Goal: Task Accomplishment & Management: Complete application form

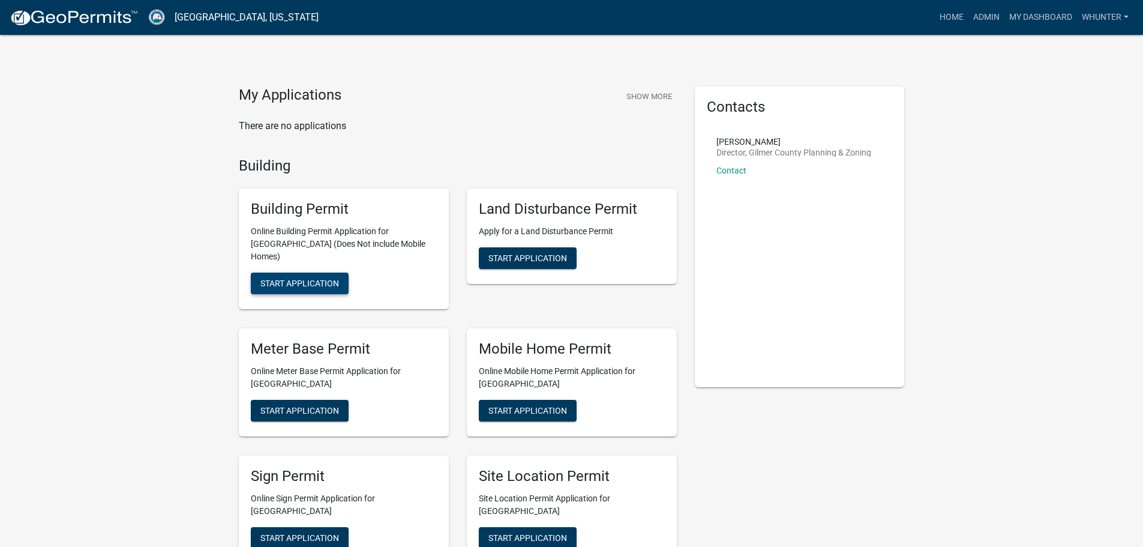
click at [332, 280] on button "Start Application" at bounding box center [300, 283] width 98 height 22
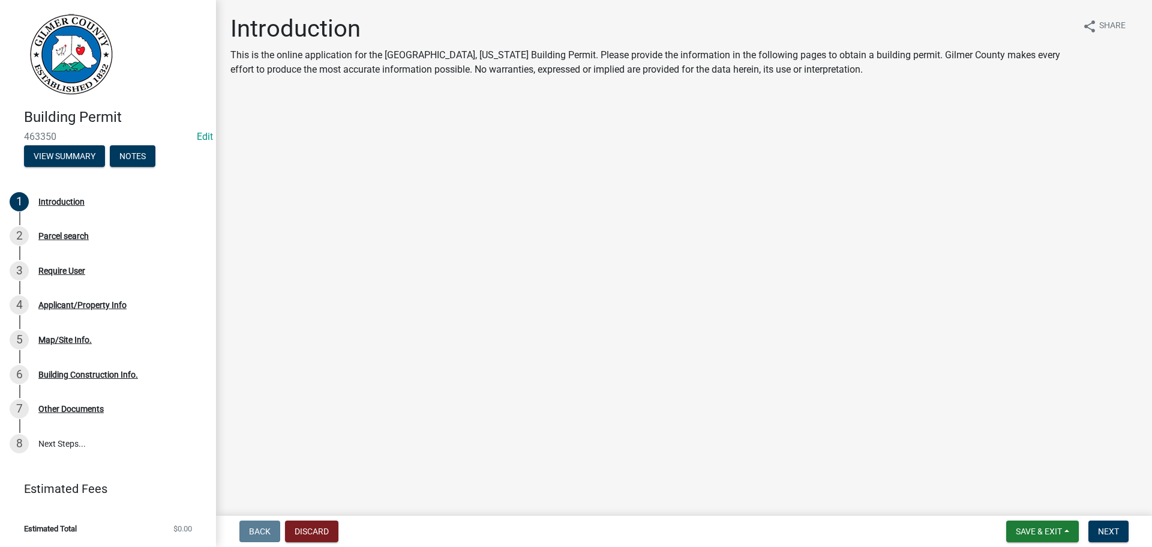
click at [1100, 545] on nav "Back Discard Save & Exit Save Save & Exit Next" at bounding box center [684, 531] width 936 height 31
click at [1108, 532] on span "Next" at bounding box center [1108, 531] width 21 height 10
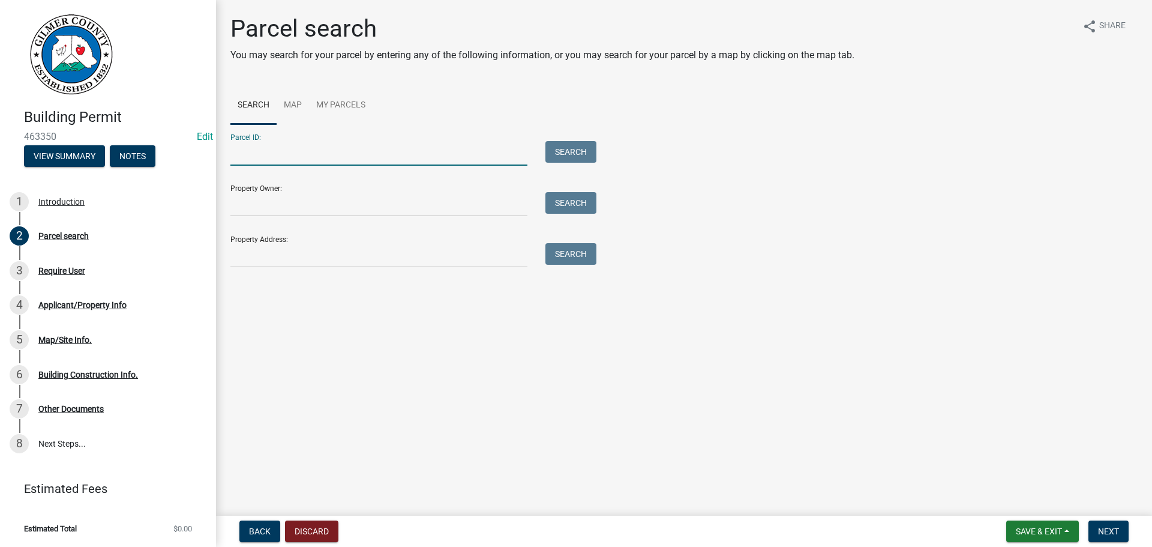
click at [304, 164] on input "Parcel ID:" at bounding box center [378, 153] width 297 height 25
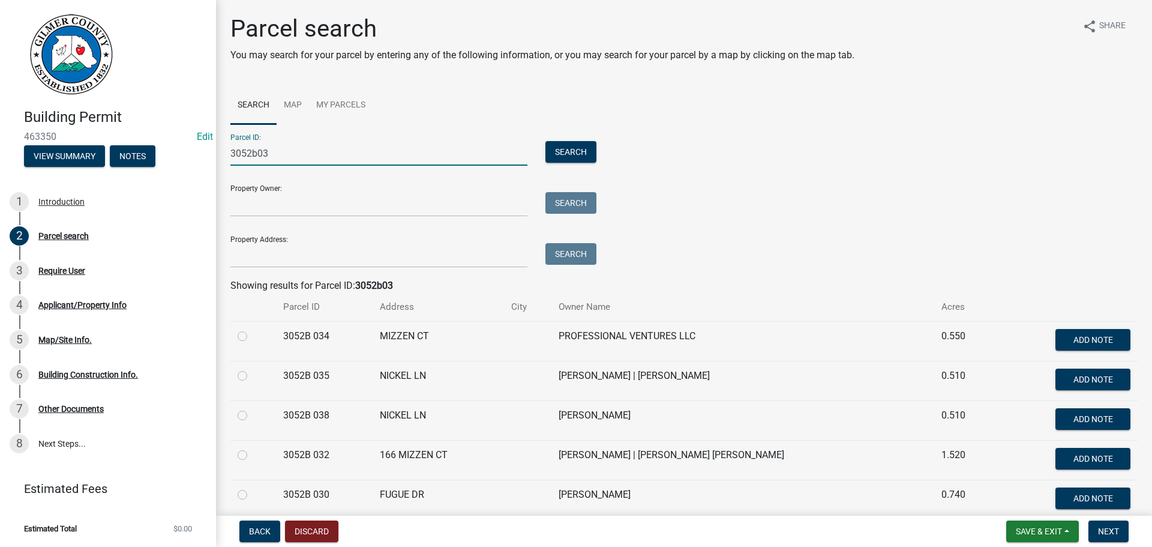
click at [290, 163] on input "3052b03" at bounding box center [378, 153] width 297 height 25
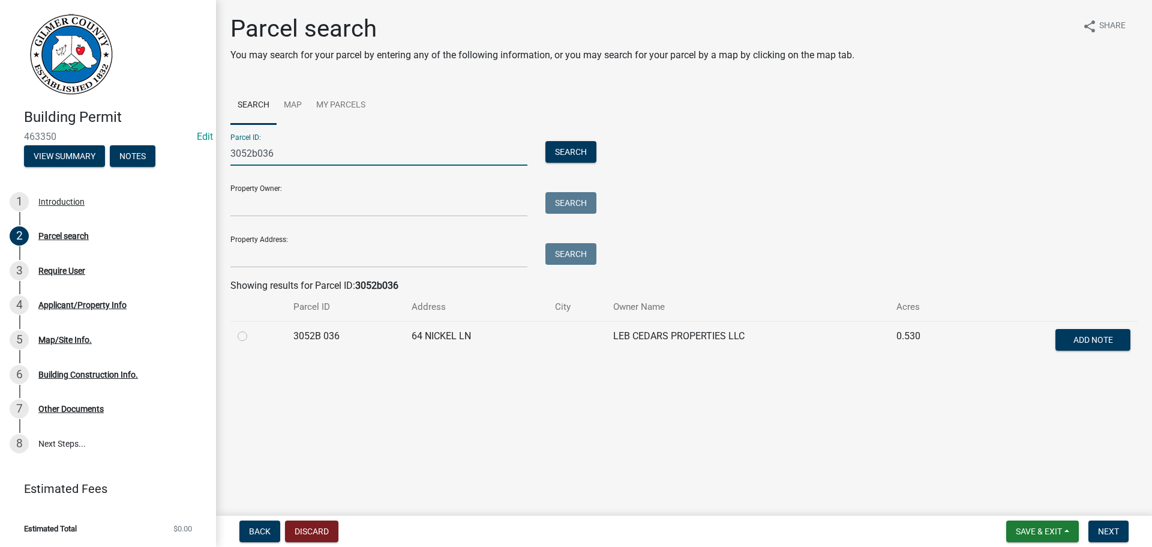
type input "3052b036"
click at [232, 337] on div "Parcel search You may search for your parcel by entering any of the following i…" at bounding box center [683, 192] width 925 height 357
click at [252, 329] on label at bounding box center [252, 329] width 0 height 0
click at [252, 335] on 036 "radio" at bounding box center [256, 333] width 8 height 8
radio 036 "true"
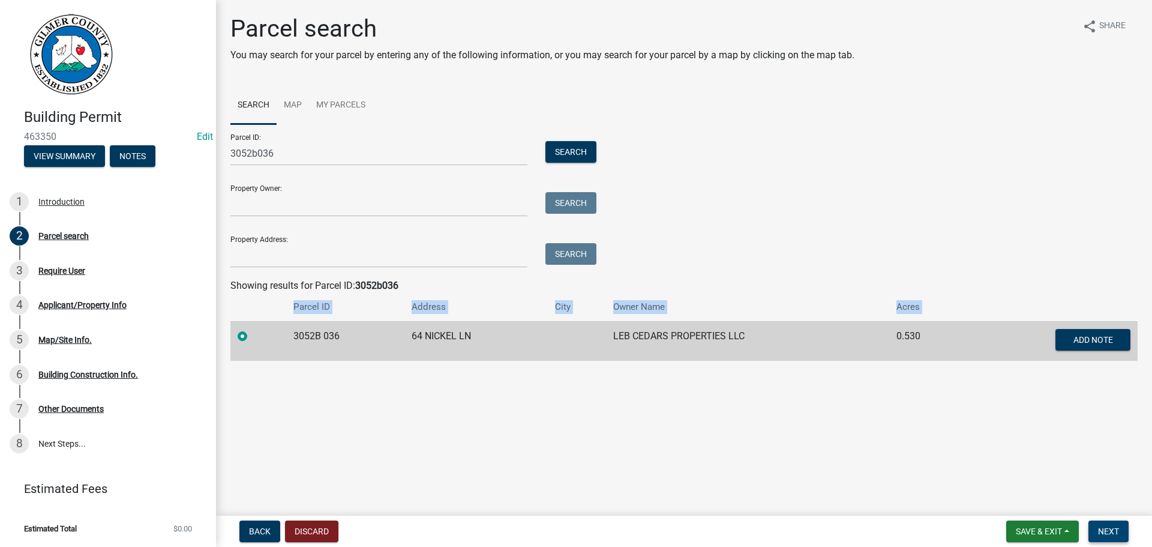
click at [1108, 528] on span "Next" at bounding box center [1108, 531] width 21 height 10
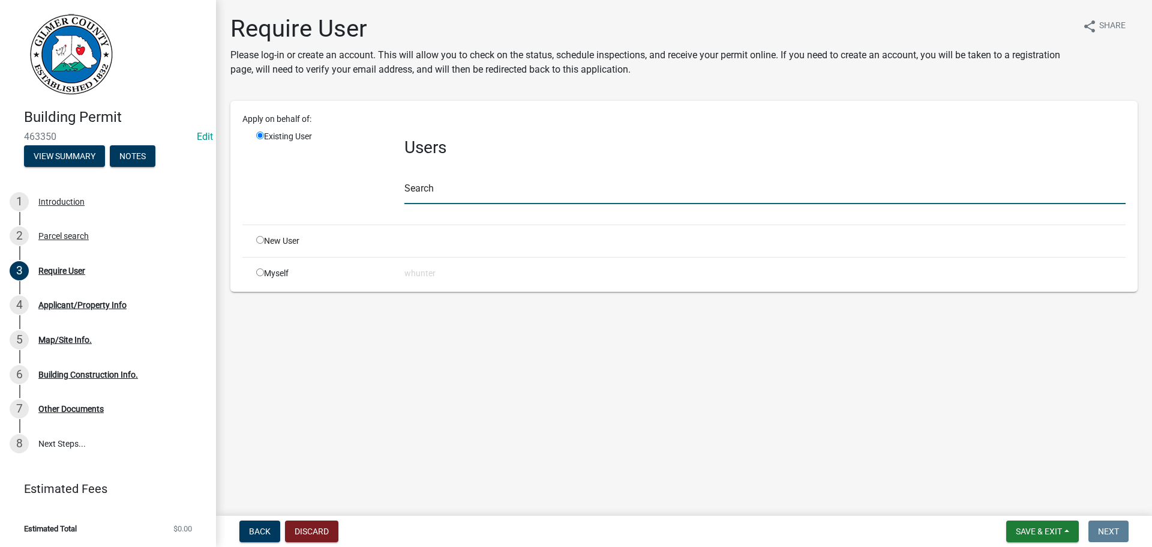
click at [416, 199] on input "text" at bounding box center [764, 191] width 721 height 25
type input "joseph abouja"
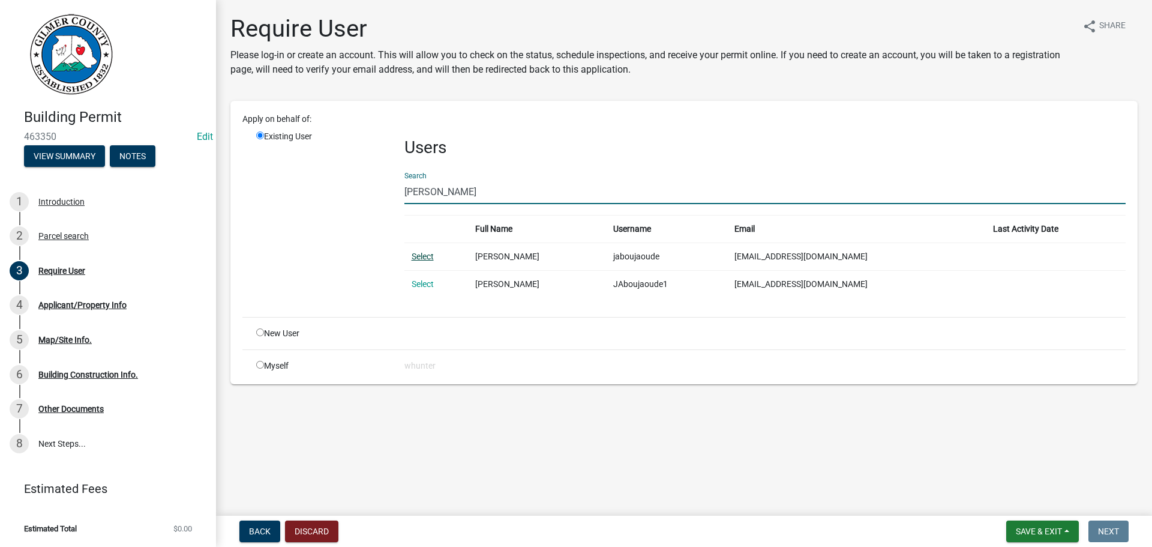
click at [433, 259] on link "Select" at bounding box center [423, 256] width 22 height 10
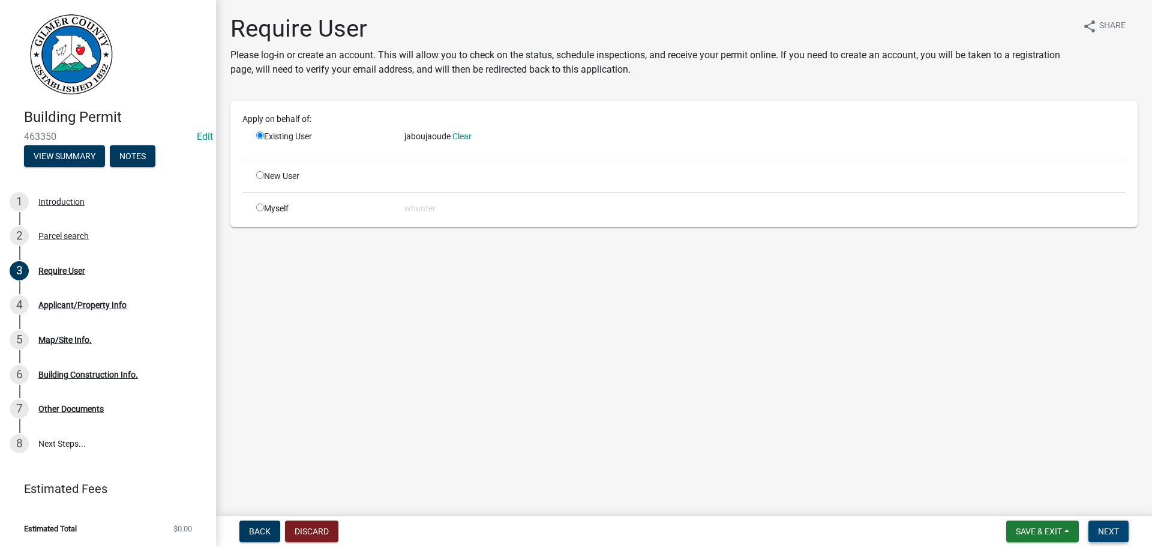
click at [1119, 529] on span "Next" at bounding box center [1108, 531] width 21 height 10
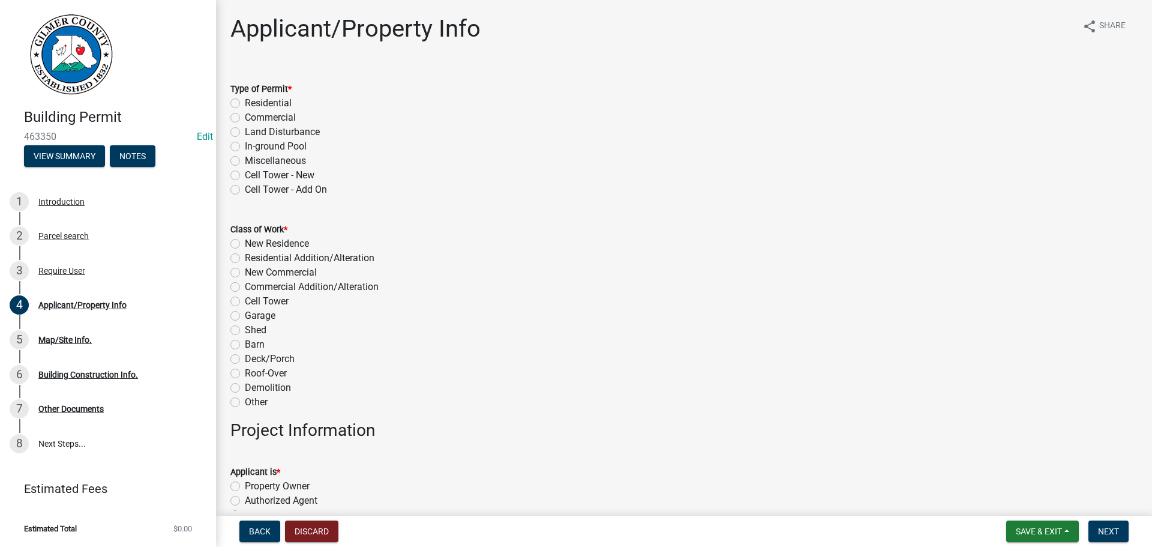
click at [289, 97] on label "Residential" at bounding box center [268, 103] width 47 height 14
click at [253, 97] on input "Residential" at bounding box center [249, 100] width 8 height 8
radio input "true"
click at [263, 233] on label "Class of Work *" at bounding box center [258, 230] width 57 height 8
click at [264, 245] on label "New Residence" at bounding box center [277, 243] width 64 height 14
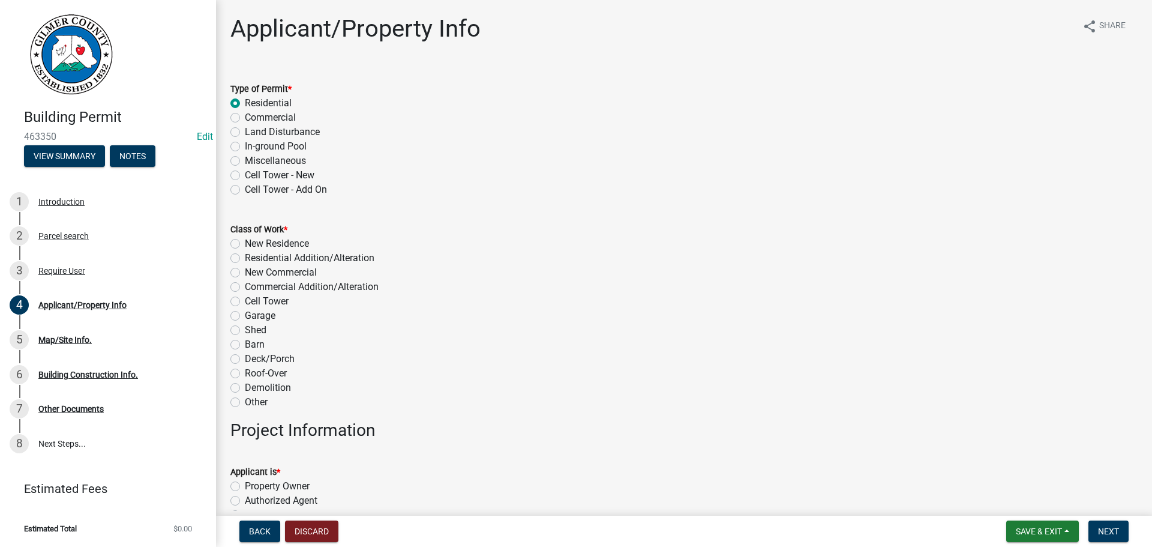
click at [253, 244] on input "New Residence" at bounding box center [249, 240] width 8 height 8
radio input "true"
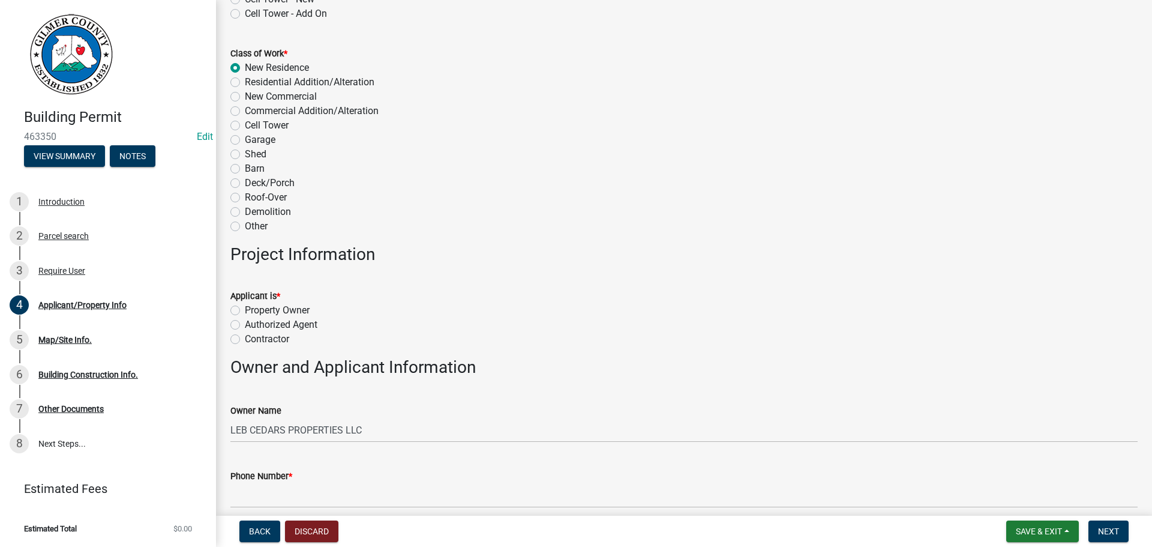
scroll to position [180, 0]
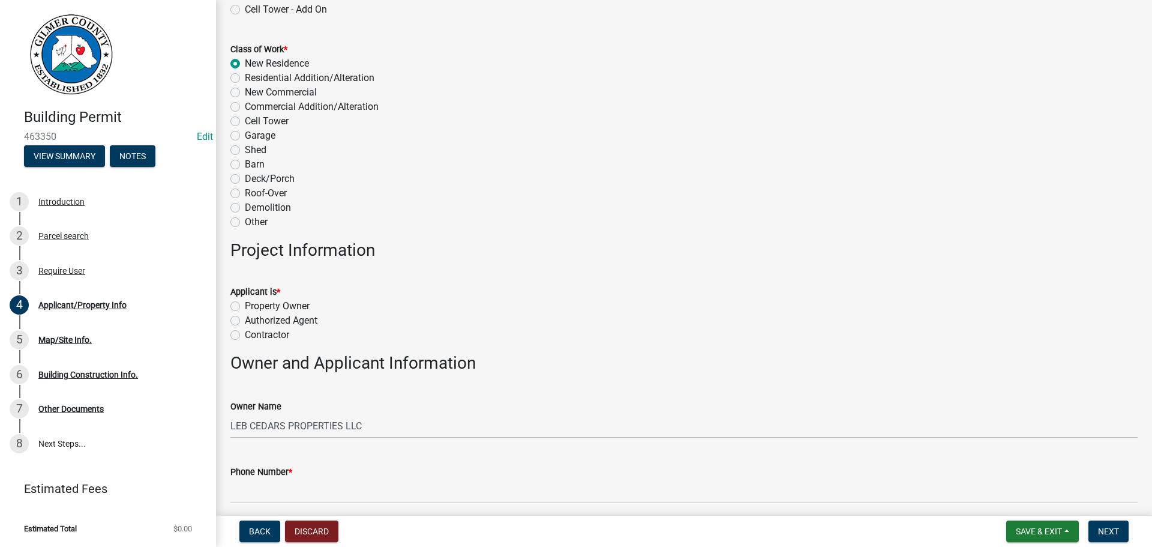
click at [288, 307] on label "Property Owner" at bounding box center [277, 306] width 65 height 14
click at [253, 307] on input "Property Owner" at bounding box center [249, 303] width 8 height 8
radio input "true"
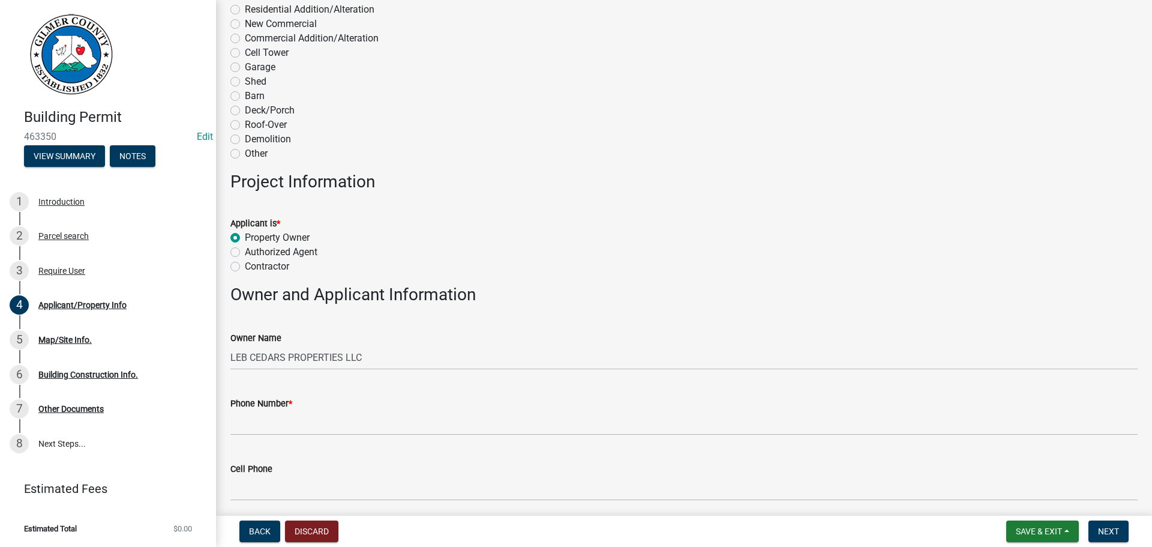
scroll to position [300, 0]
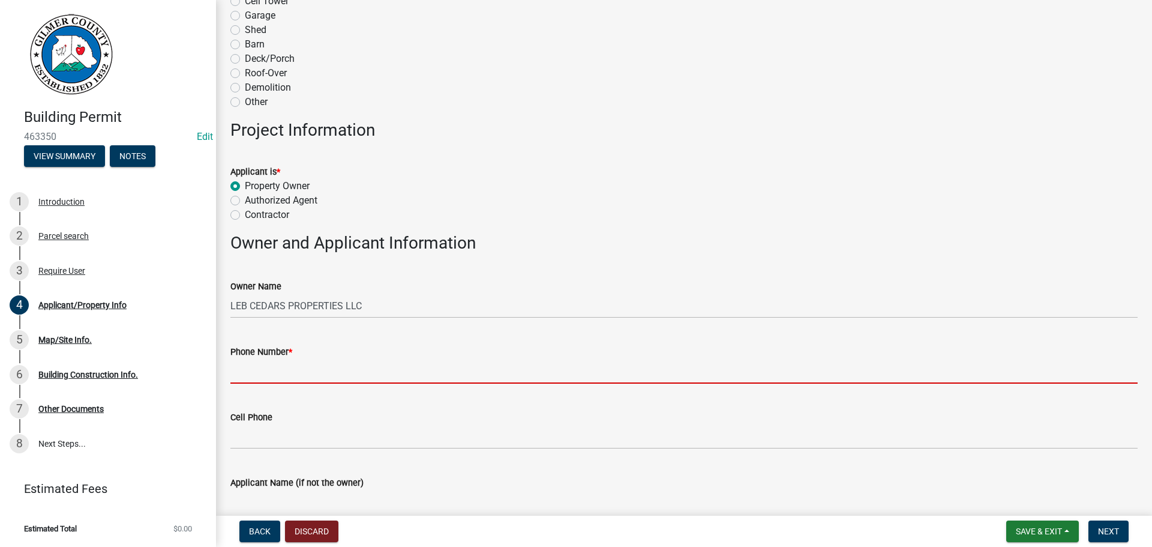
click at [312, 371] on input "Phone Number *" at bounding box center [683, 371] width 907 height 25
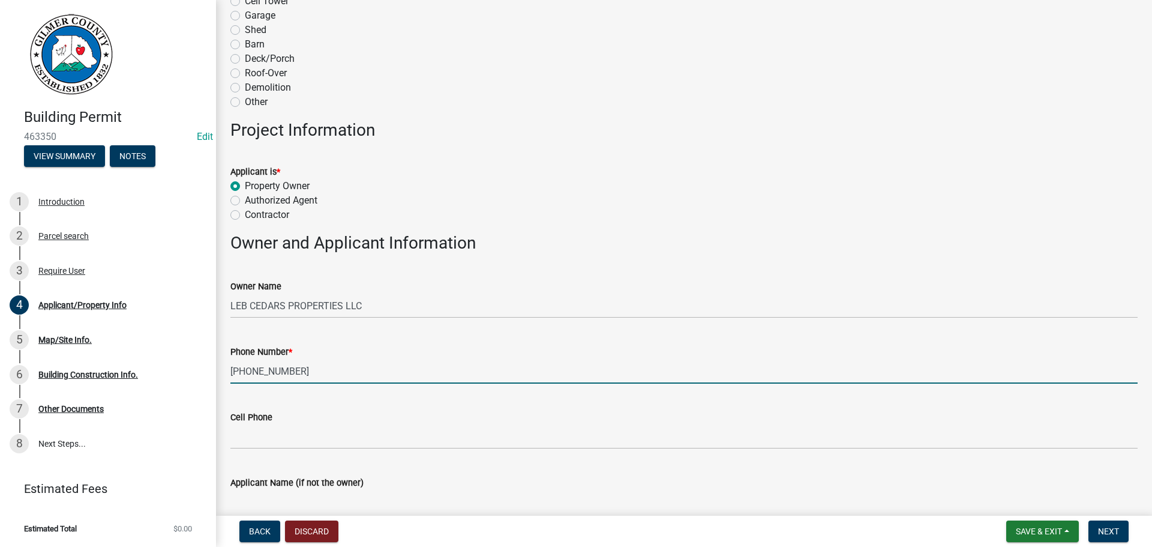
type input "305-345-5770"
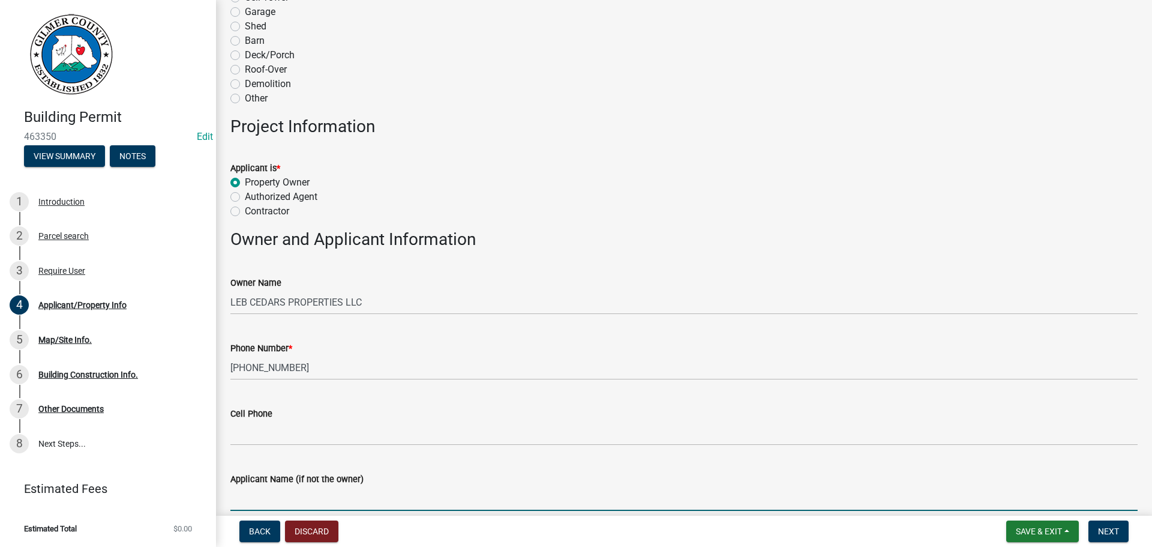
scroll to position [612, 0]
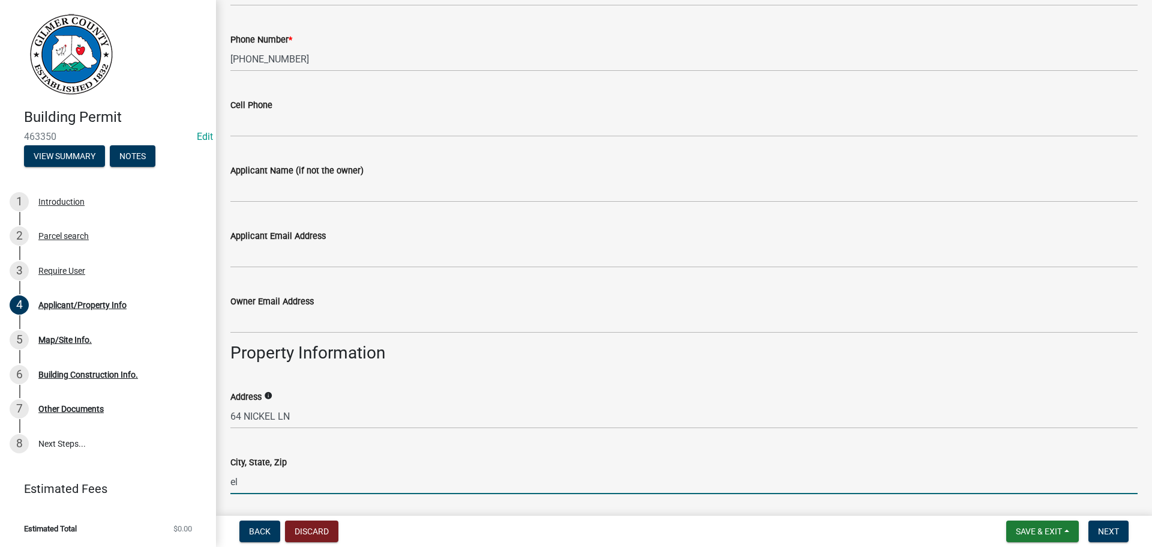
type input "e"
type input "ELLIJAY, GA 30540"
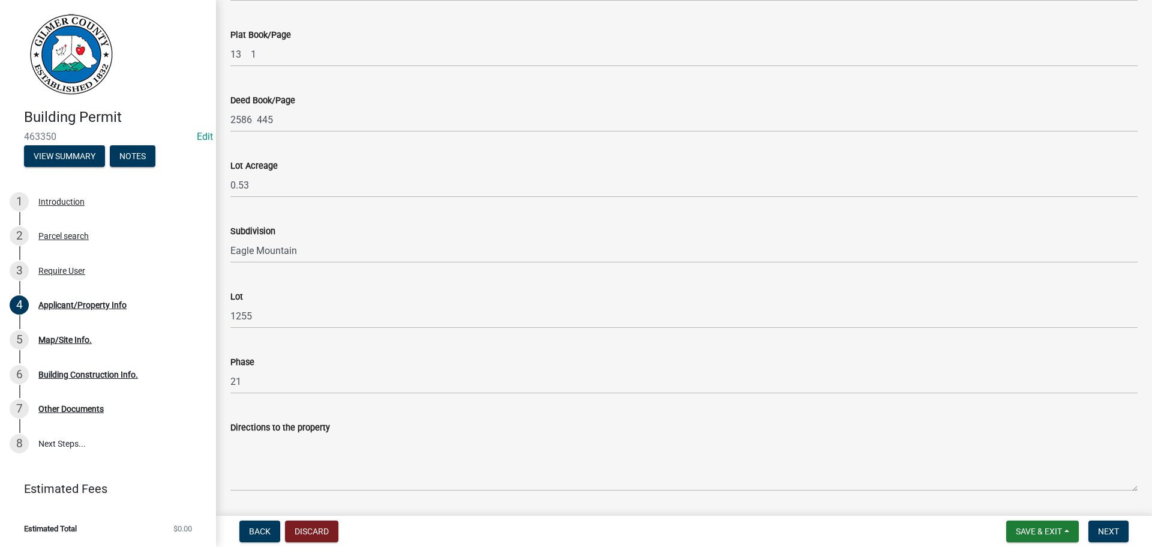
scroll to position [1338, 0]
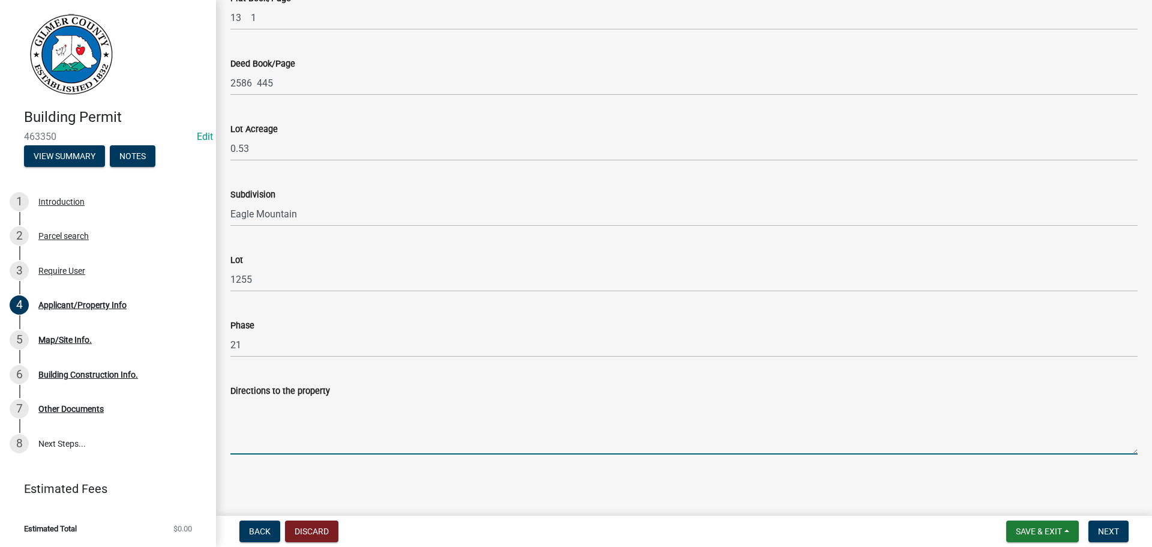
drag, startPoint x: 322, startPoint y: 424, endPoint x: 327, endPoint y: 419, distance: 6.4
click at [322, 424] on textarea "Directions to the property" at bounding box center [683, 426] width 907 height 56
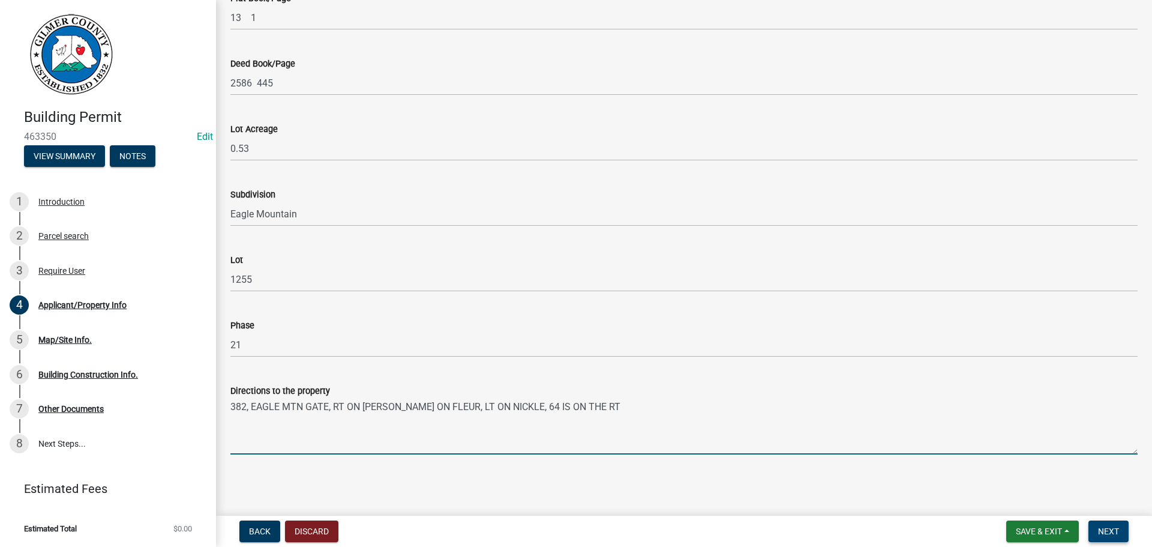
type textarea "382, EAGLE MTN GATE, RT ON LEMMON, LT ON FLEUR, LT ON NICKLE, 64 IS ON THE RT"
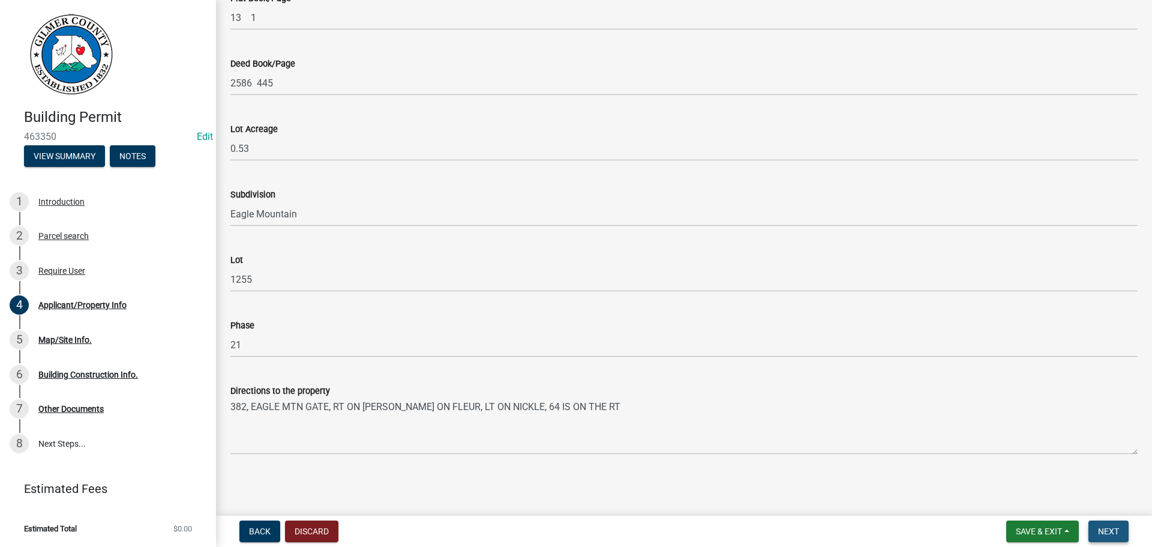
click at [1102, 523] on button "Next" at bounding box center [1109, 531] width 40 height 22
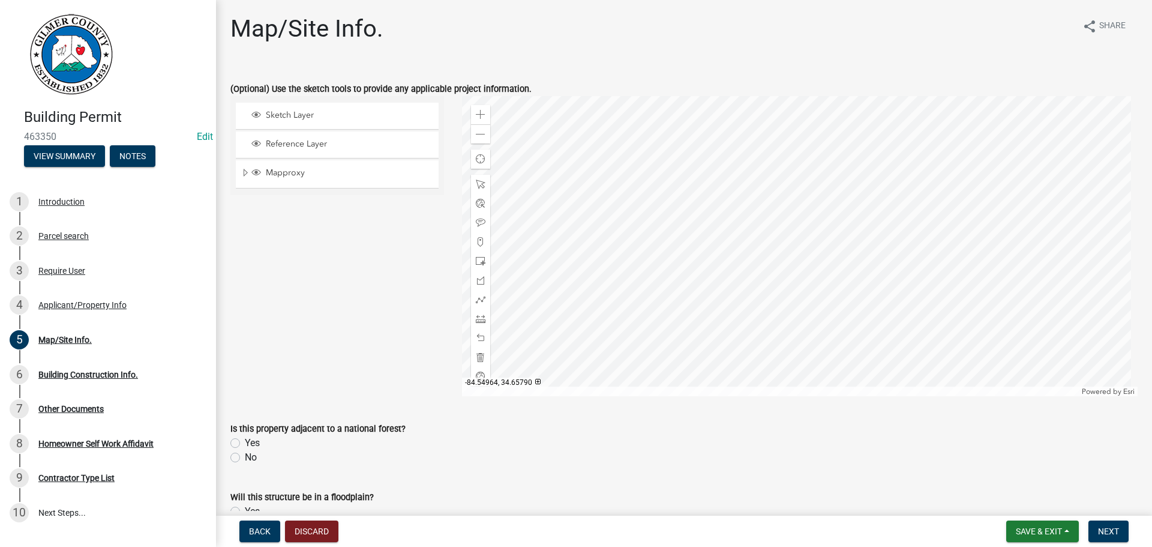
click at [246, 462] on label "No" at bounding box center [251, 457] width 12 height 14
click at [246, 458] on input "No" at bounding box center [249, 454] width 8 height 8
radio input "true"
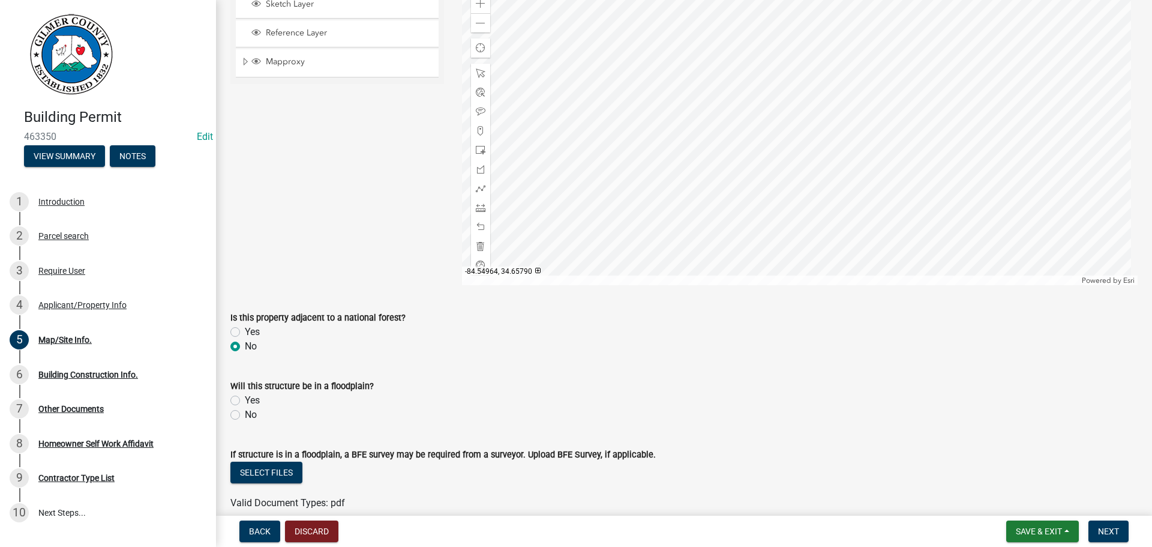
scroll to position [180, 0]
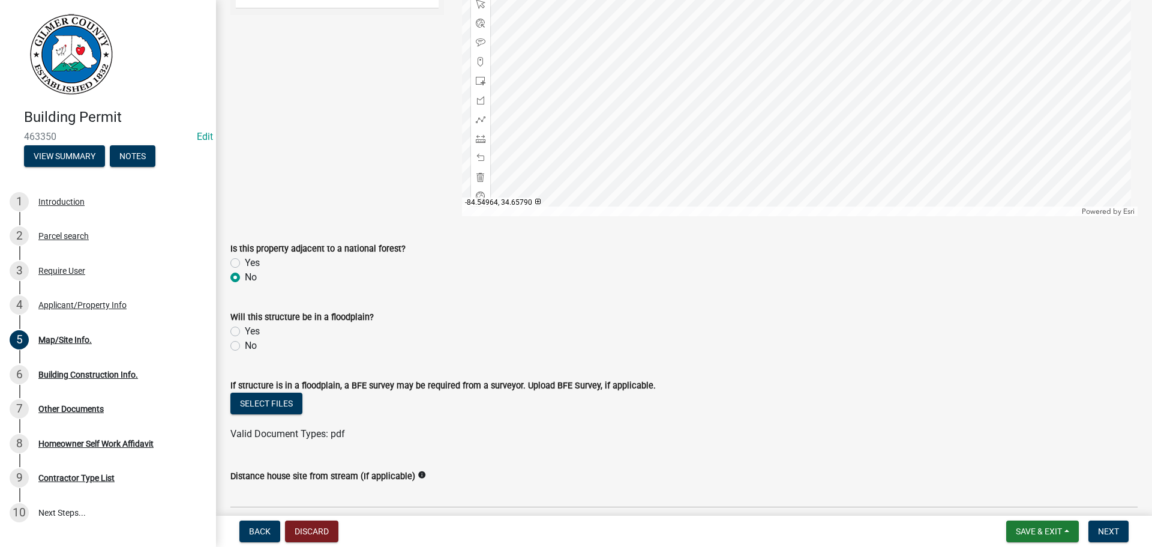
click at [260, 344] on div "No" at bounding box center [683, 345] width 907 height 14
click at [257, 349] on div "No" at bounding box center [683, 345] width 907 height 14
click at [251, 350] on label "No" at bounding box center [251, 345] width 12 height 14
click at [251, 346] on input "No" at bounding box center [249, 342] width 8 height 8
radio input "true"
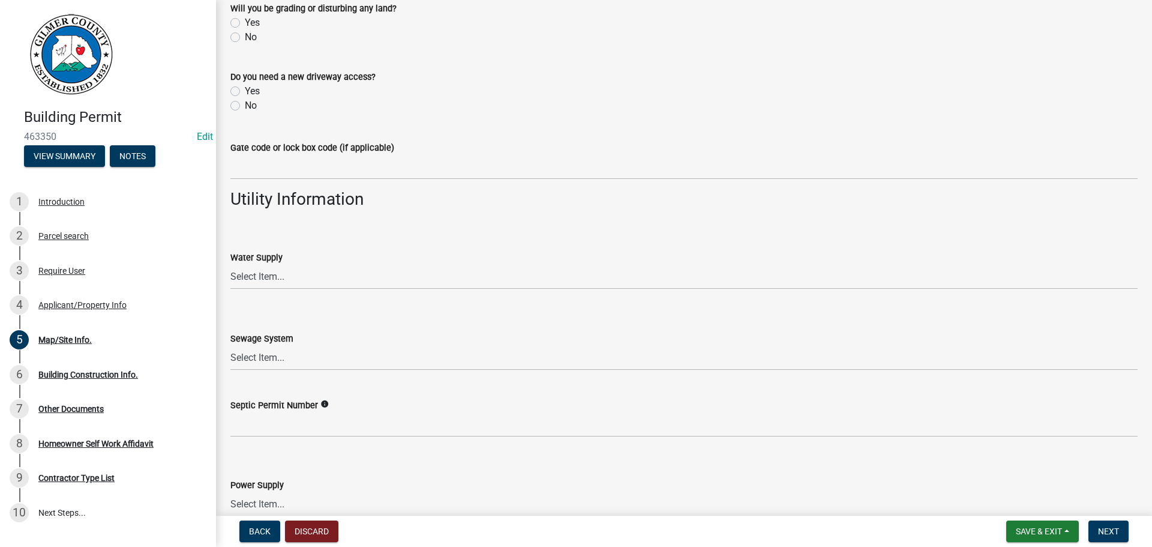
scroll to position [978, 0]
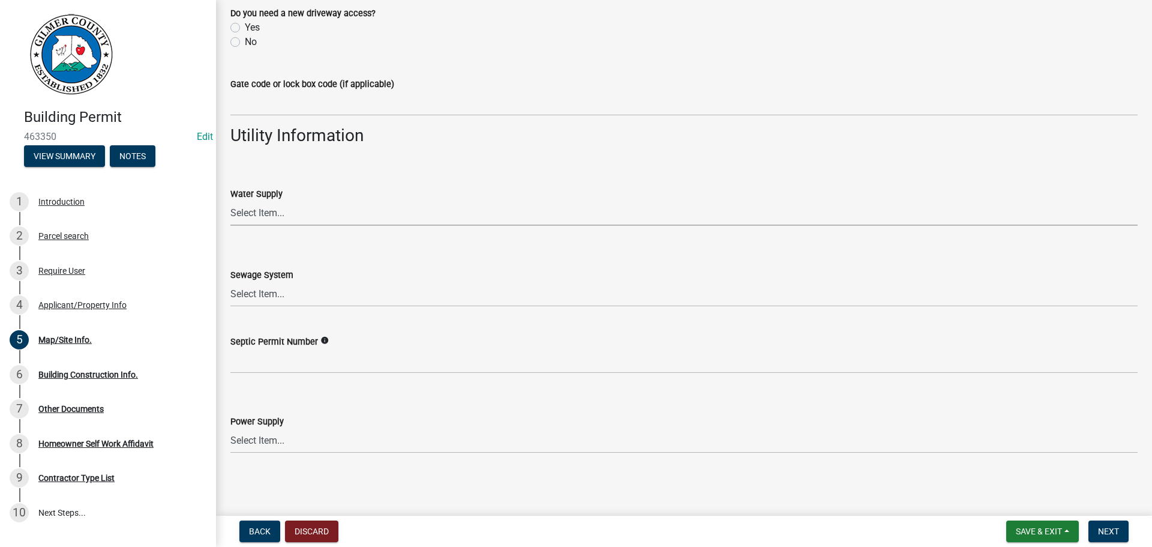
click at [262, 215] on select "Select Item... Well Community Public Spring" at bounding box center [683, 213] width 907 height 25
click at [230, 201] on select "Select Item... Well Community Public Spring" at bounding box center [683, 213] width 907 height 25
click at [277, 221] on select "Select Item... Well Community Public Spring" at bounding box center [683, 213] width 907 height 25
click at [230, 201] on select "Select Item... Well Community Public Spring" at bounding box center [683, 213] width 907 height 25
click at [264, 278] on label "Sewage System" at bounding box center [261, 275] width 63 height 8
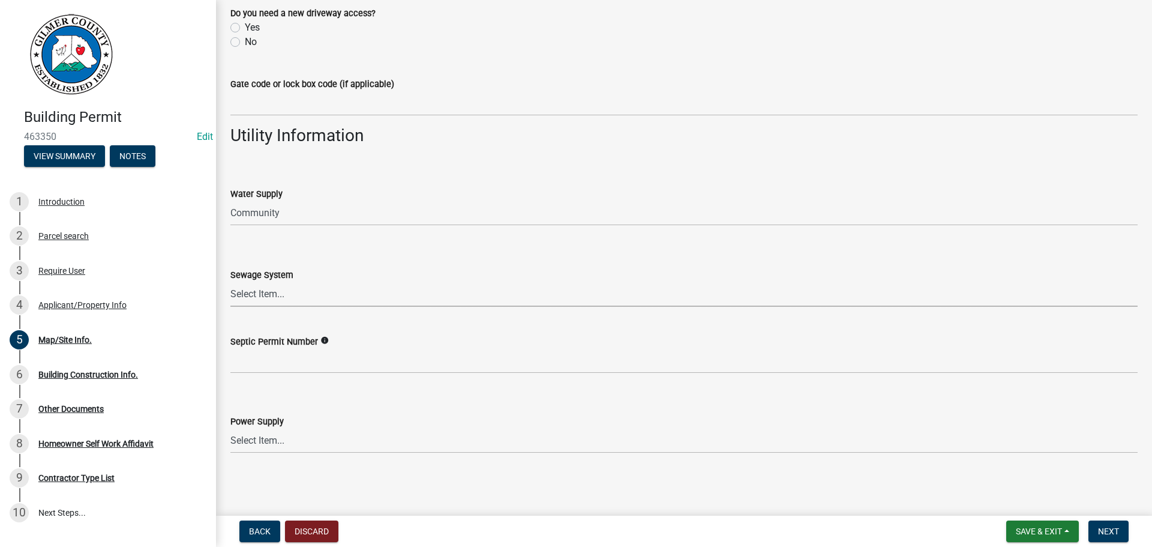
click at [264, 282] on select "Select Item... Septic Community Public" at bounding box center [683, 294] width 907 height 25
drag, startPoint x: 269, startPoint y: 218, endPoint x: 269, endPoint y: 225, distance: 7.2
click at [269, 218] on select "Select Item... Well Community Public Spring" at bounding box center [683, 213] width 907 height 25
click at [230, 201] on select "Select Item... Well Community Public Spring" at bounding box center [683, 213] width 907 height 25
select select "e44f2733-11c1-42c1-adbb-9eb09c48163d"
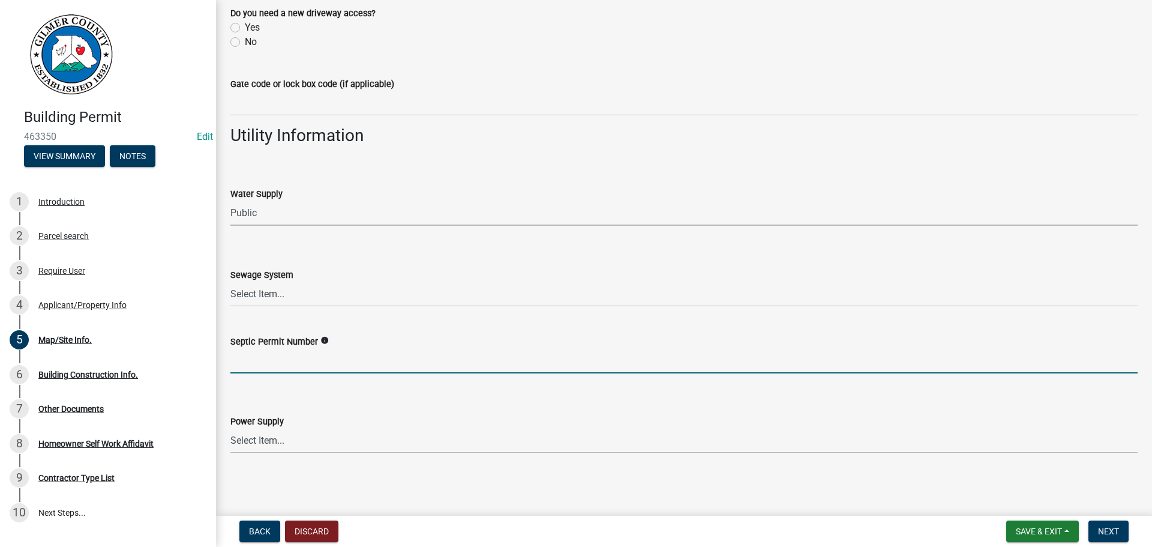
drag, startPoint x: 262, startPoint y: 358, endPoint x: 282, endPoint y: 313, distance: 49.4
click at [262, 358] on input "Septic Permit Number" at bounding box center [683, 361] width 907 height 25
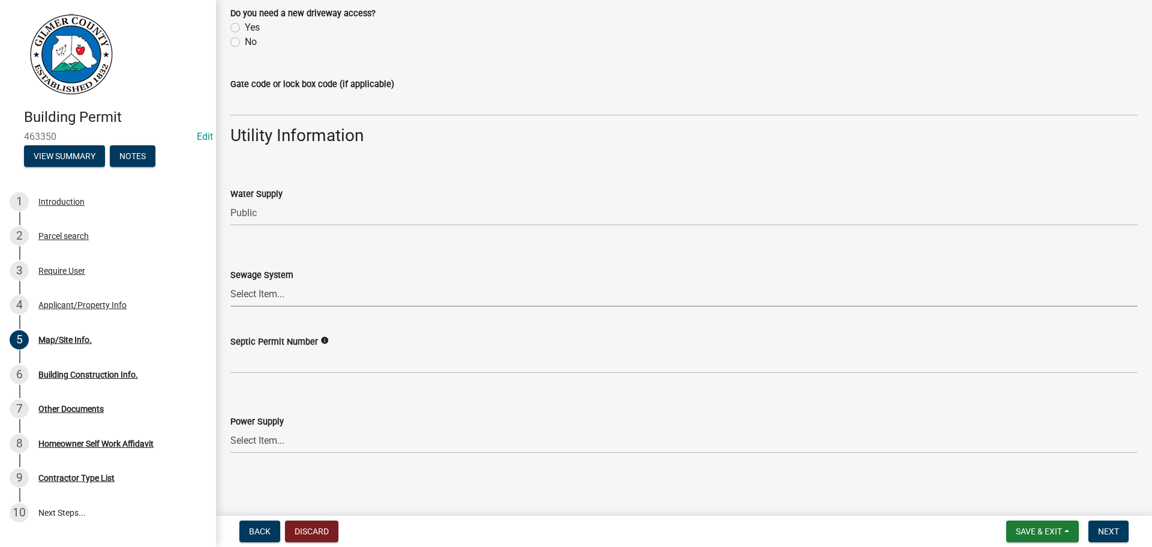
click at [284, 285] on select "Select Item... Septic Community Public" at bounding box center [683, 294] width 907 height 25
click at [230, 282] on select "Select Item... Septic Community Public" at bounding box center [683, 294] width 907 height 25
select select "92a37e23-3b7d-408e-b3c7-0afbe39b0942"
click at [269, 346] on label "Septic Permit Number" at bounding box center [274, 342] width 88 height 8
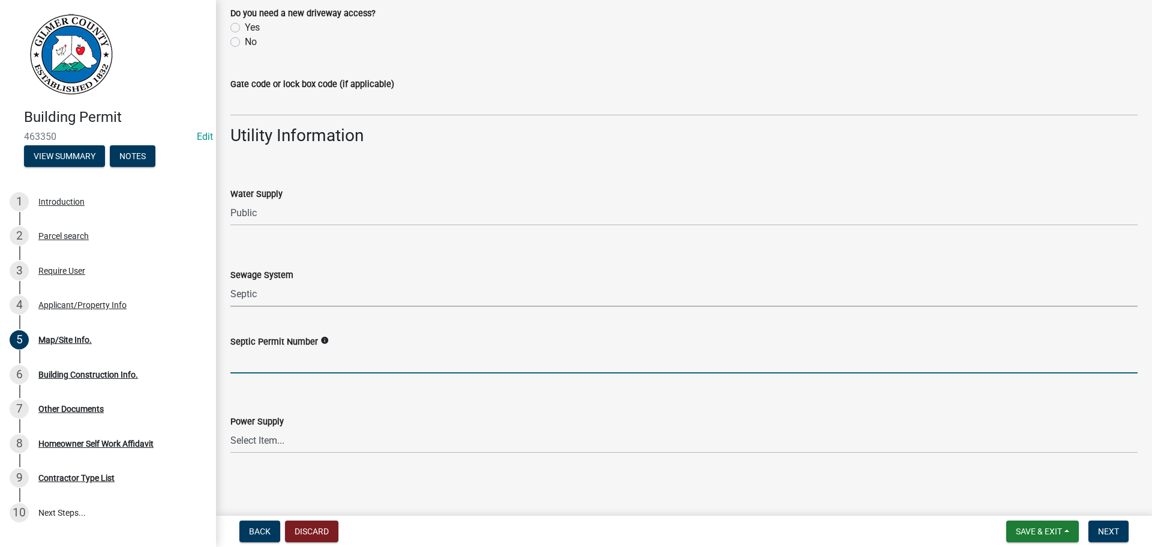
click at [269, 349] on input "Septic Permit Number" at bounding box center [683, 361] width 907 height 25
click at [257, 356] on input "Septic Permit Number" at bounding box center [683, 361] width 907 height 25
click at [313, 362] on input "061Q" at bounding box center [683, 361] width 907 height 25
type input "061"
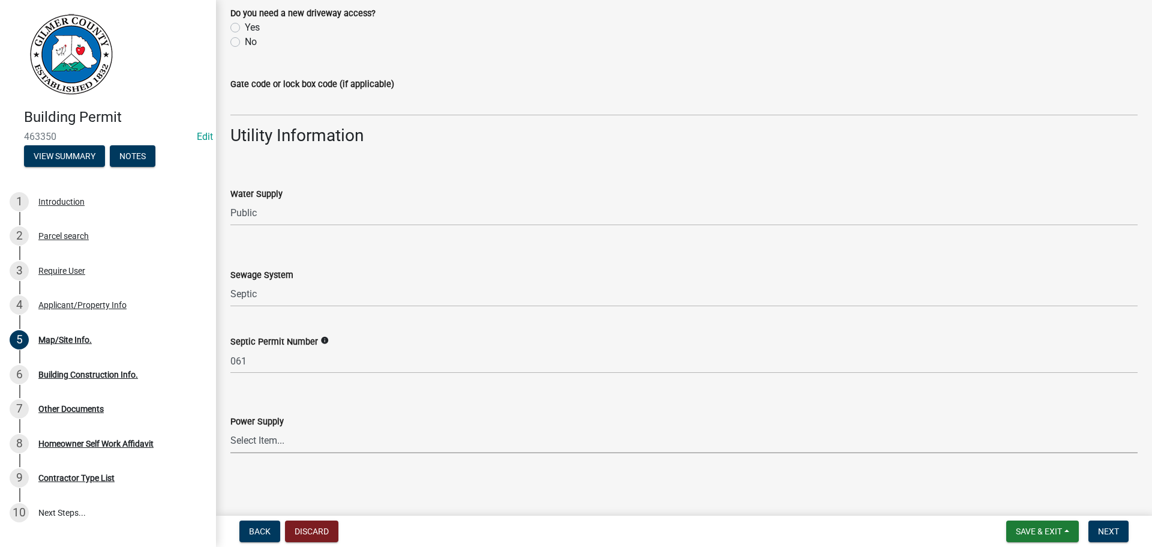
click at [308, 451] on select "Select Item... Amicalola EMC Blue Ridge EMC Tri-State Power Georgia Power" at bounding box center [683, 440] width 907 height 25
click at [230, 428] on select "Select Item... Amicalola EMC Blue Ridge EMC Tri-State Power Georgia Power" at bounding box center [683, 440] width 907 height 25
select select "c53c881c-384b-498d-8db1-c5ad9b2cb057"
click at [1128, 533] on button "Next" at bounding box center [1109, 531] width 40 height 22
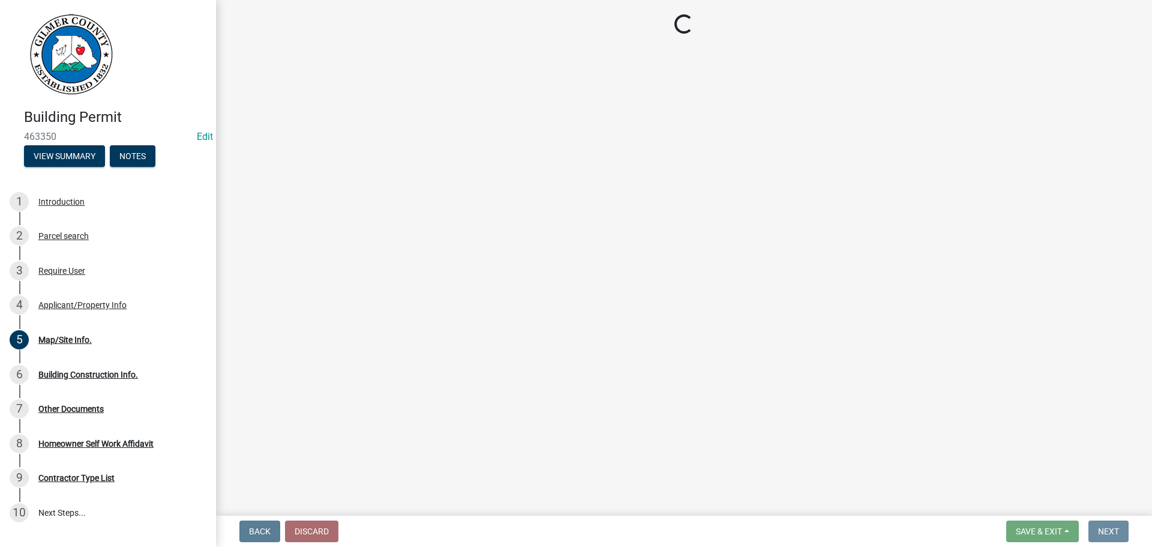
scroll to position [0, 0]
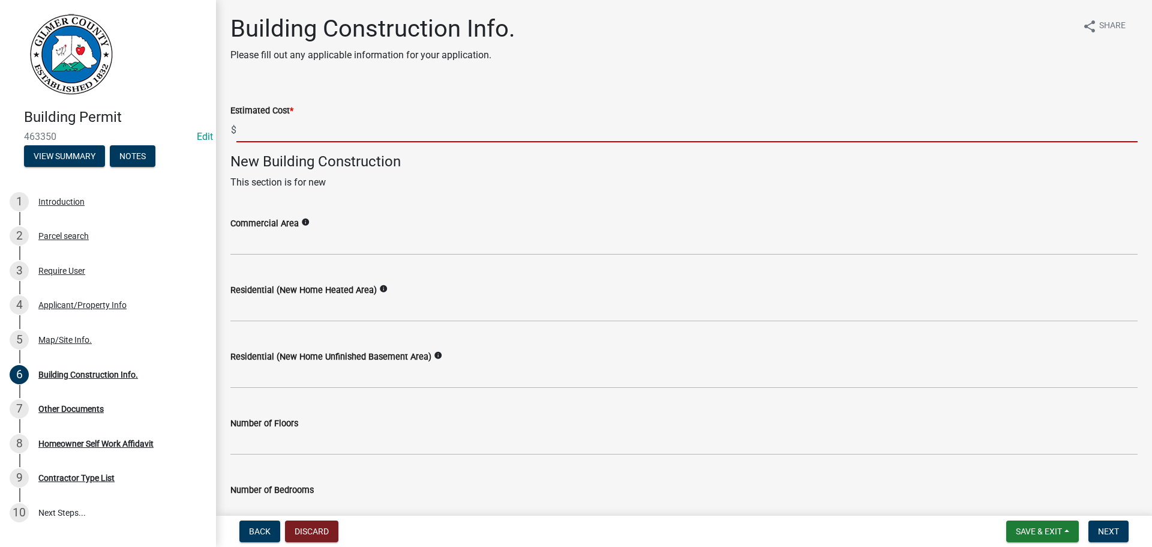
click at [404, 139] on input "text" at bounding box center [686, 130] width 901 height 25
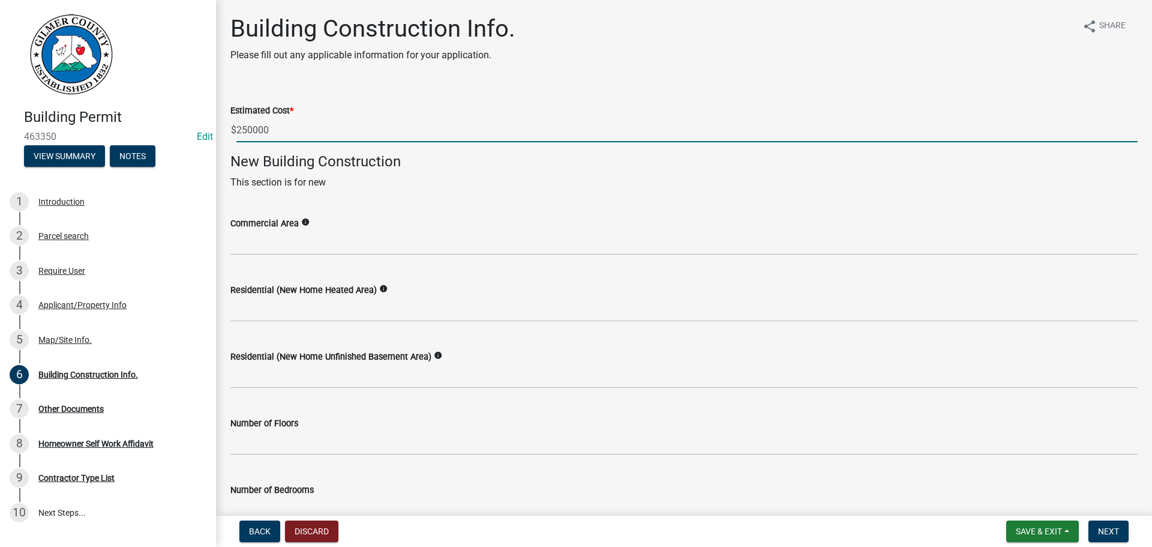
type input "250000"
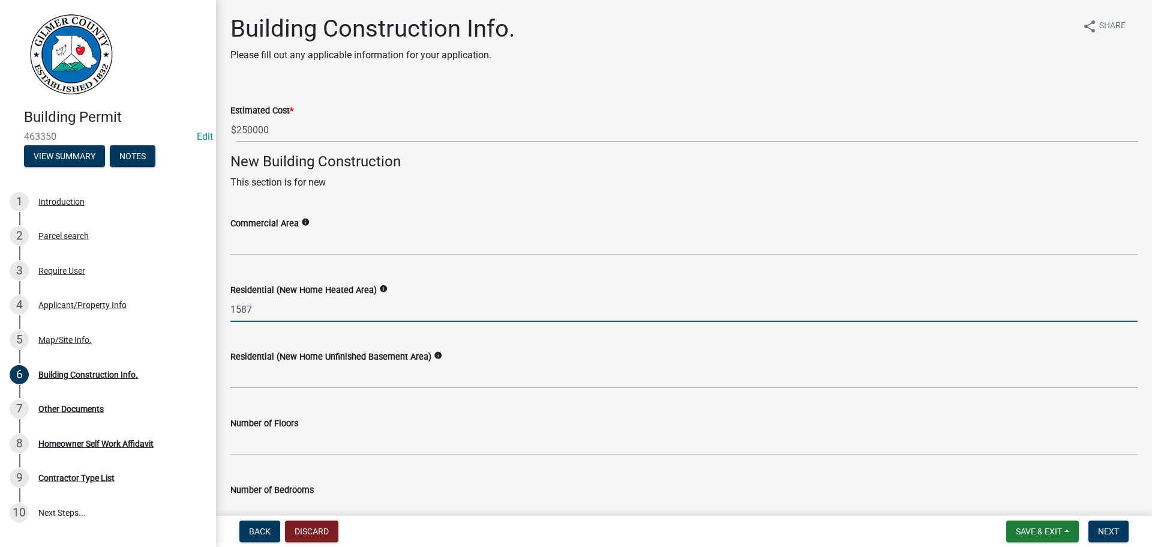
type input "1587"
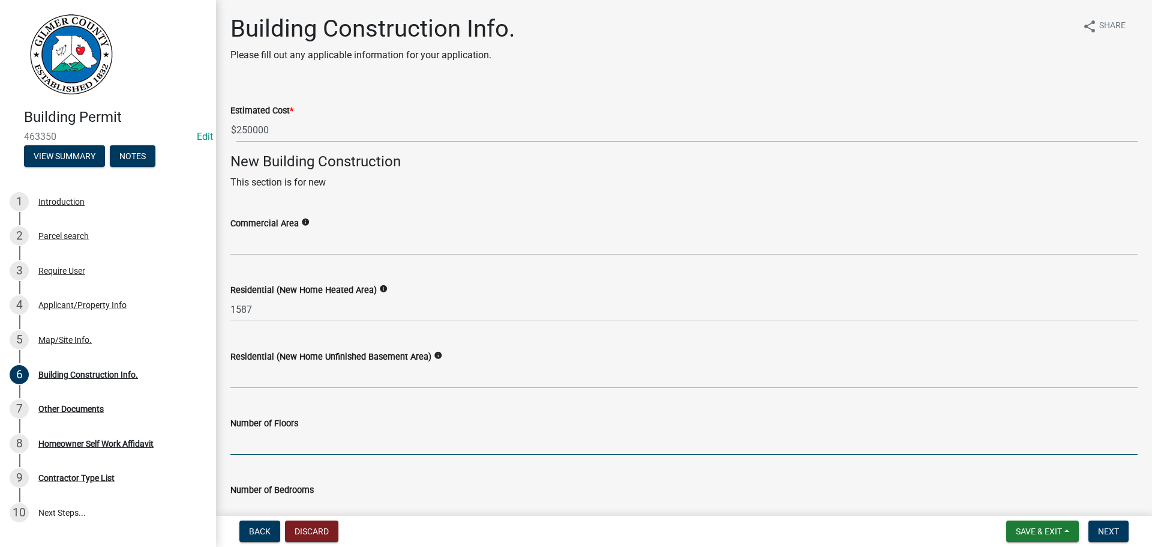
scroll to position [11, 0]
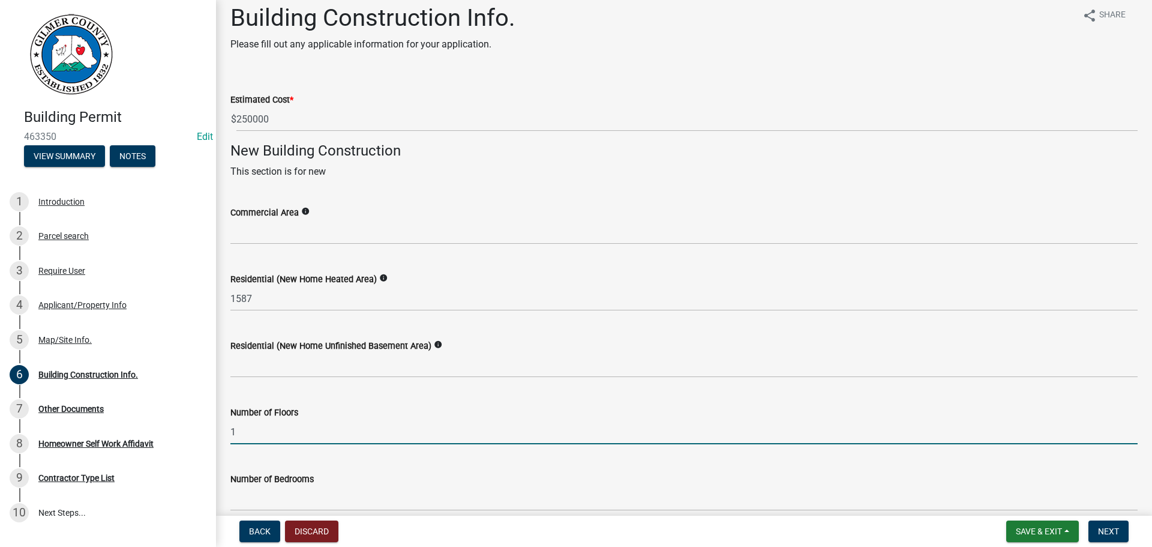
type input "1"
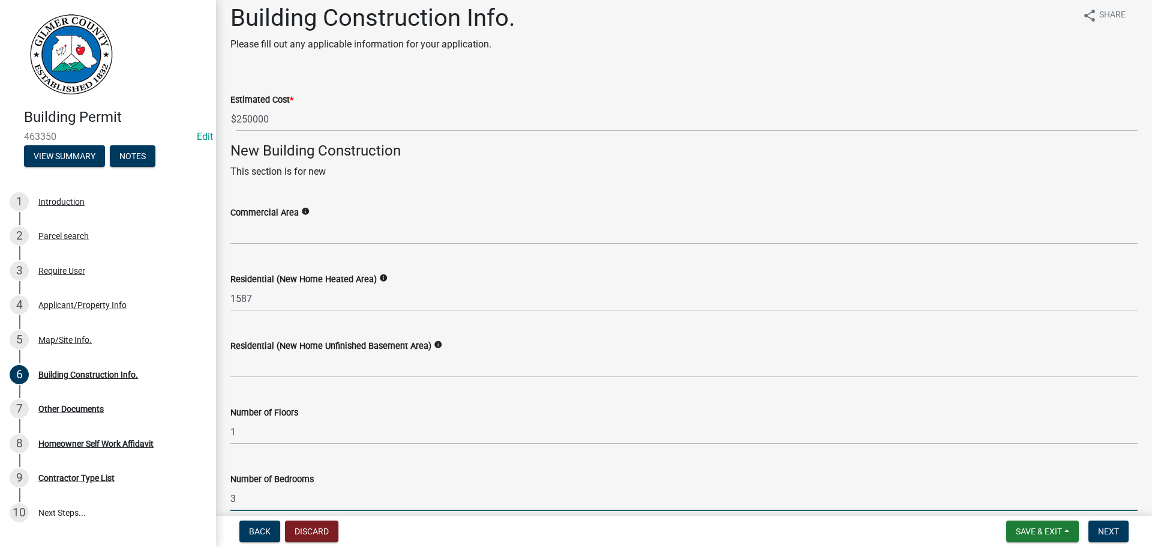
type input "3"
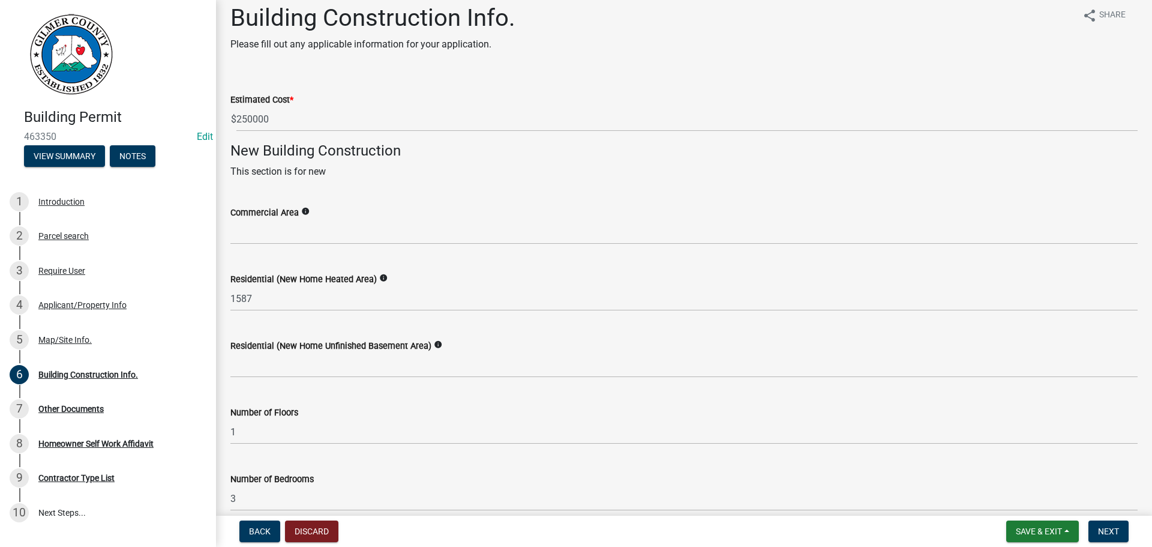
scroll to position [320, 0]
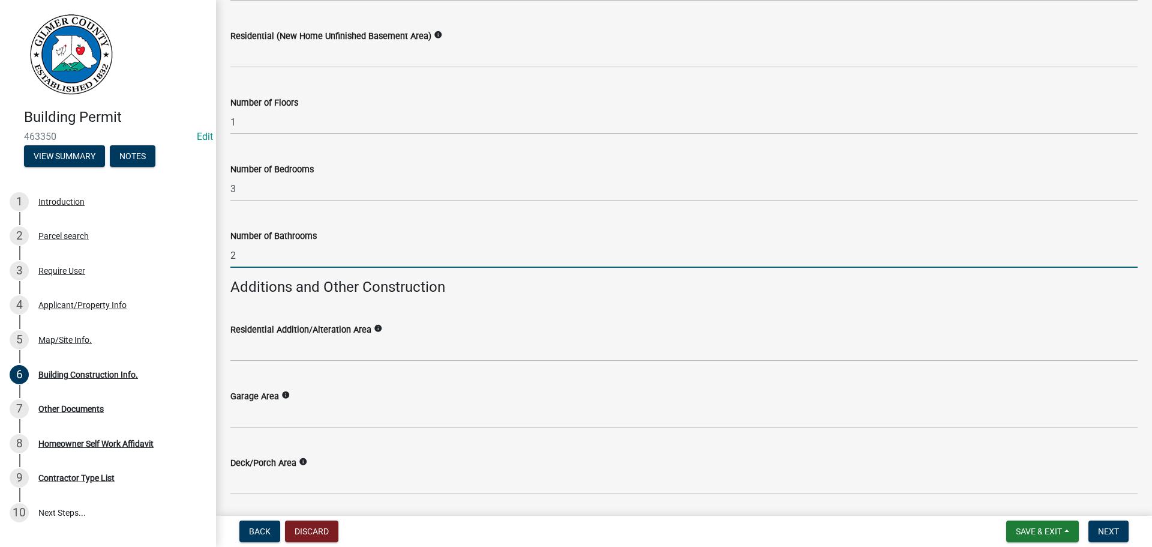
type input "2"
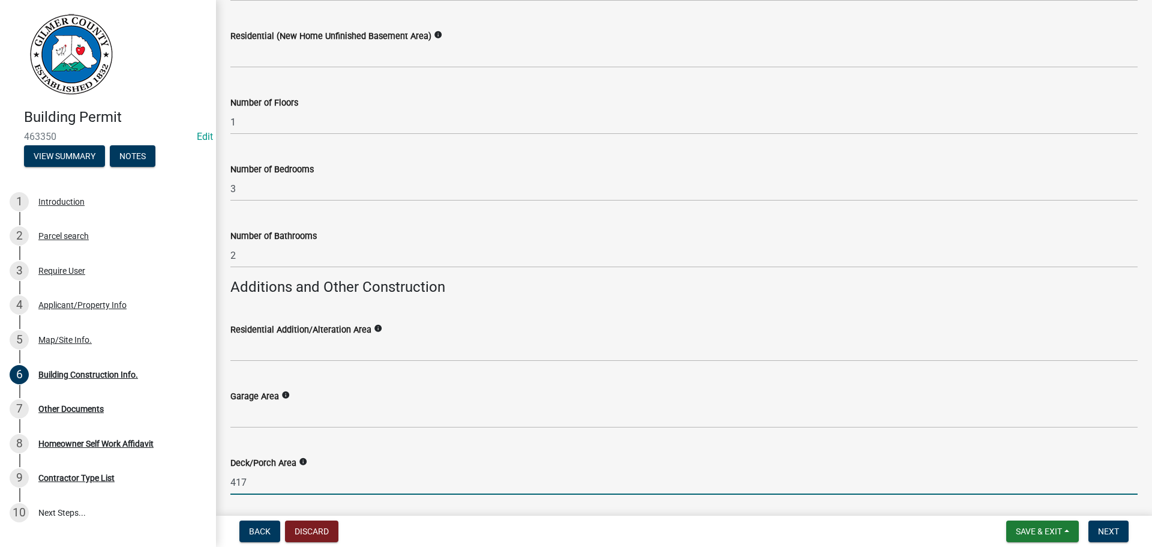
type input "417"
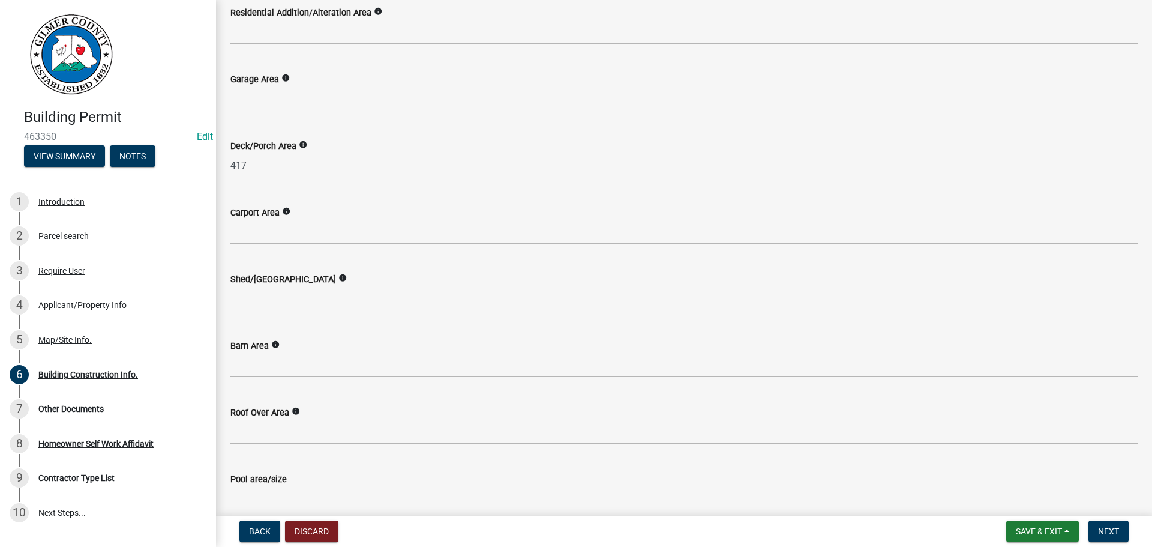
scroll to position [936, 0]
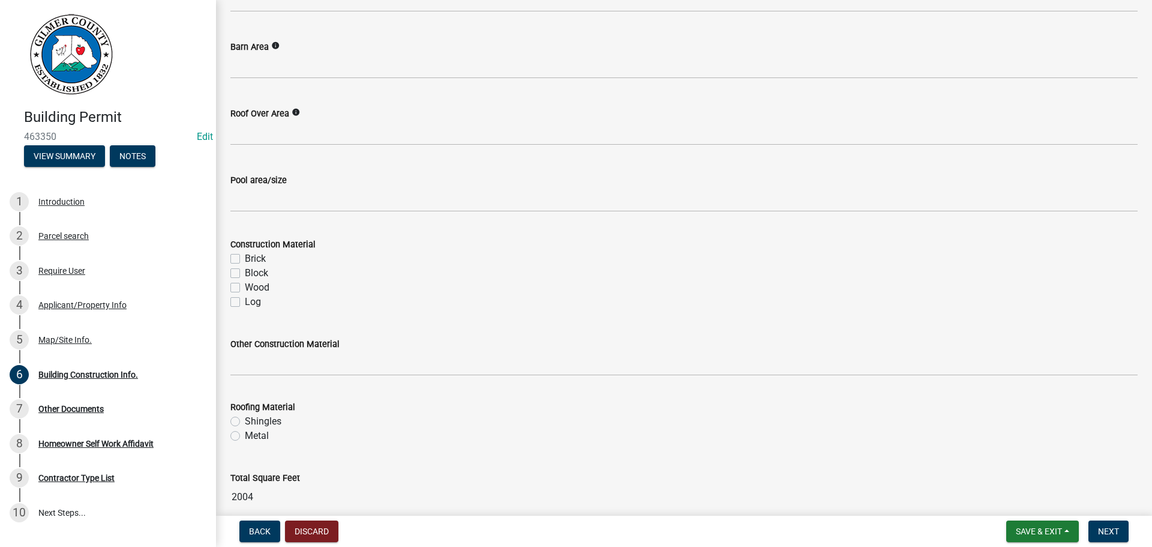
click at [245, 287] on label "Wood" at bounding box center [257, 287] width 25 height 14
click at [245, 287] on input "Wood" at bounding box center [249, 284] width 8 height 8
checkbox input "true"
checkbox input "false"
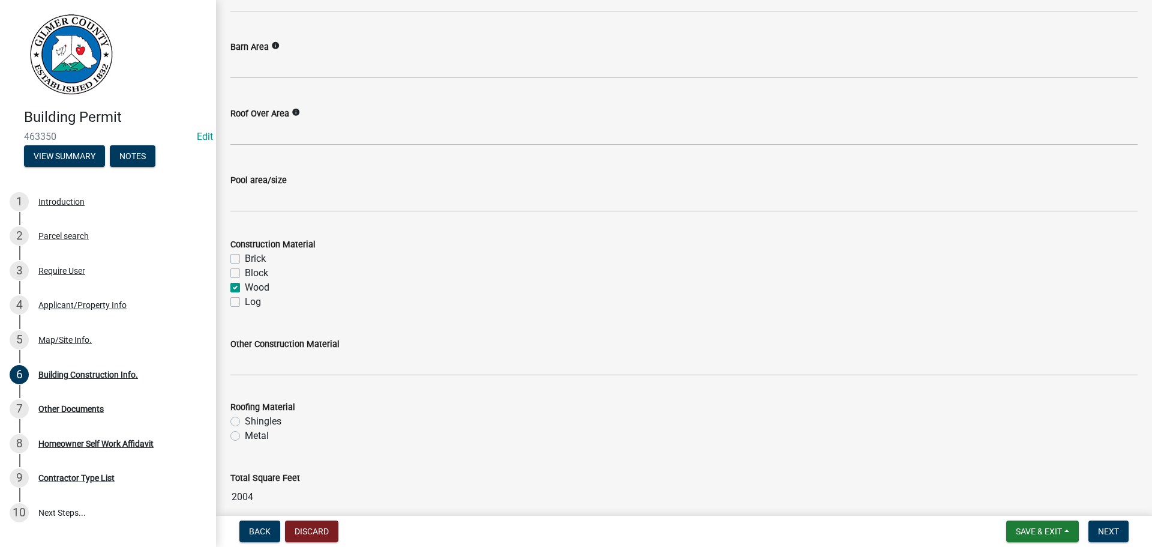
checkbox input "true"
checkbox input "false"
click at [253, 424] on label "Shingles" at bounding box center [263, 421] width 37 height 14
click at [253, 422] on input "Shingles" at bounding box center [249, 418] width 8 height 8
radio input "true"
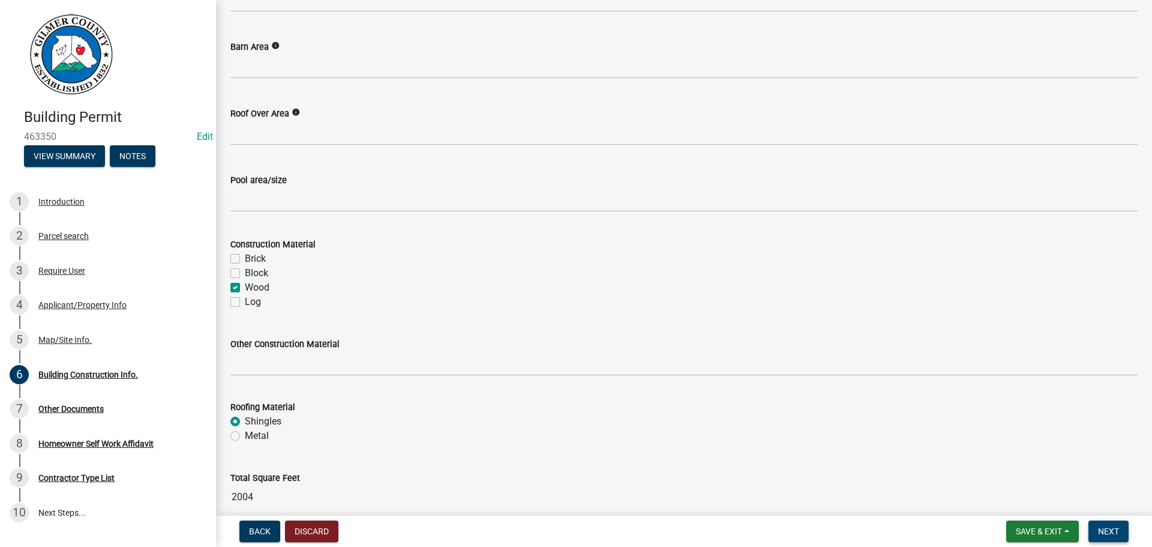
click at [1108, 528] on span "Next" at bounding box center [1108, 531] width 21 height 10
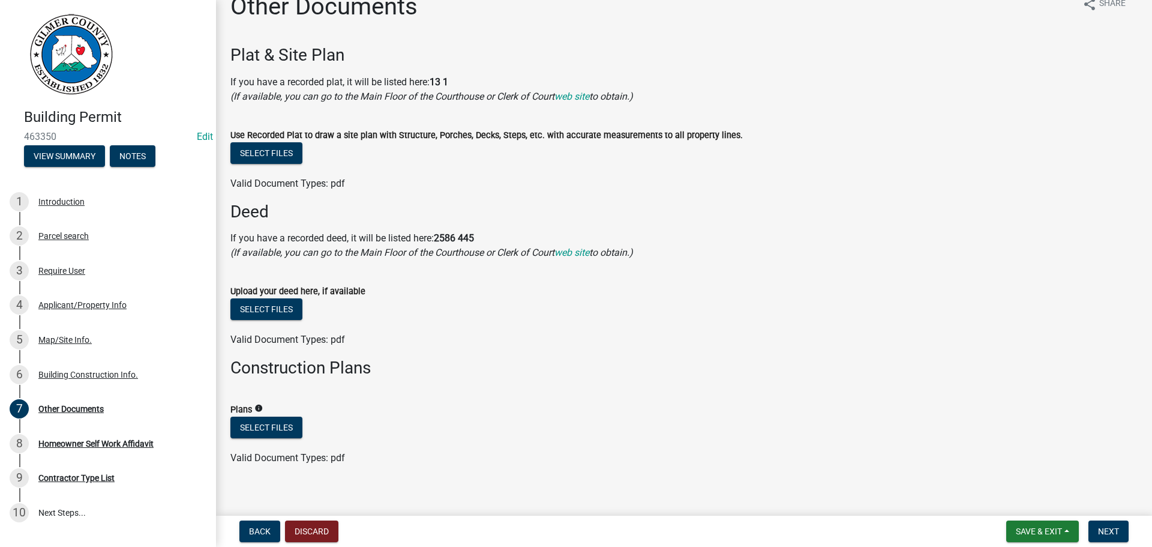
scroll to position [34, 0]
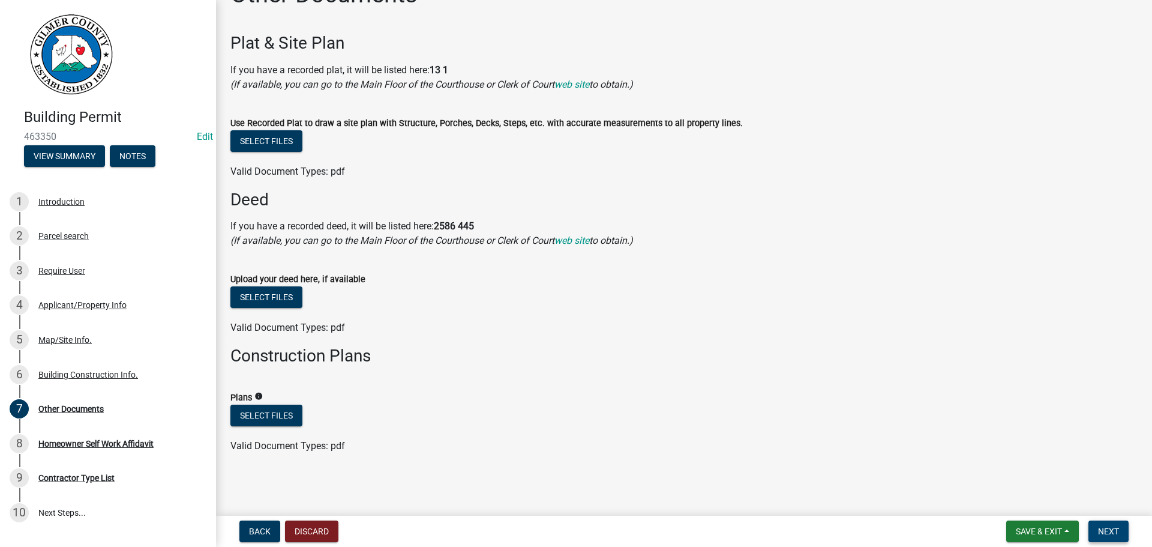
click at [1114, 532] on span "Next" at bounding box center [1108, 531] width 21 height 10
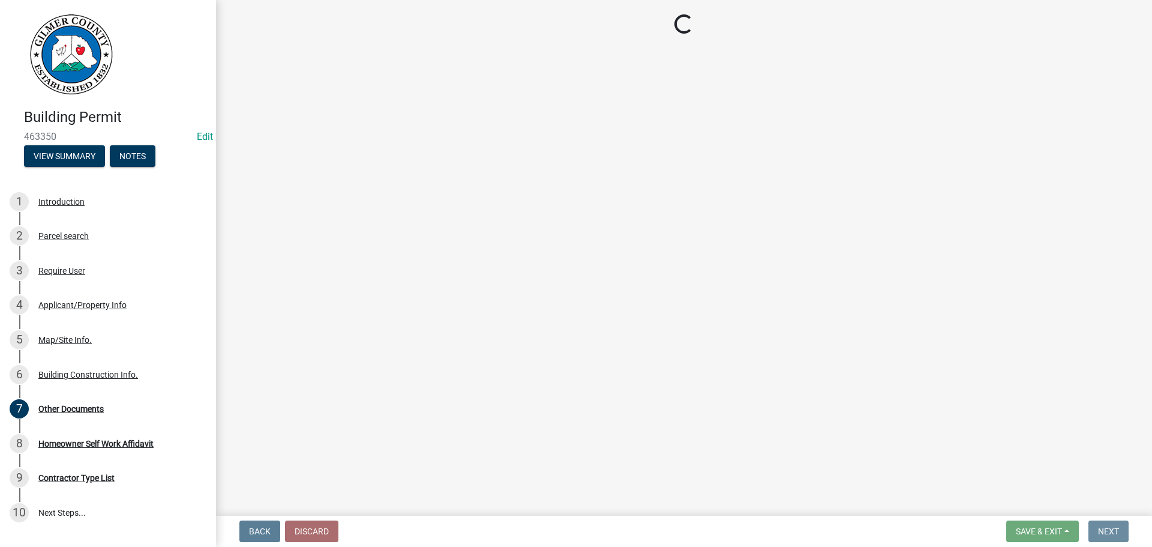
scroll to position [0, 0]
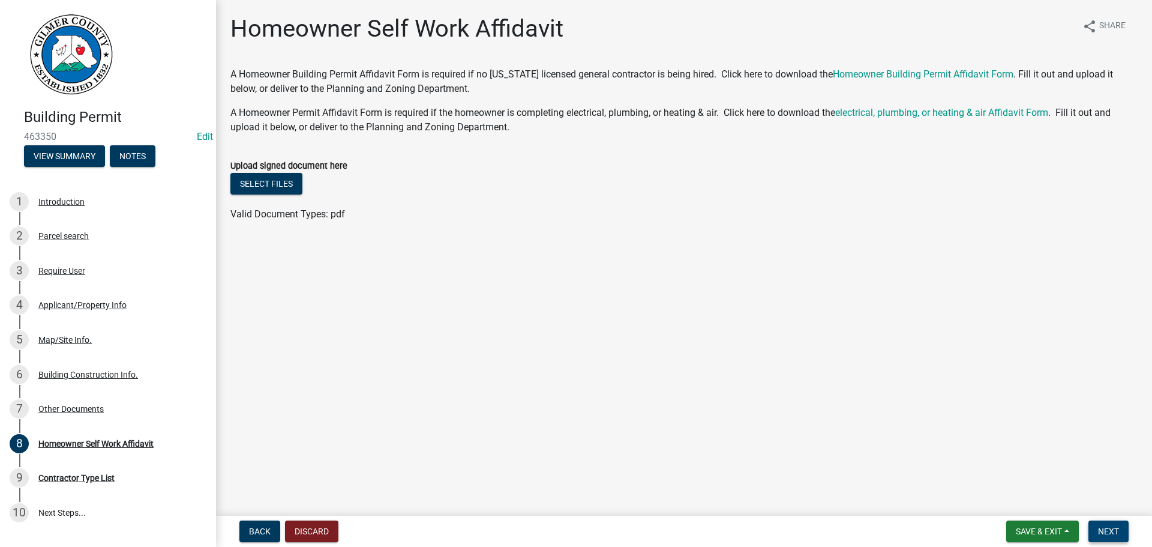
click at [1128, 525] on button "Next" at bounding box center [1109, 531] width 40 height 22
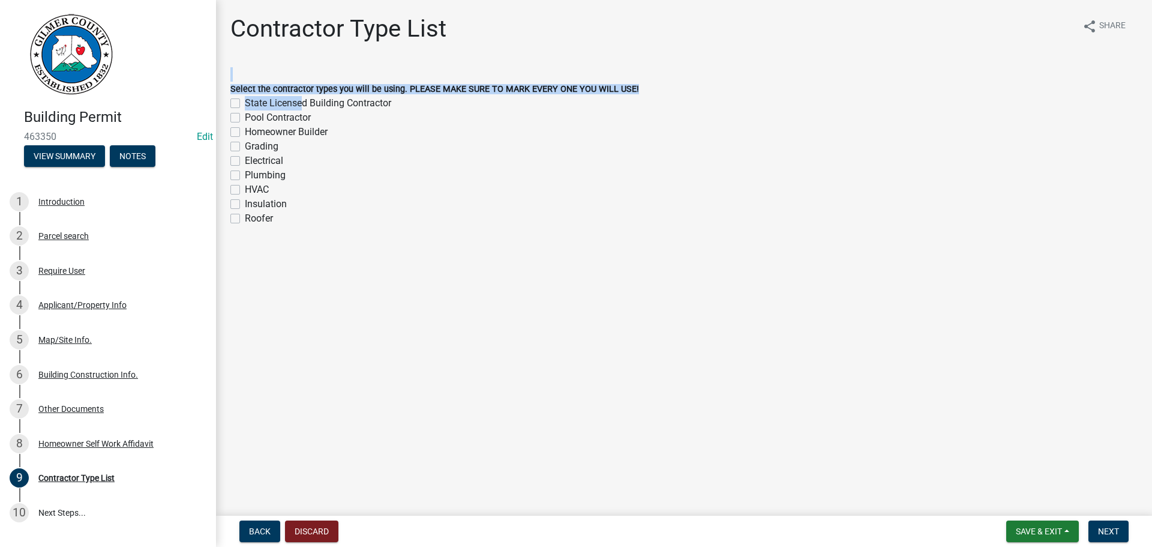
drag, startPoint x: 298, startPoint y: 100, endPoint x: 340, endPoint y: 118, distance: 45.7
click at [335, 62] on div "Contractor Type List share Share Select the contractor types you will be using.…" at bounding box center [683, 130] width 925 height 233
click at [309, 131] on label "Homeowner Builder" at bounding box center [286, 132] width 83 height 14
click at [253, 131] on input "Homeowner Builder" at bounding box center [249, 129] width 8 height 8
checkbox input "true"
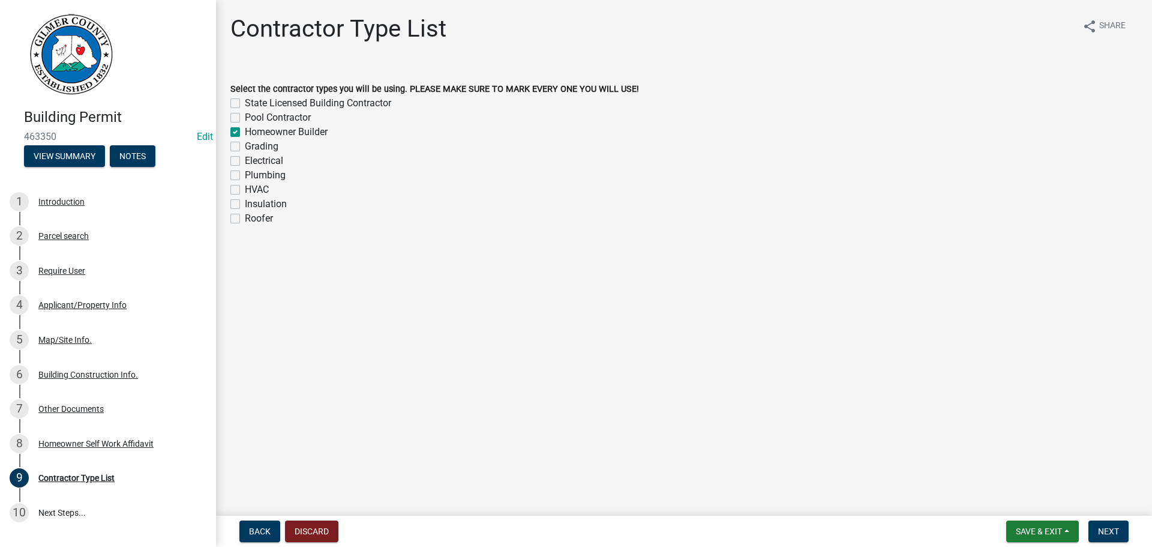
checkbox input "false"
checkbox input "true"
checkbox input "false"
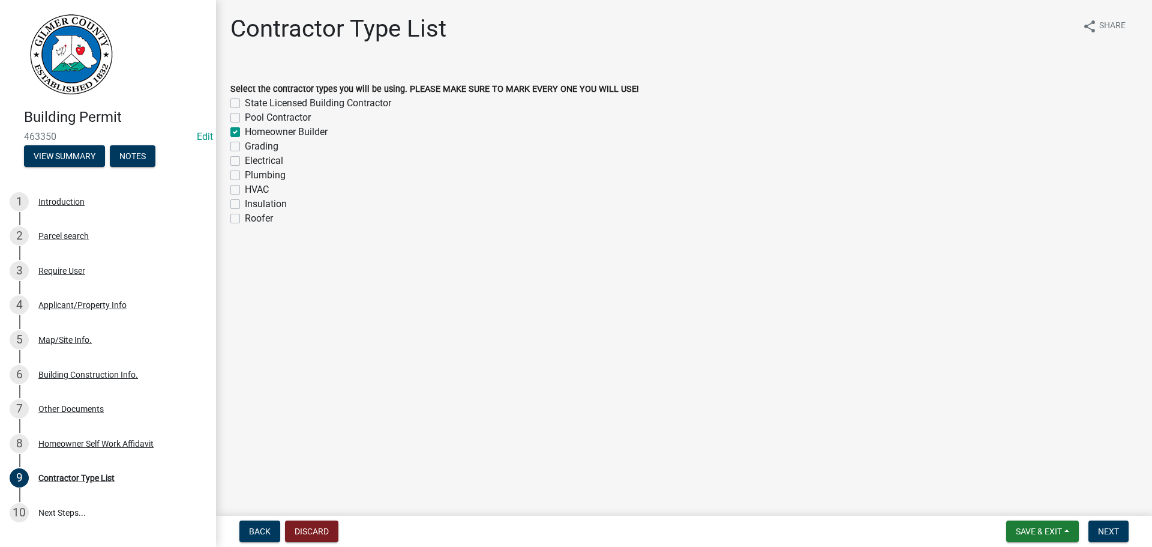
checkbox input "false"
click at [1111, 528] on span "Next" at bounding box center [1108, 531] width 21 height 10
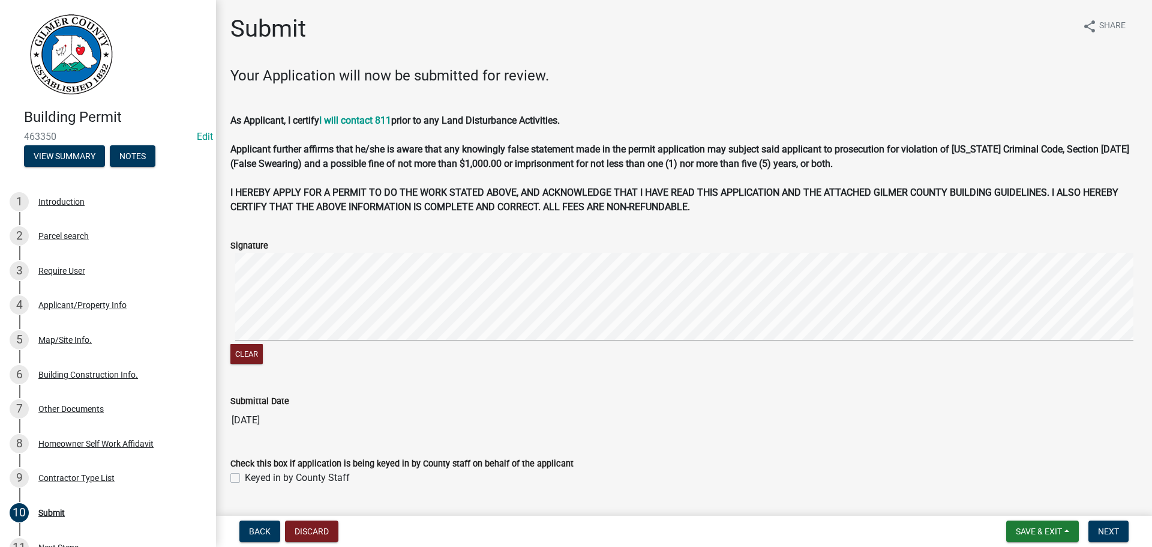
drag, startPoint x: 308, startPoint y: 490, endPoint x: 307, endPoint y: 484, distance: 6.3
click at [308, 487] on wm-data-entity-input "Check this box if application is being keyed in by County staff on behalf of th…" at bounding box center [683, 469] width 907 height 54
click at [307, 484] on label "Keyed in by County Staff" at bounding box center [297, 478] width 105 height 14
click at [253, 478] on input "Keyed in by County Staff" at bounding box center [249, 475] width 8 height 8
checkbox input "true"
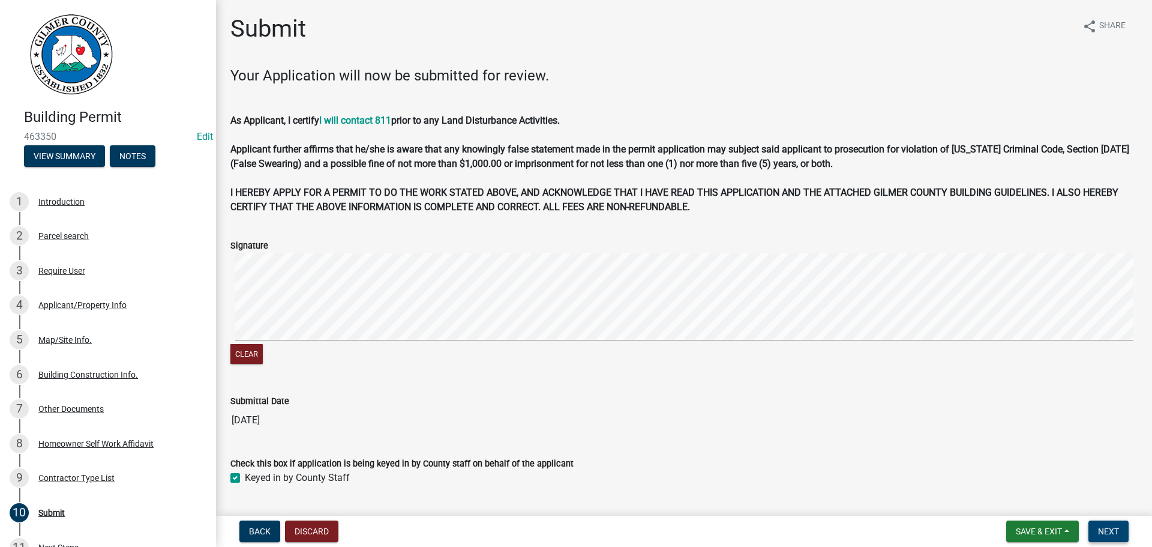
click at [1109, 531] on span "Next" at bounding box center [1108, 531] width 21 height 10
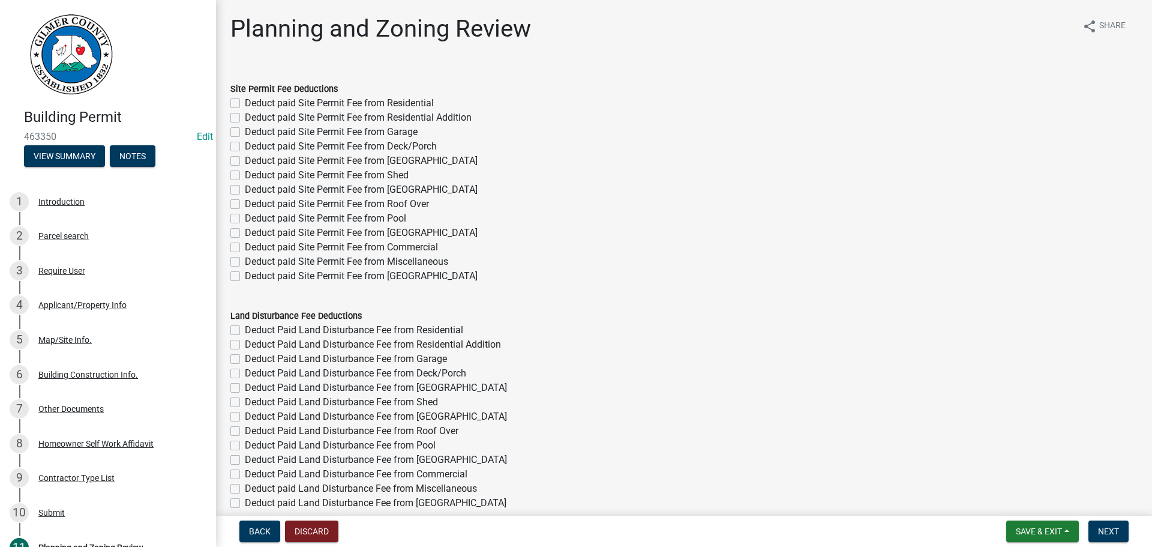
click at [337, 103] on label "Deduct paid Site Permit Fee from Residential" at bounding box center [339, 103] width 189 height 14
click at [253, 103] on input "Deduct paid Site Permit Fee from Residential" at bounding box center [249, 100] width 8 height 8
checkbox input "true"
checkbox input "false"
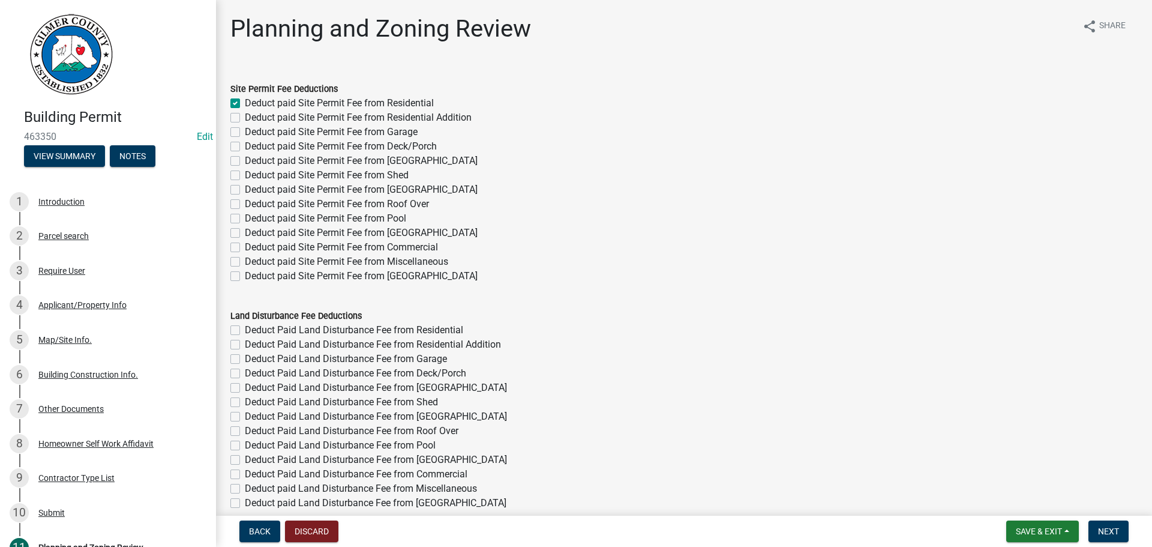
checkbox input "false"
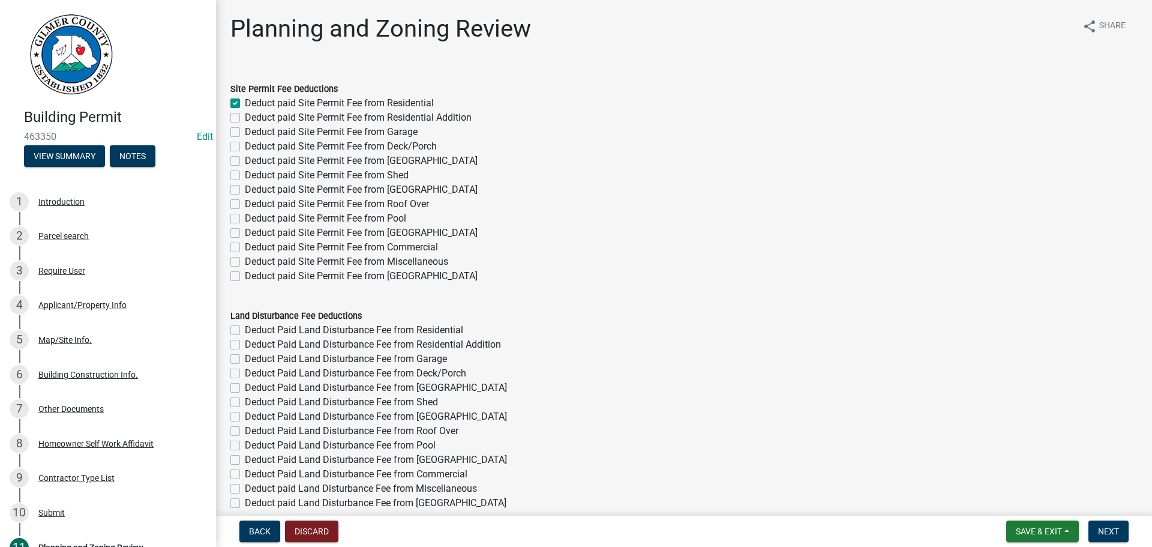
checkbox input "false"
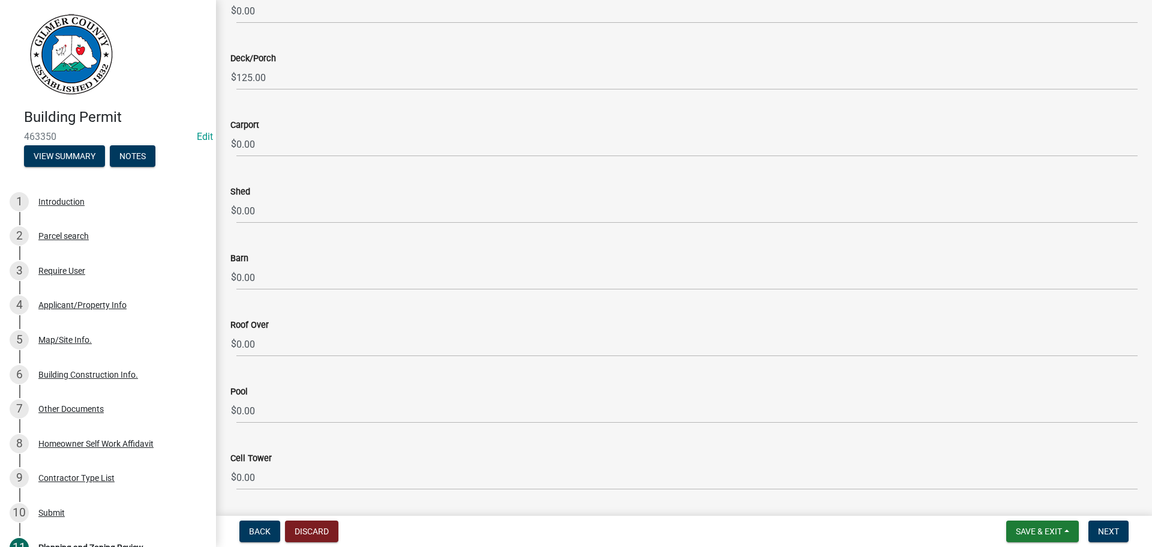
scroll to position [2059, 0]
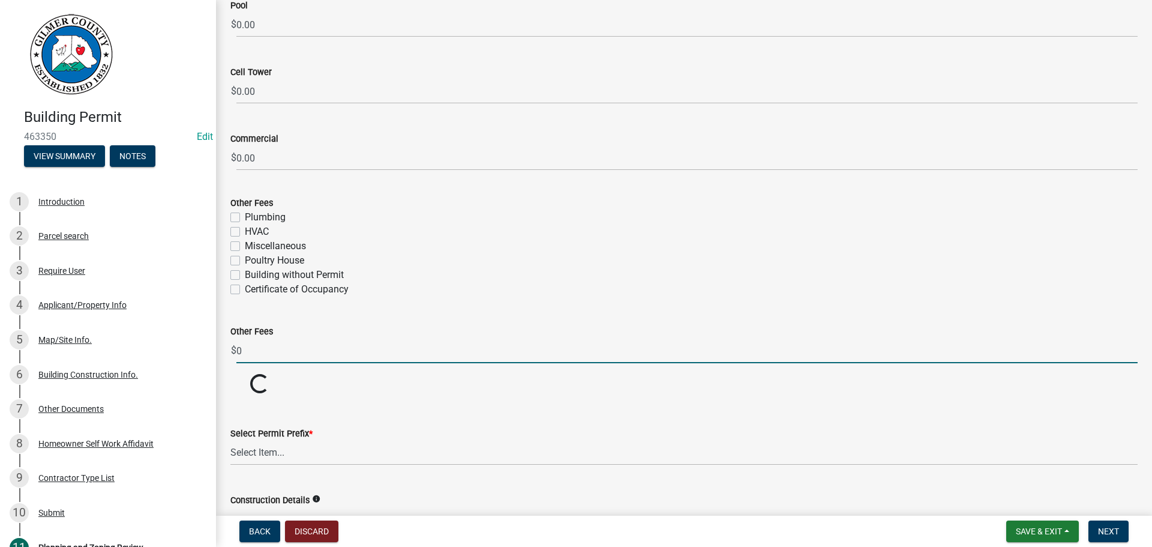
click at [274, 344] on input "0" at bounding box center [686, 350] width 901 height 25
click at [290, 463] on select "Select Item... RES COMM MB LAND POOL MISC CELL TOWER - NEW CELL TOWER - ADD ON" at bounding box center [683, 452] width 907 height 25
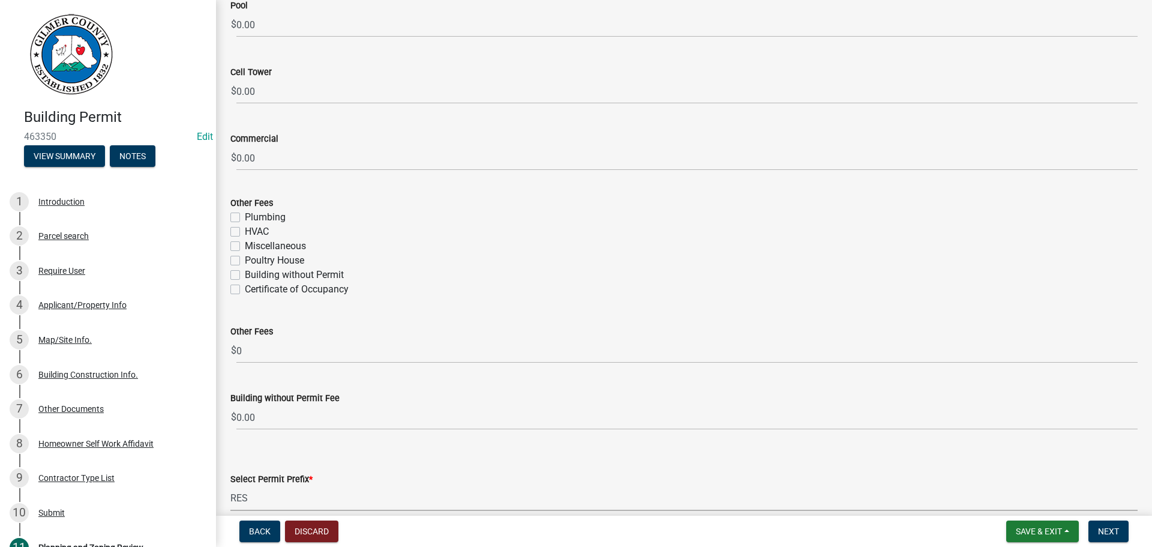
click at [230, 486] on select "Select Item... RES COMM MB LAND POOL MISC CELL TOWER - NEW CELL TOWER - ADD ON" at bounding box center [683, 498] width 907 height 25
select select "b5c39336-92b9-49ce-a0a5-4e9e9babf743"
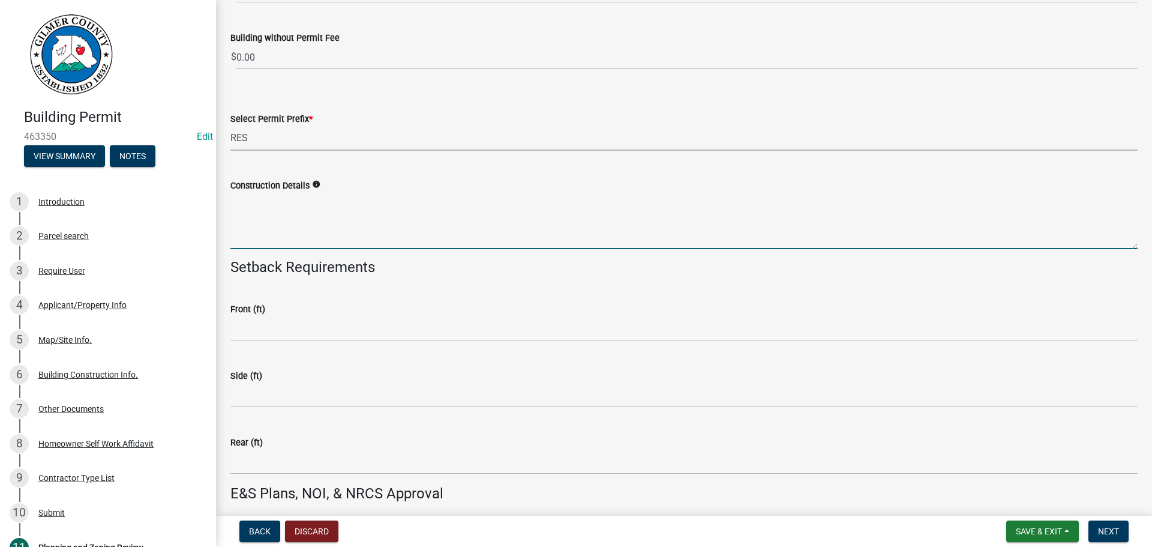
drag, startPoint x: 275, startPoint y: 223, endPoint x: 311, endPoint y: 232, distance: 37.7
click at [276, 223] on textarea "Construction Details" at bounding box center [683, 221] width 907 height 56
type textarea "NEW HOME"
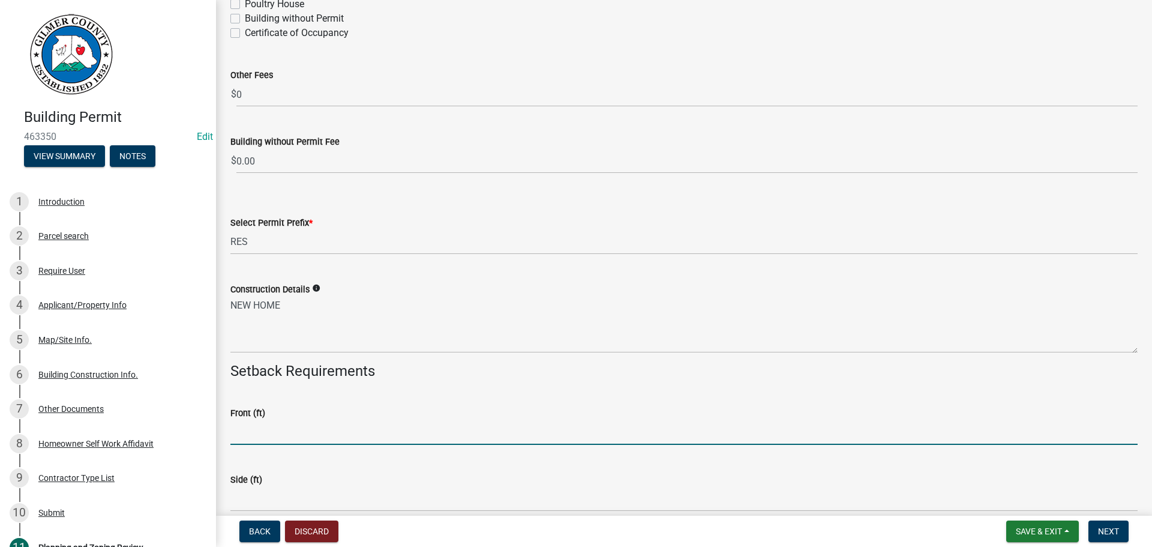
scroll to position [2179, 0]
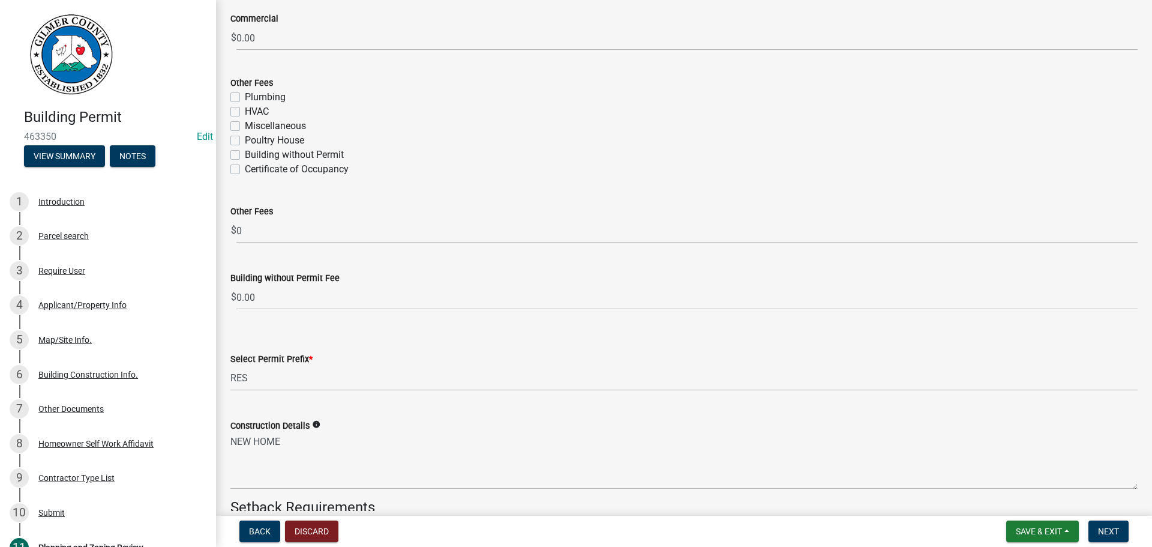
click at [251, 176] on label "Certificate of Occupancy" at bounding box center [297, 169] width 104 height 14
click at [251, 170] on input "Certificate of Occupancy" at bounding box center [249, 166] width 8 height 8
checkbox input "true"
checkbox input "false"
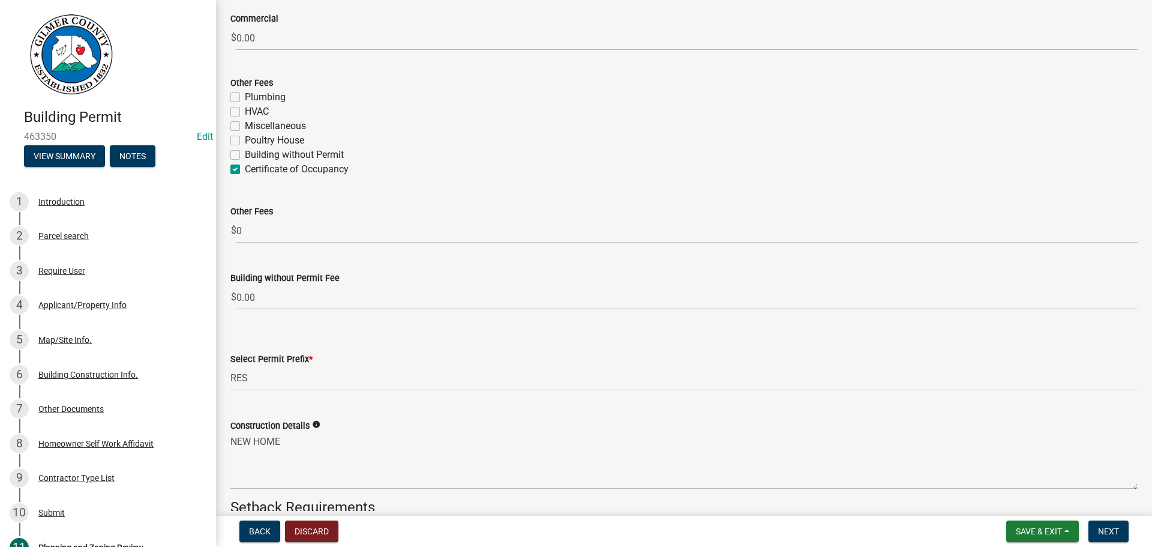
checkbox input "false"
checkbox input "true"
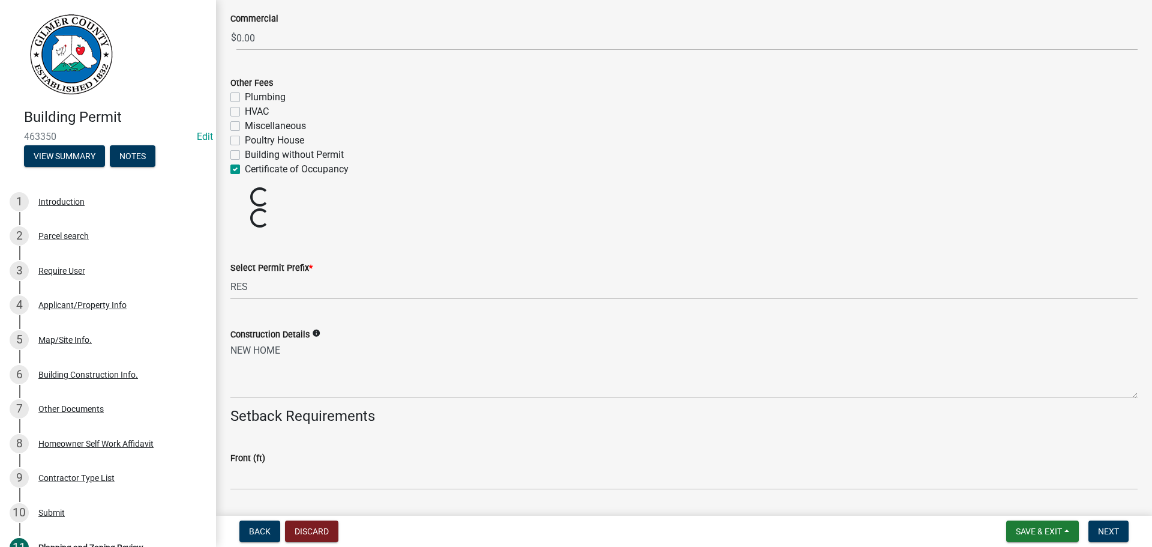
scroll to position [2599, 0]
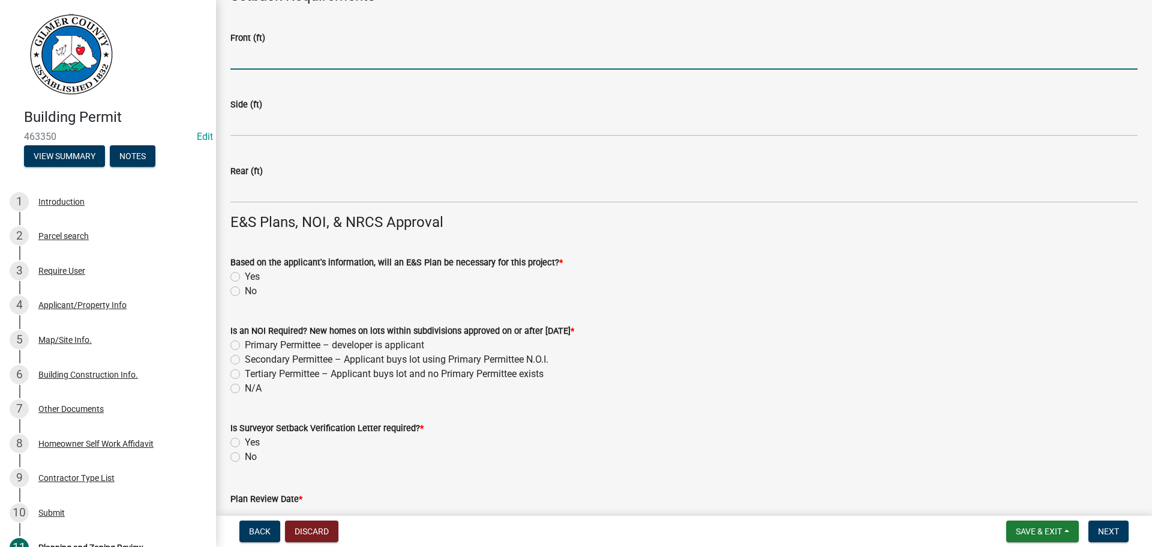
click at [258, 62] on input "text" at bounding box center [683, 57] width 907 height 25
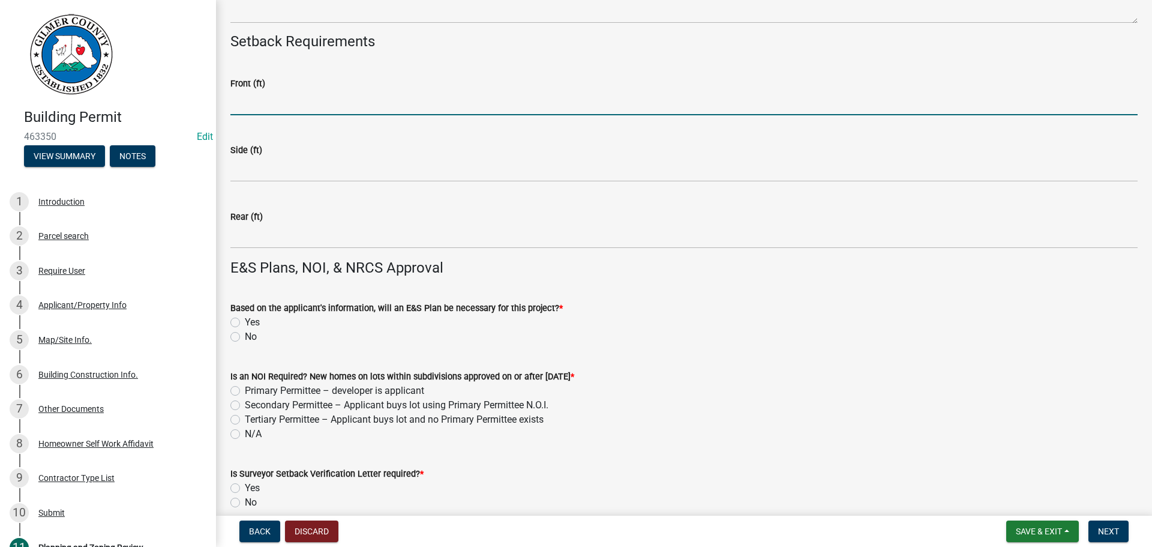
scroll to position [2645, 0]
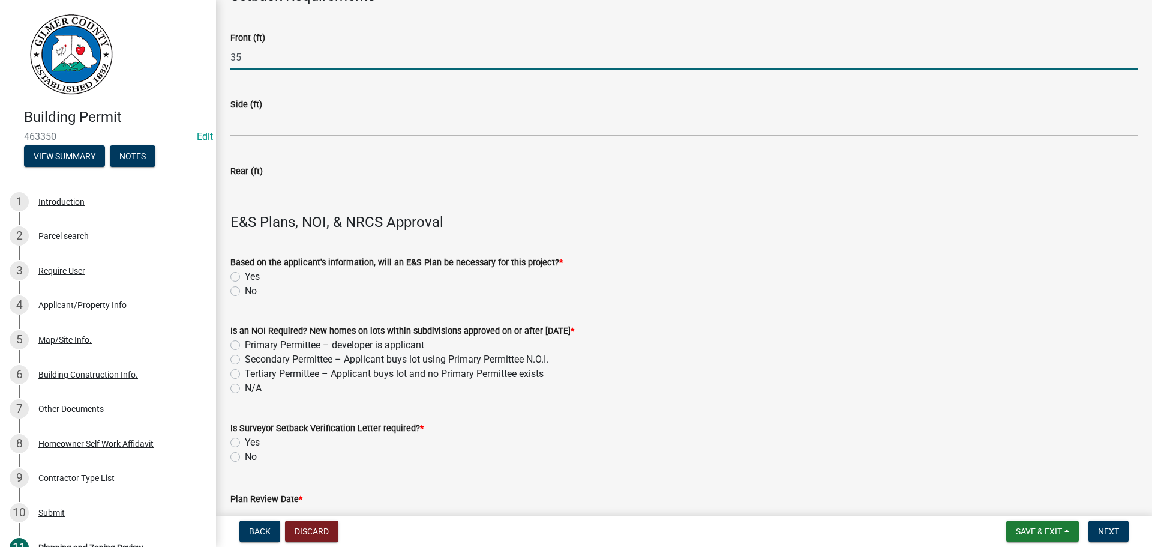
type input "35"
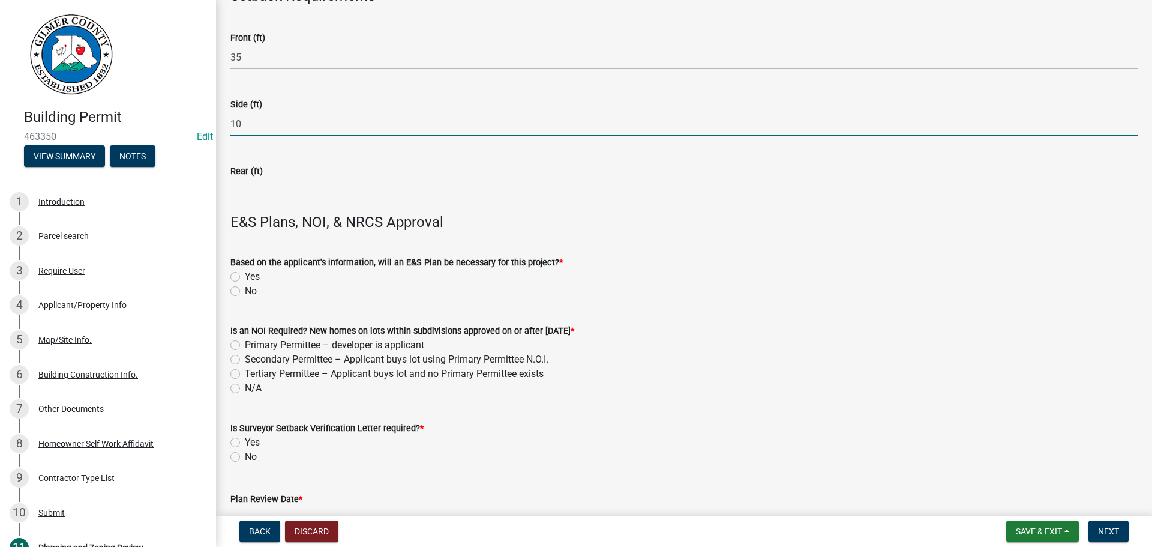
type input "10"
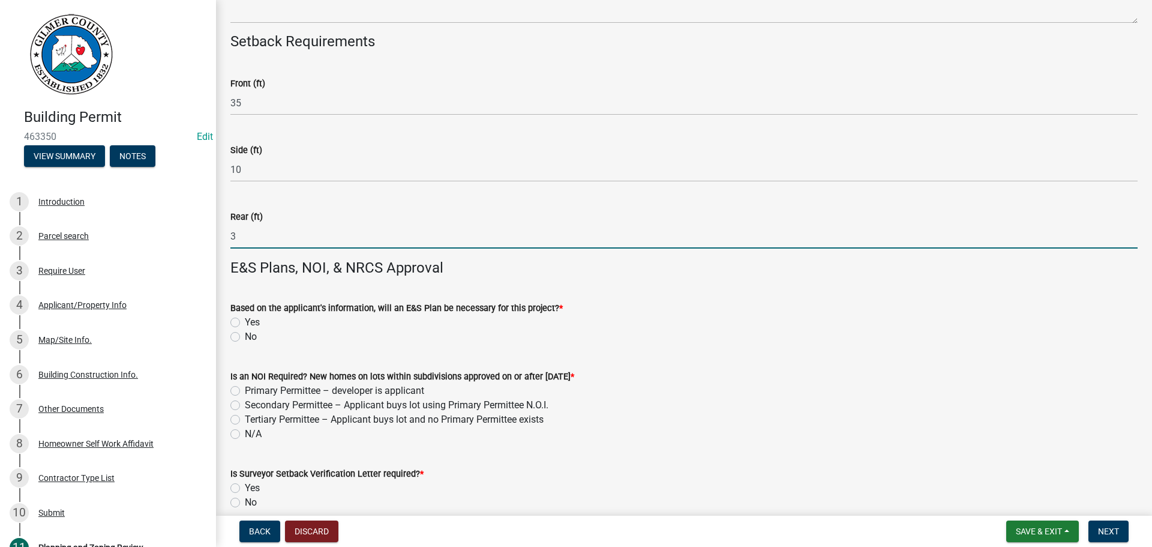
scroll to position [2690, 0]
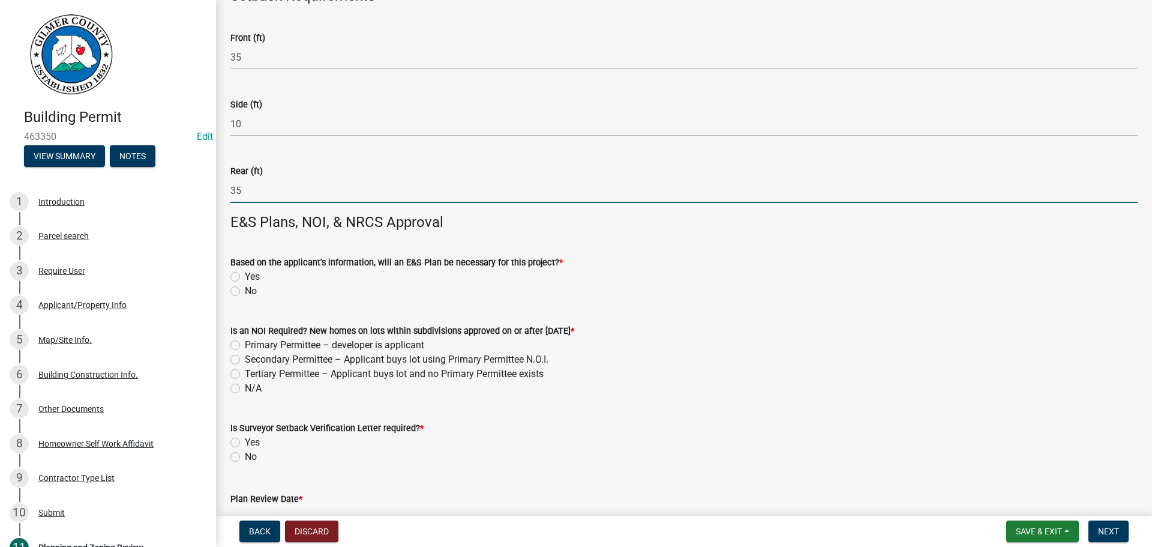
type input "35"
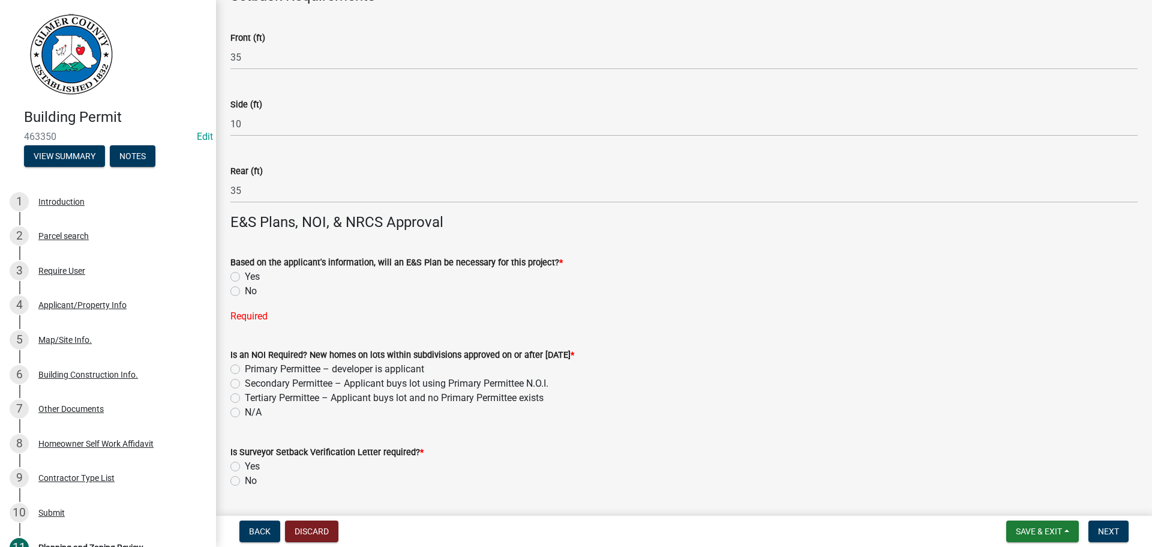
click at [245, 292] on label "No" at bounding box center [251, 291] width 12 height 14
click at [245, 292] on input "No" at bounding box center [249, 288] width 8 height 8
radio input "true"
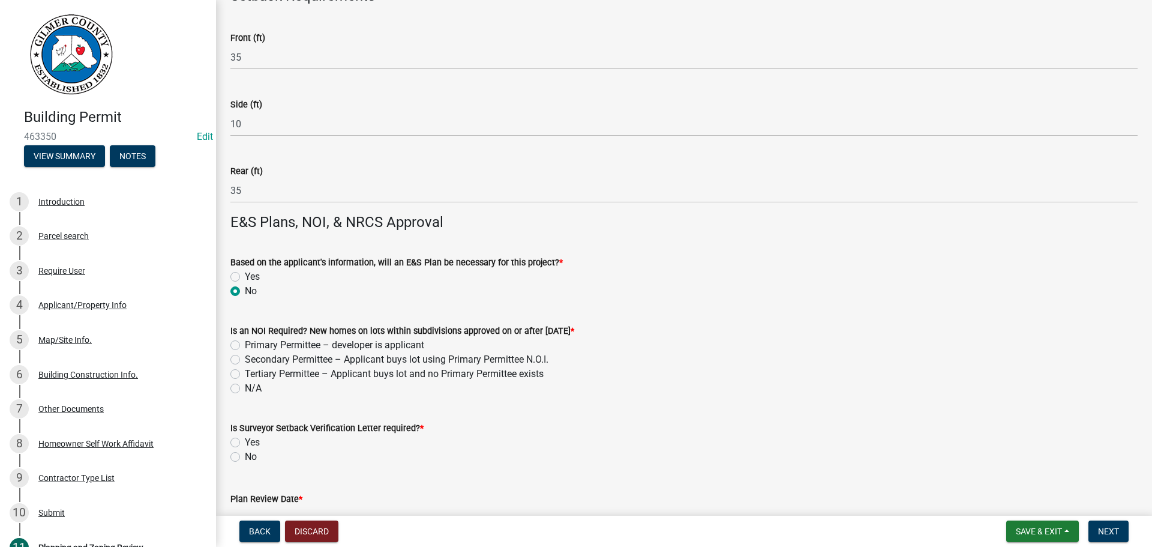
drag, startPoint x: 241, startPoint y: 382, endPoint x: 239, endPoint y: 389, distance: 6.8
click at [241, 384] on div "N/A" at bounding box center [683, 388] width 907 height 14
click at [245, 389] on label "N/A" at bounding box center [253, 388] width 17 height 14
click at [245, 389] on input "N/A" at bounding box center [249, 385] width 8 height 8
radio input "true"
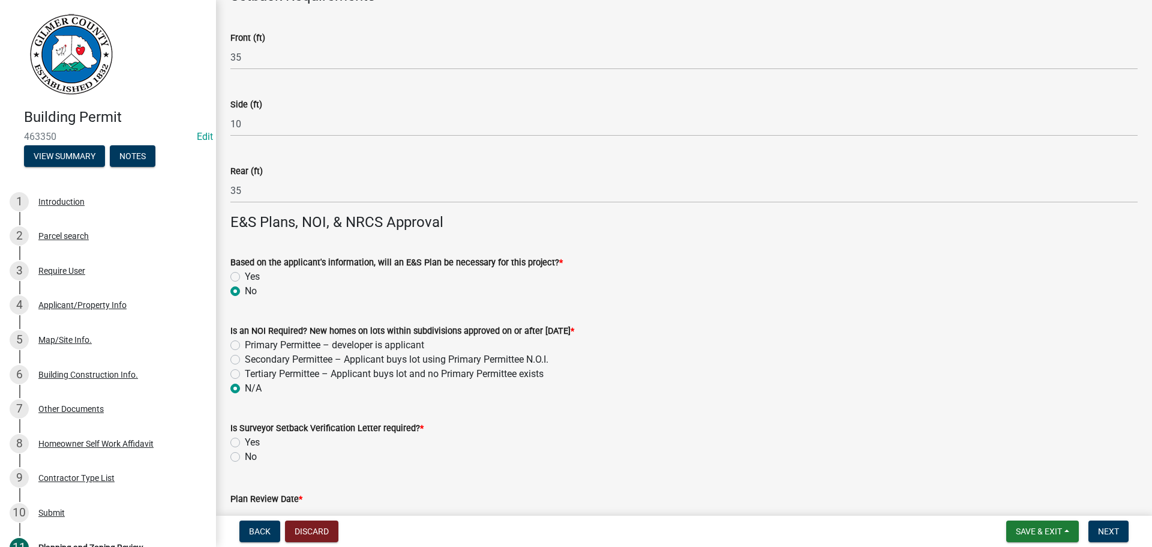
click at [251, 452] on label "No" at bounding box center [251, 456] width 12 height 14
click at [251, 452] on input "No" at bounding box center [249, 453] width 8 height 8
radio input "true"
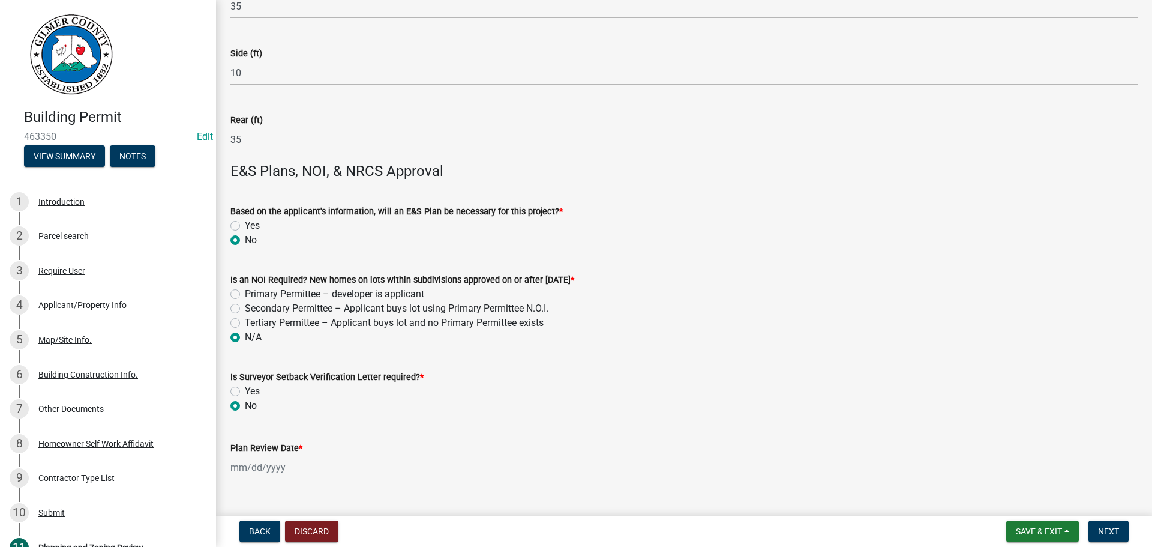
scroll to position [2870, 0]
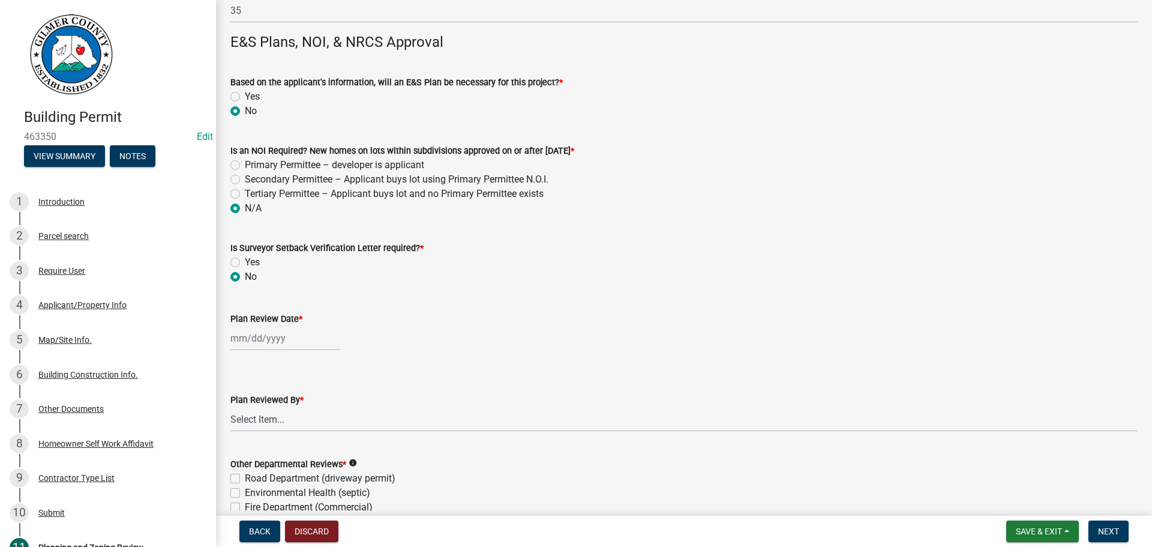
click at [278, 341] on div at bounding box center [285, 338] width 110 height 25
select select "8"
select select "2025"
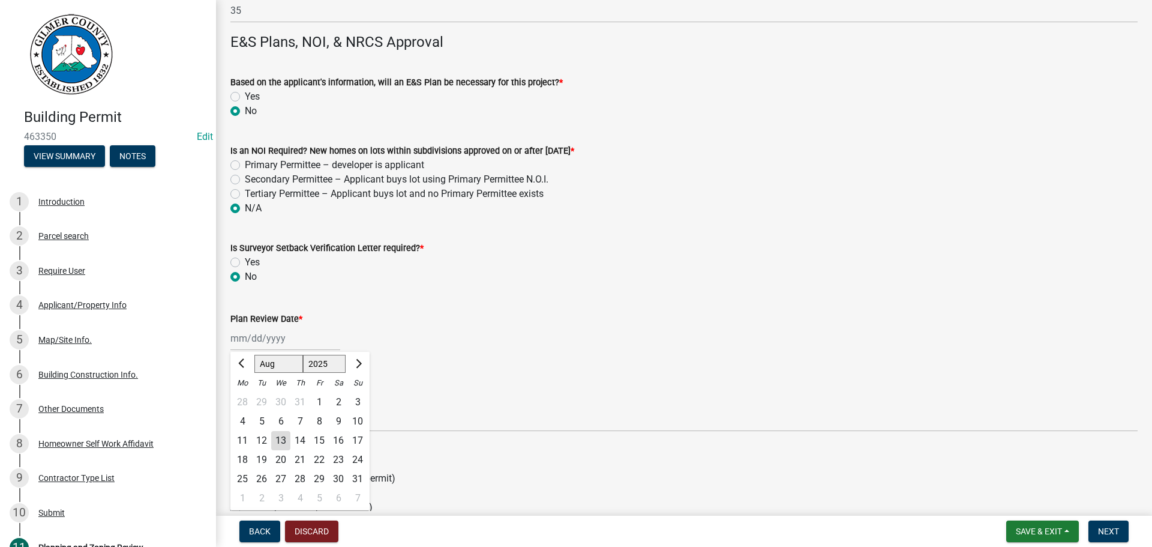
click at [281, 445] on div "13" at bounding box center [280, 440] width 19 height 19
type input "08/13/2025"
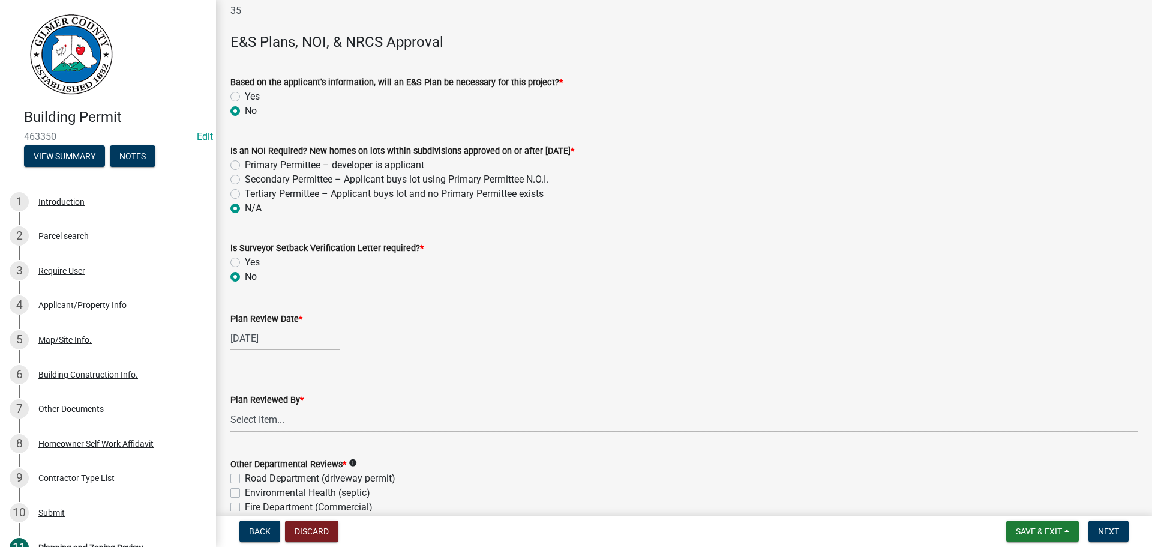
click at [303, 418] on select "Select Item... Andrew Mathis Art Wlochowski Becky Whitworth Joe Bouhl Karen Hen…" at bounding box center [683, 419] width 907 height 25
click at [230, 407] on select "Select Item... Andrew Mathis Art Wlochowski Becky Whitworth Joe Bouhl Karen Hen…" at bounding box center [683, 419] width 907 height 25
select select "5ce200eb-feb1-496b-8127-7891293955f5"
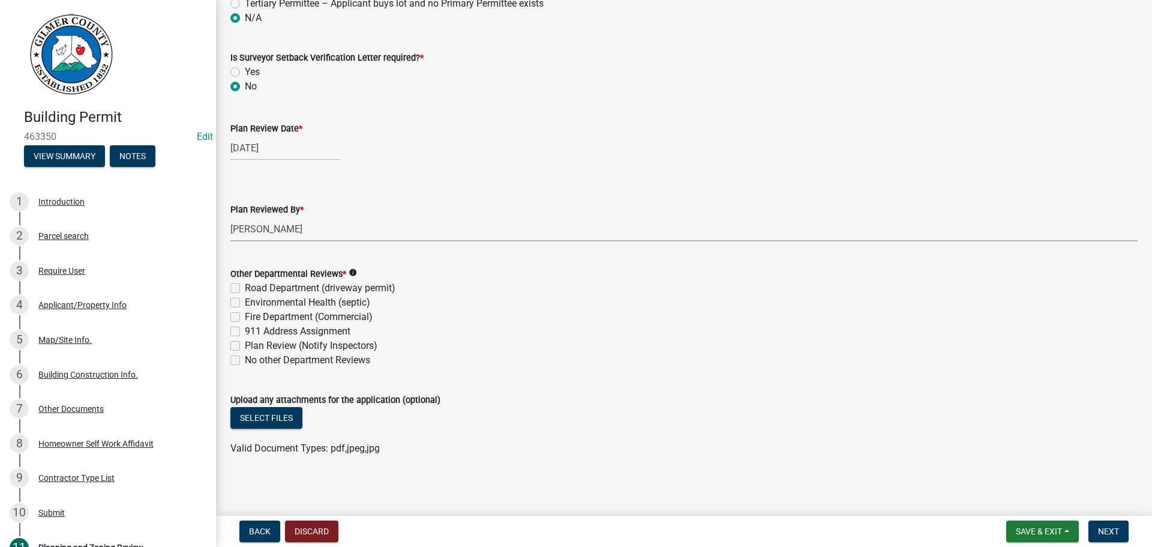
scroll to position [3063, 0]
click at [312, 361] on label "No other Department Reviews" at bounding box center [307, 357] width 125 height 14
click at [253, 358] on input "No other Department Reviews" at bounding box center [249, 354] width 8 height 8
checkbox input "true"
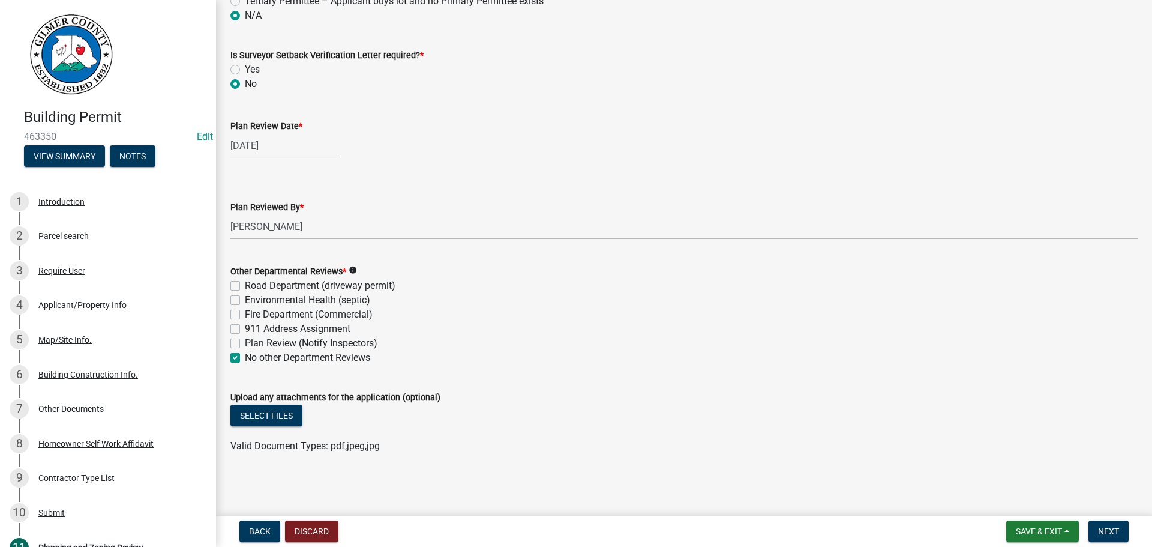
checkbox input "false"
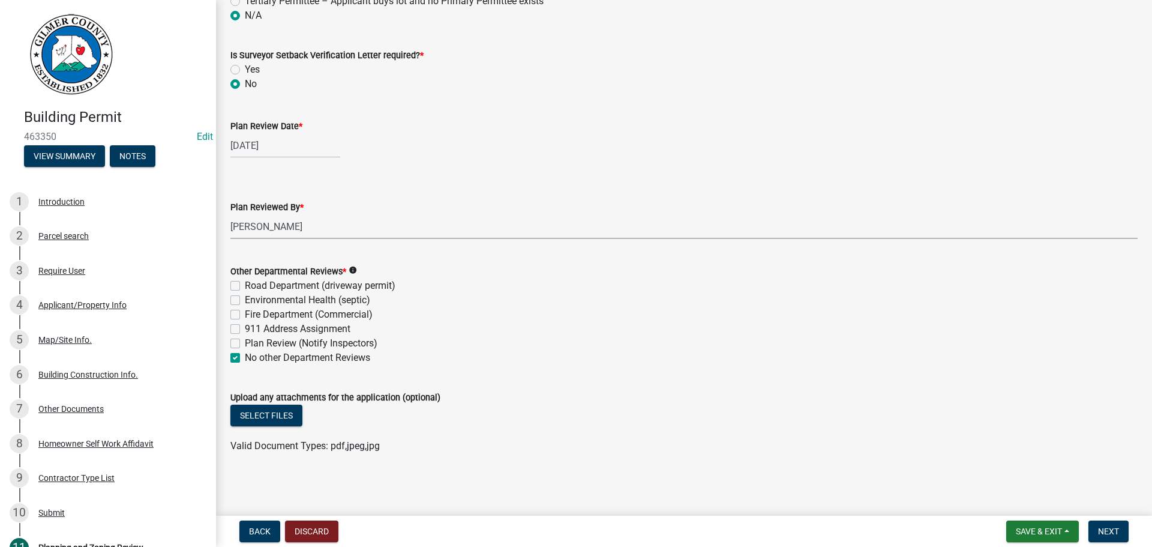
checkbox input "true"
click at [1098, 529] on span "Next" at bounding box center [1108, 531] width 21 height 10
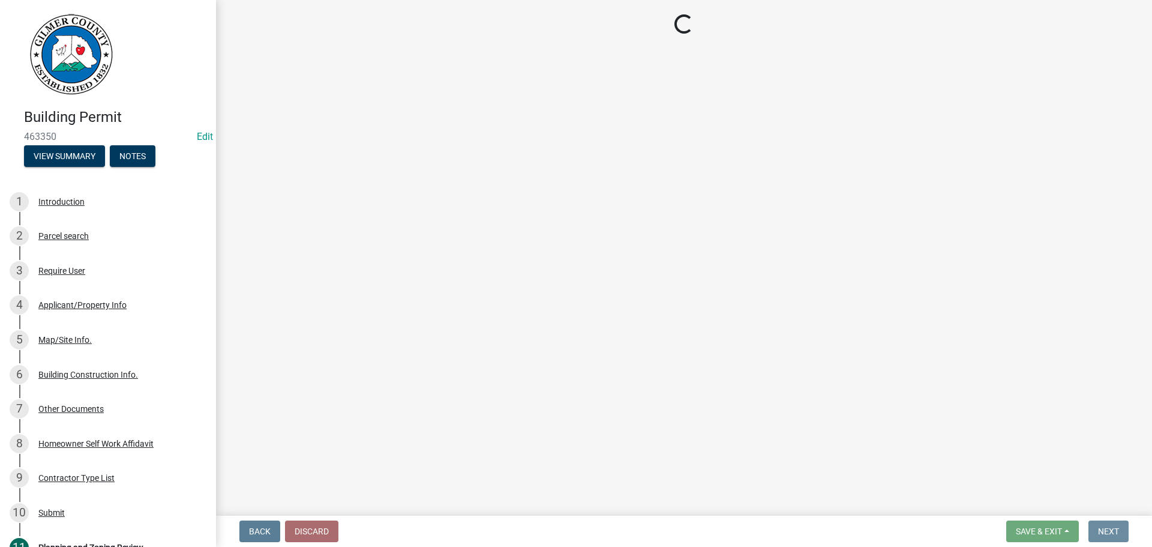
scroll to position [0, 0]
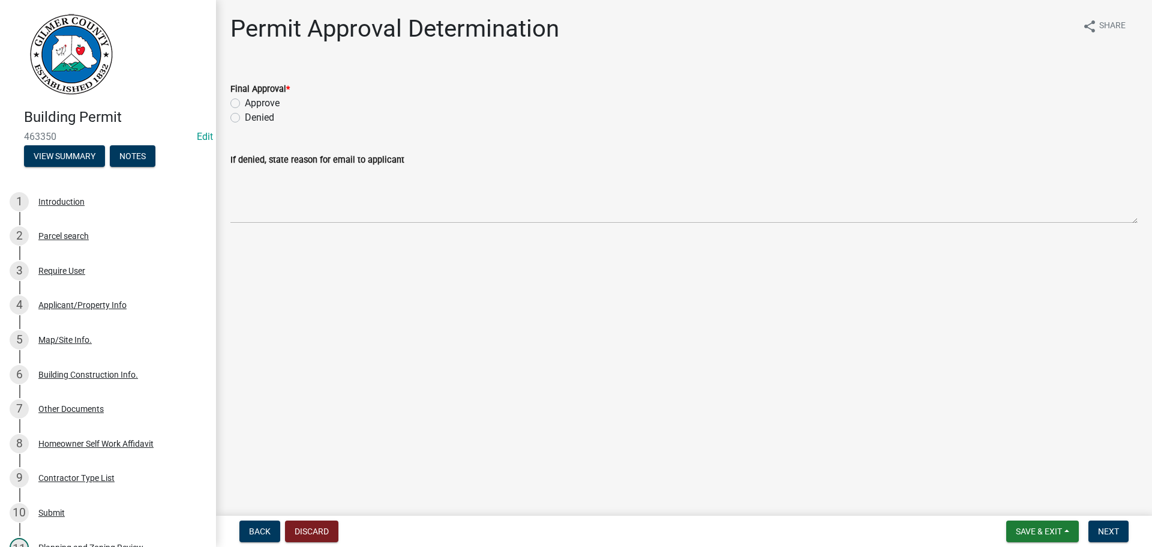
click at [272, 100] on label "Approve" at bounding box center [262, 103] width 35 height 14
click at [253, 100] on input "Approve" at bounding box center [249, 100] width 8 height 8
radio input "true"
click at [1114, 536] on span "Next" at bounding box center [1108, 531] width 21 height 10
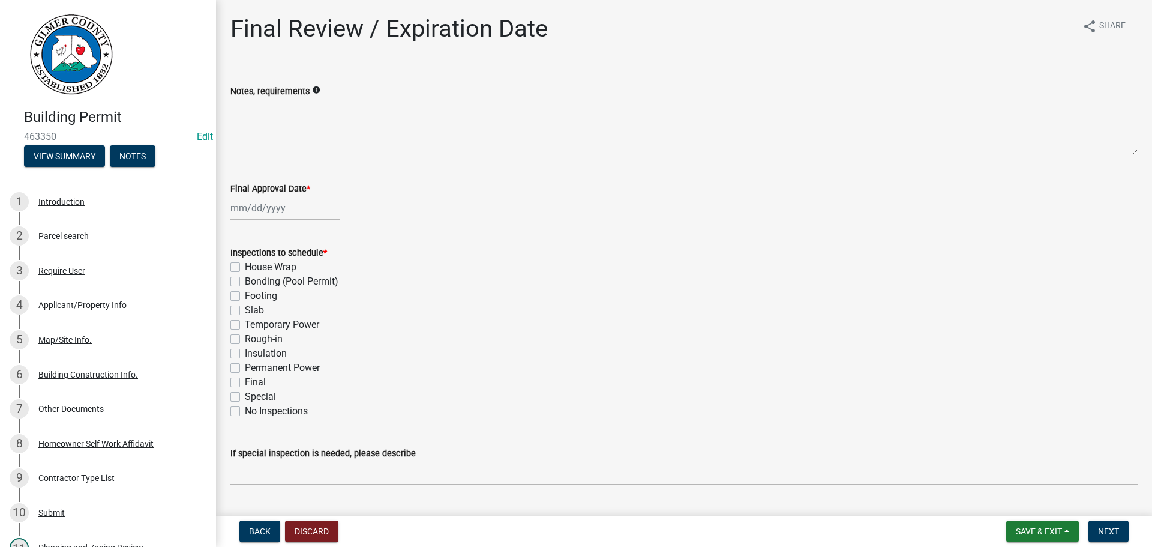
select select "8"
select select "2025"
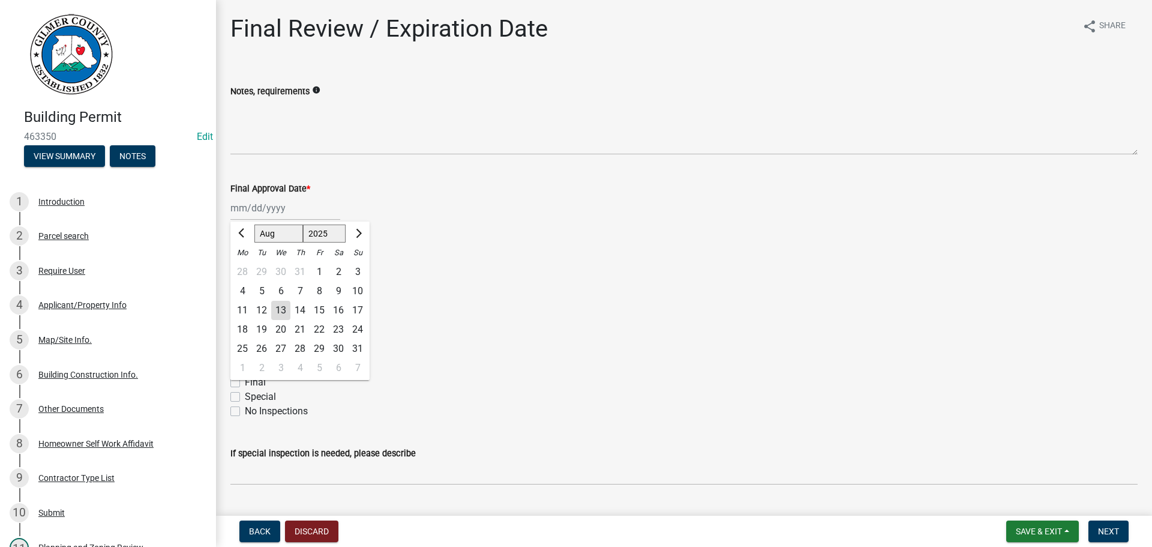
click at [238, 215] on div "Jan Feb Mar Apr May Jun Jul Aug Sep Oct Nov Dec 1525 1526 1527 1528 1529 1530 1…" at bounding box center [285, 208] width 110 height 25
click at [282, 311] on div "13" at bounding box center [280, 310] width 19 height 19
type input "08/13/2025"
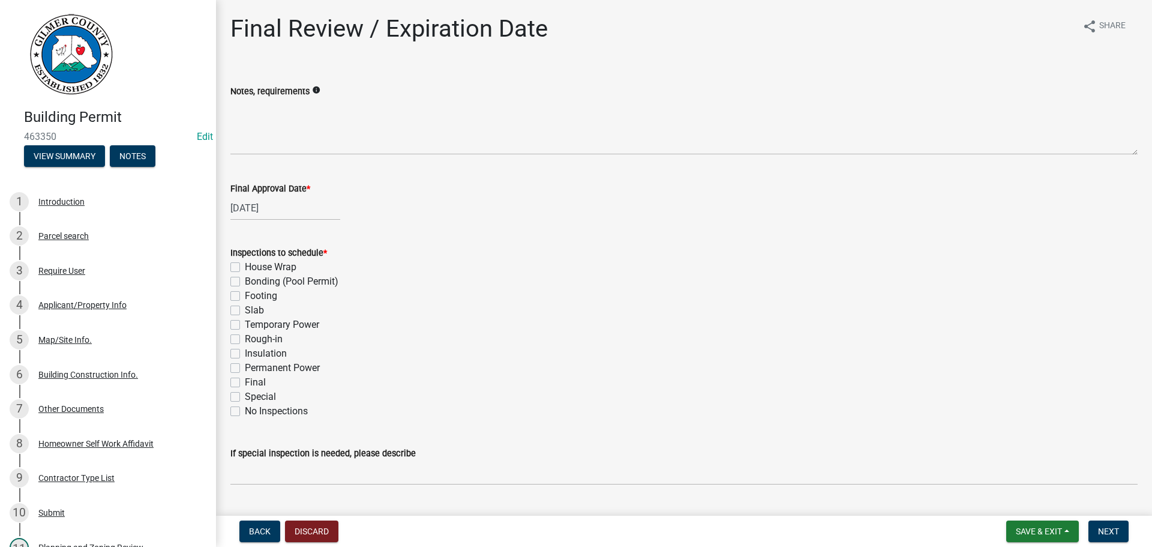
click at [260, 293] on label "Footing" at bounding box center [261, 296] width 32 height 14
click at [253, 293] on input "Footing" at bounding box center [249, 293] width 8 height 8
checkbox input "true"
checkbox input "false"
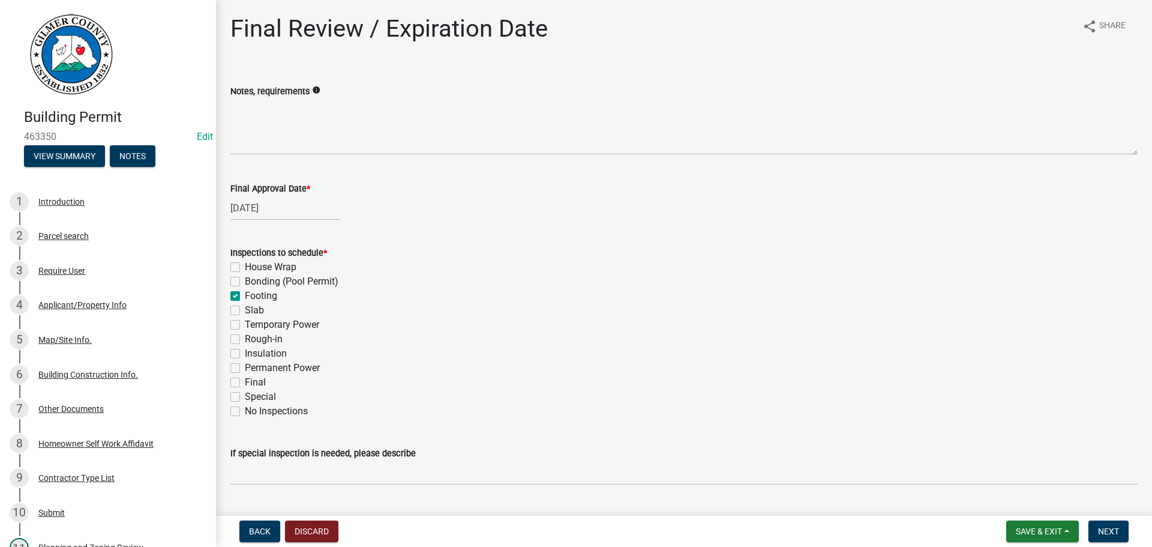
checkbox input "true"
checkbox input "false"
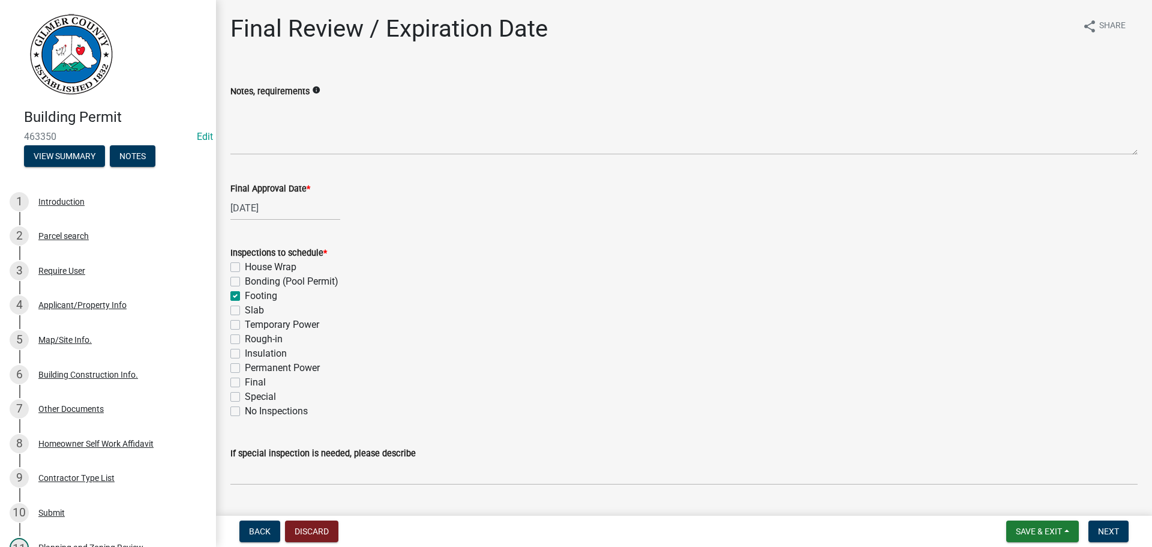
checkbox input "false"
click at [271, 323] on label "Temporary Power" at bounding box center [282, 324] width 74 height 14
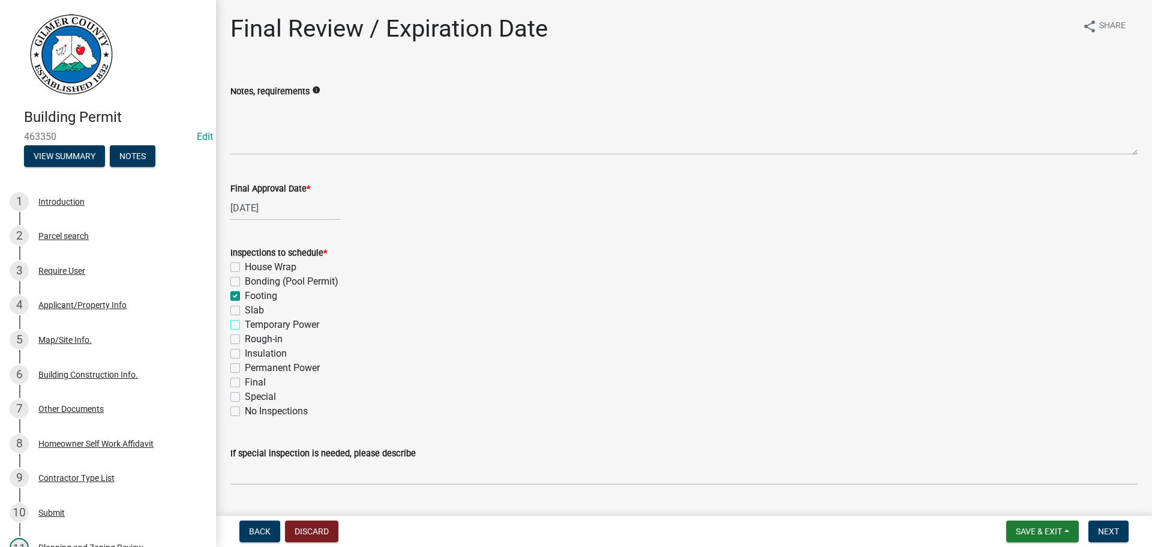
click at [253, 323] on input "Temporary Power" at bounding box center [249, 321] width 8 height 8
checkbox input "true"
checkbox input "false"
checkbox input "true"
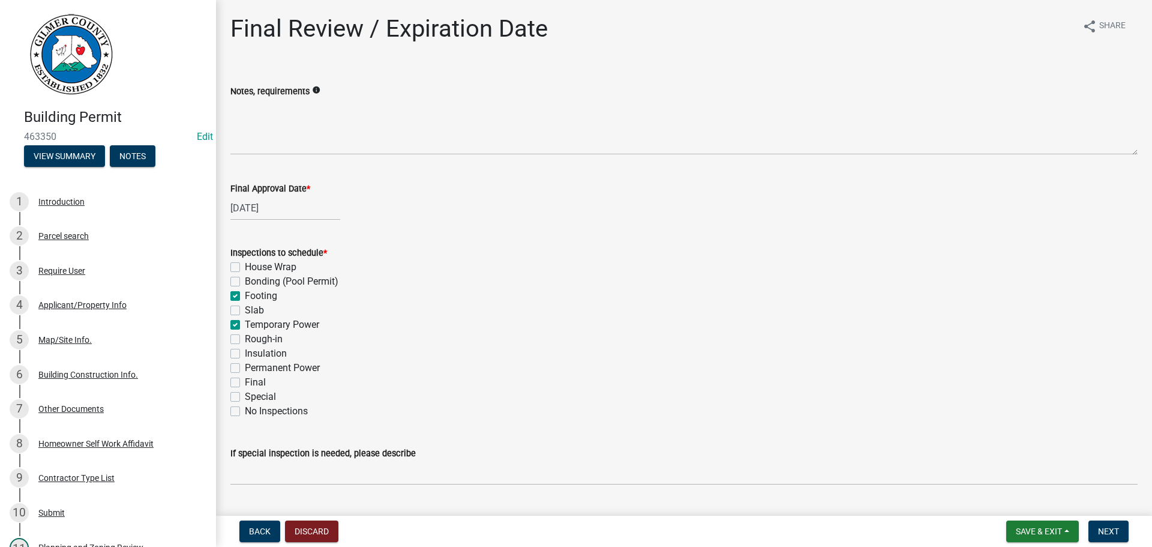
checkbox input "false"
checkbox input "true"
checkbox input "false"
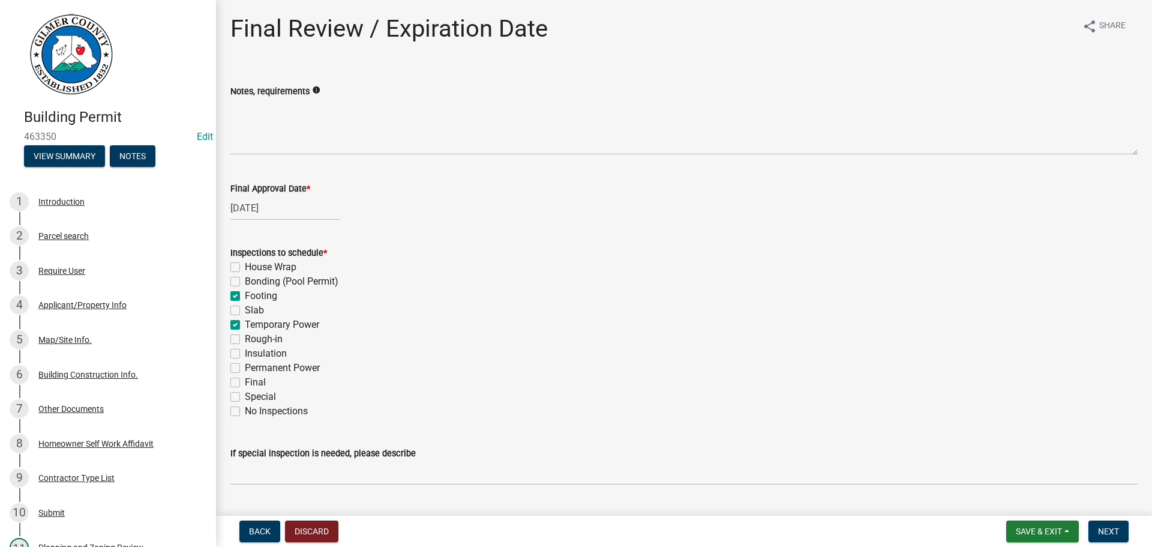
checkbox input "false"
drag, startPoint x: 273, startPoint y: 343, endPoint x: 273, endPoint y: 349, distance: 6.6
click at [273, 343] on label "Rough-in" at bounding box center [264, 339] width 38 height 14
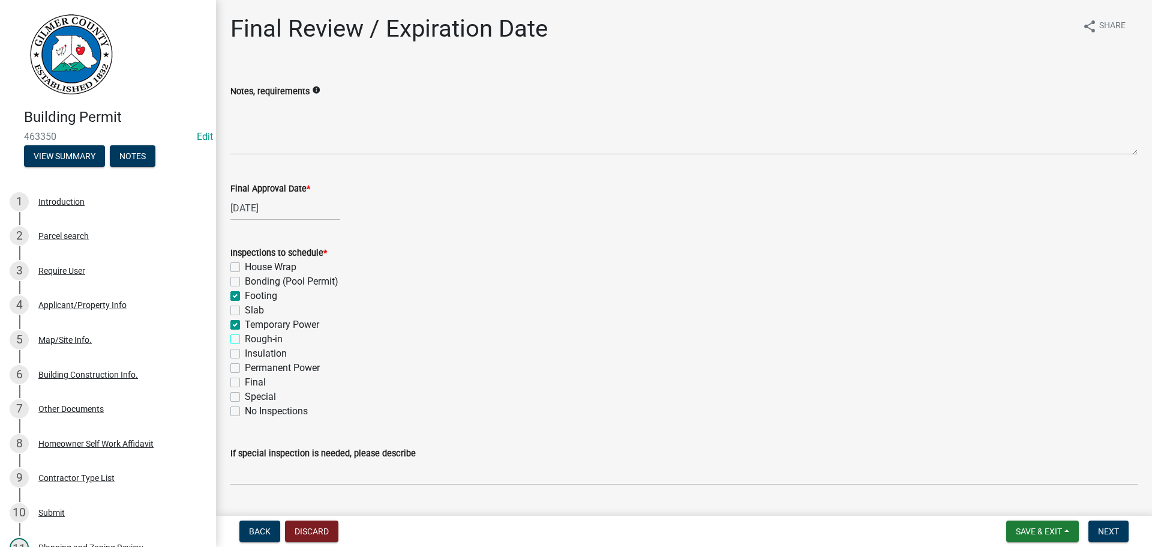
click at [253, 340] on input "Rough-in" at bounding box center [249, 336] width 8 height 8
checkbox input "true"
checkbox input "false"
checkbox input "true"
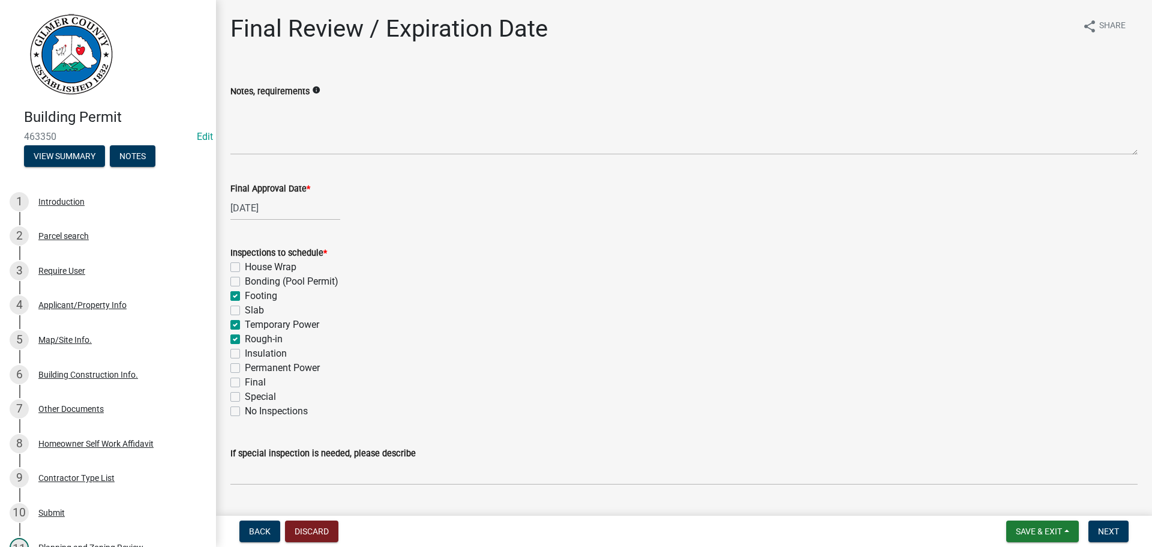
checkbox input "false"
checkbox input "true"
checkbox input "false"
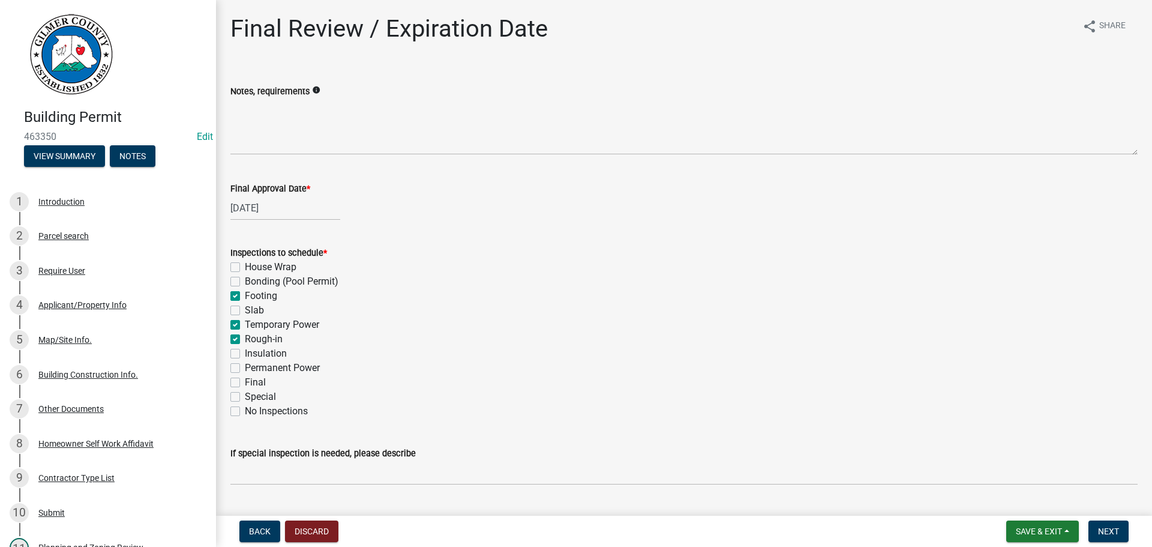
checkbox input "false"
click at [279, 368] on label "Permanent Power" at bounding box center [282, 368] width 75 height 14
click at [253, 368] on input "Permanent Power" at bounding box center [249, 365] width 8 height 8
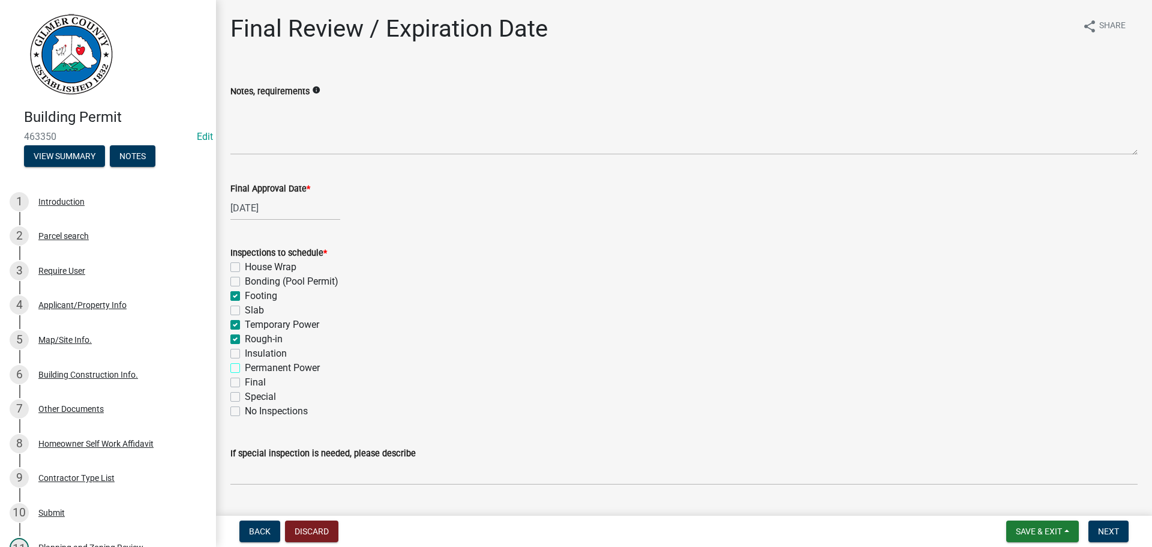
checkbox input "true"
checkbox input "false"
checkbox input "true"
checkbox input "false"
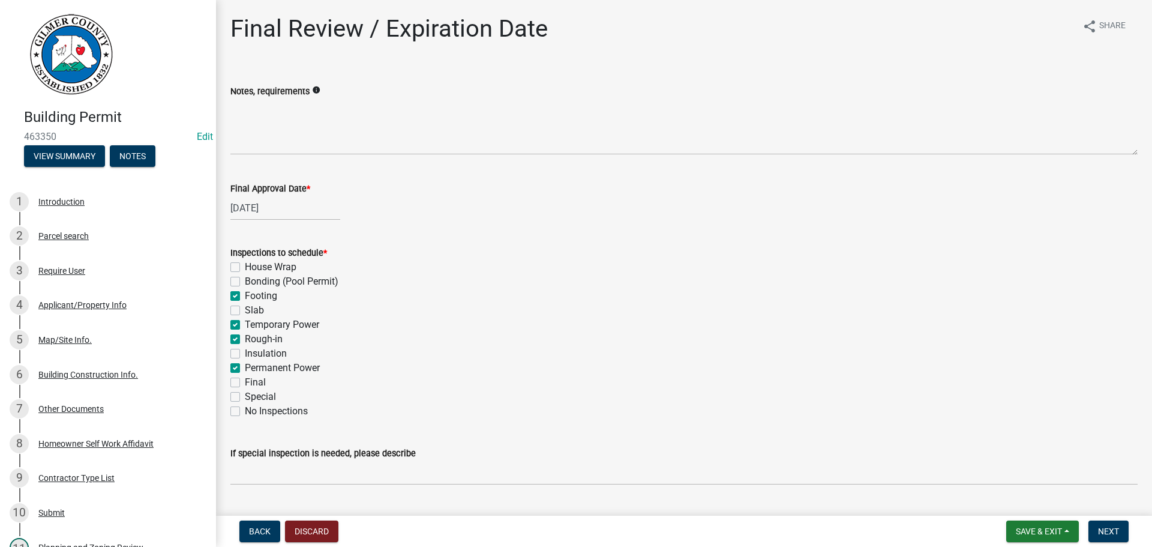
checkbox input "true"
checkbox input "false"
checkbox input "true"
checkbox input "false"
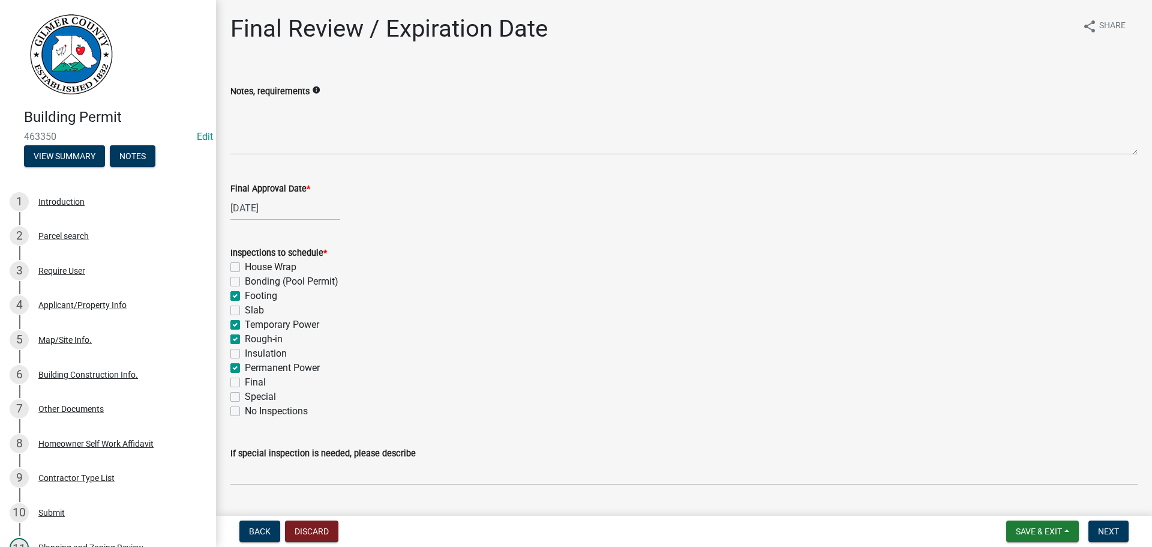
checkbox input "false"
click at [263, 383] on label "Final" at bounding box center [255, 382] width 21 height 14
click at [253, 383] on input "Final" at bounding box center [249, 379] width 8 height 8
checkbox input "true"
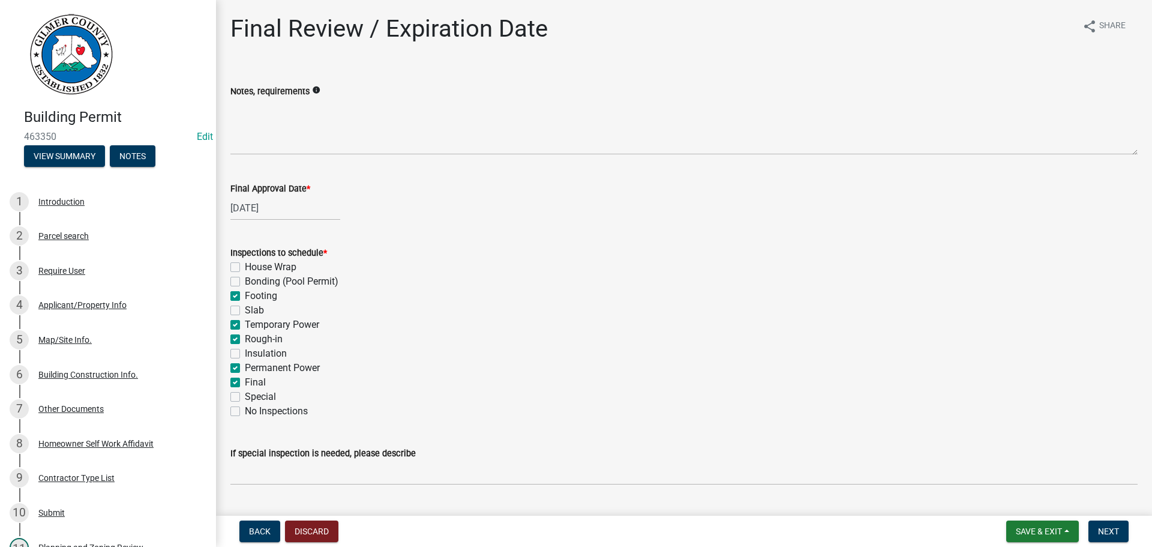
checkbox input "false"
checkbox input "true"
checkbox input "false"
checkbox input "true"
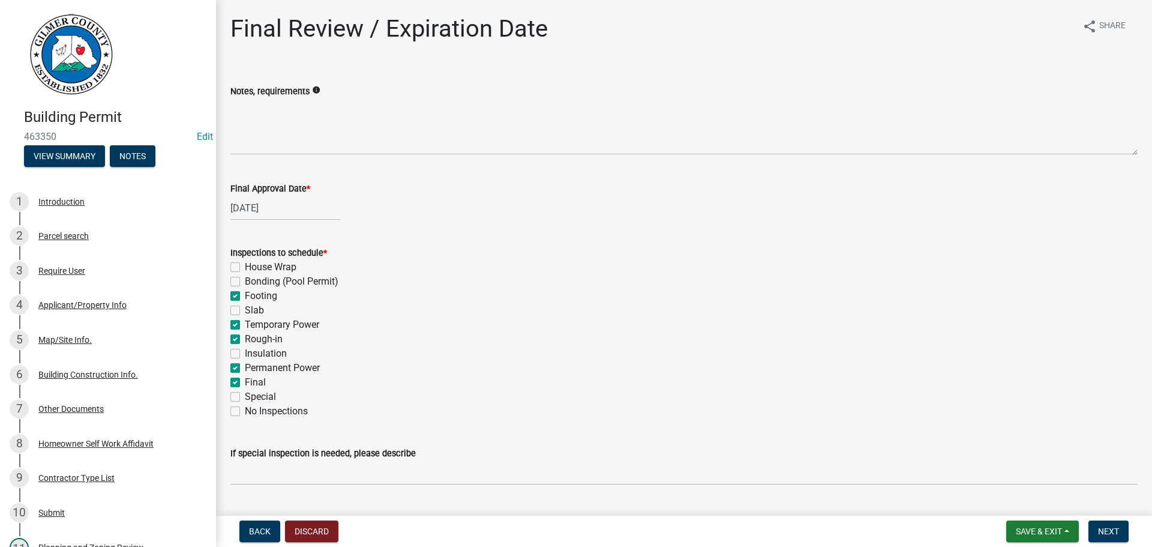
checkbox input "true"
checkbox input "false"
checkbox input "true"
checkbox input "false"
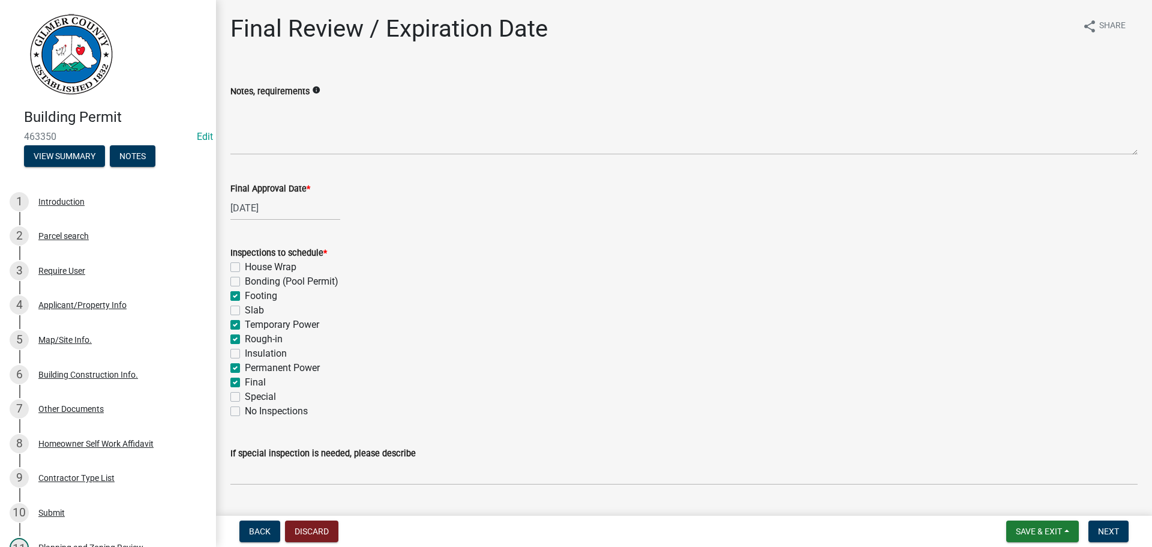
checkbox input "false"
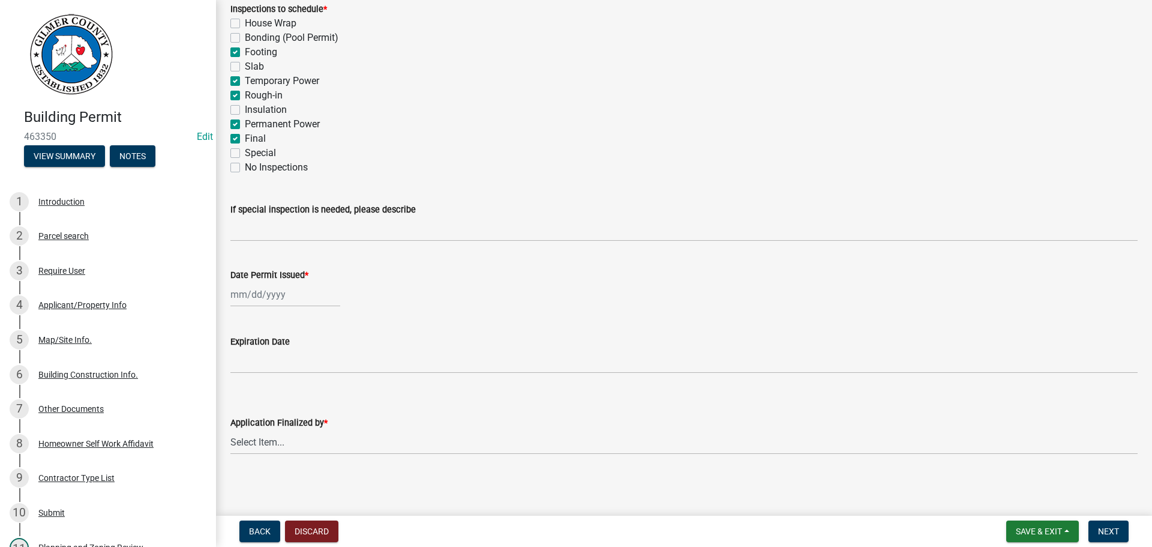
scroll to position [245, 0]
select select "8"
select select "2025"
click at [298, 295] on div "Jan Feb Mar Apr May Jun Jul Aug Sep Oct Nov Dec 1525 1526 1527 1528 1529 1530 1…" at bounding box center [285, 293] width 110 height 25
click at [286, 391] on div "13" at bounding box center [280, 395] width 19 height 19
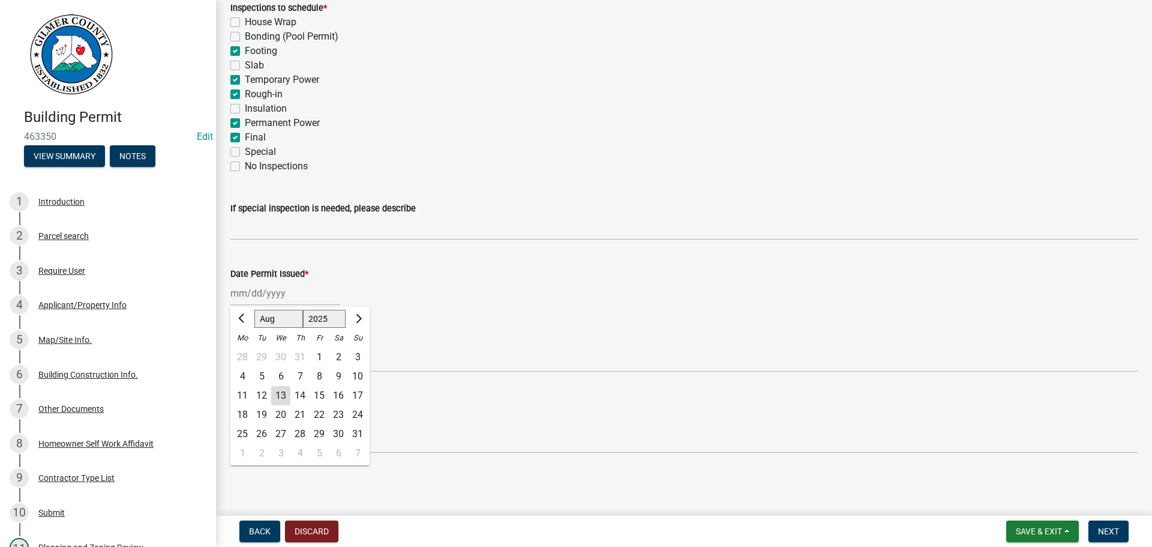
type input "08/13/2025"
click at [329, 436] on select "Select Item... Andrew Mathis Art Wlochowski Becky Whitworth Joe Bouhl Karen Hen…" at bounding box center [683, 440] width 907 height 25
click at [230, 428] on select "Select Item... Andrew Mathis Art Wlochowski Becky Whitworth Joe Bouhl Karen Hen…" at bounding box center [683, 440] width 907 height 25
select select "5ce200eb-feb1-496b-8127-7891293955f5"
click at [1108, 534] on span "Next" at bounding box center [1108, 531] width 21 height 10
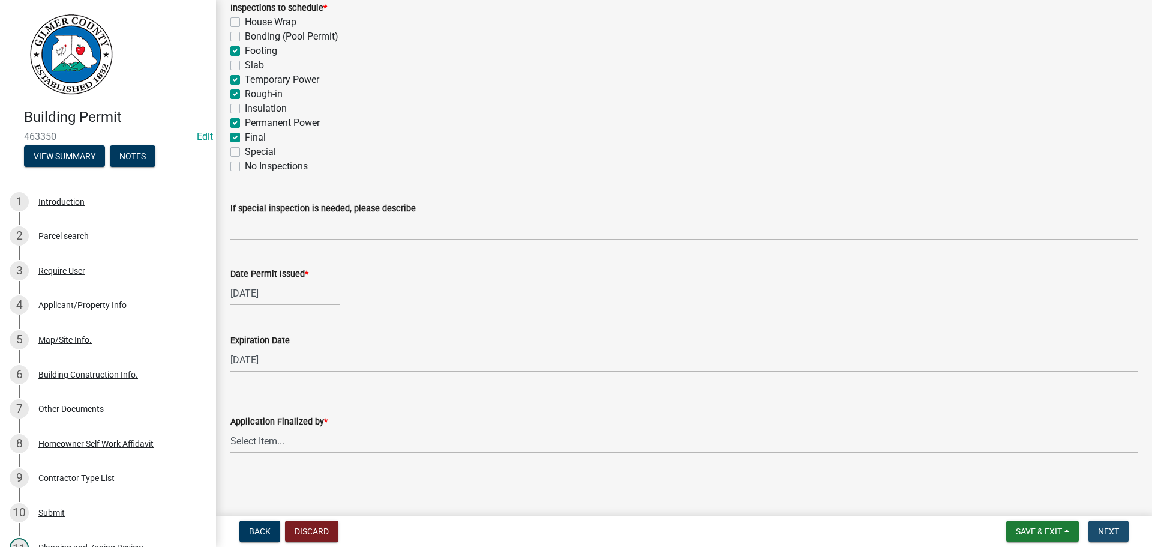
scroll to position [0, 0]
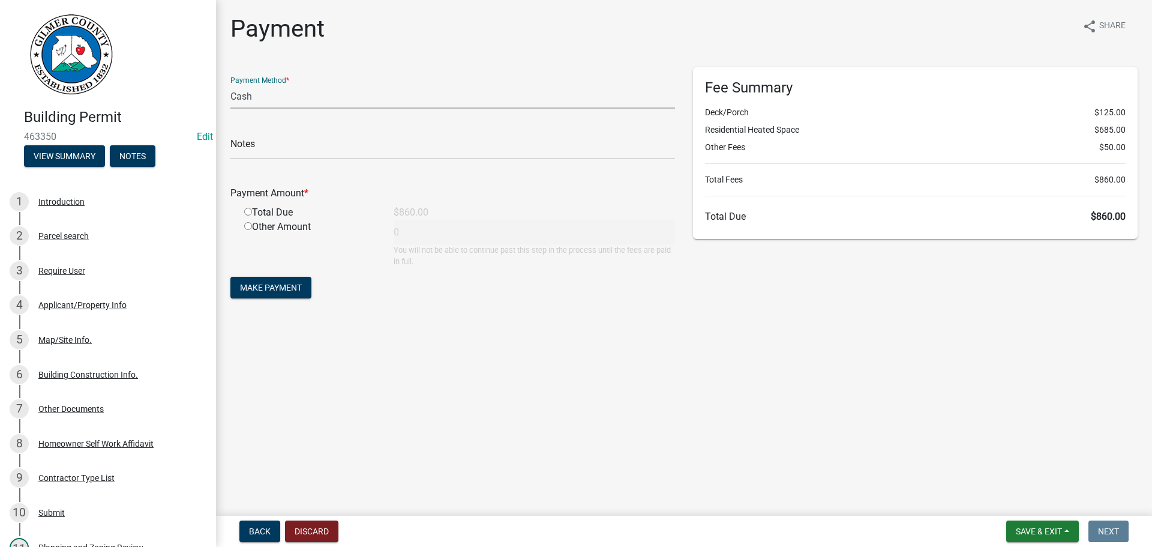
drag, startPoint x: 258, startPoint y: 85, endPoint x: 257, endPoint y: 91, distance: 6.1
click at [258, 85] on select "Credit Card POS Check Cash" at bounding box center [452, 96] width 445 height 25
select select "1: 0"
click at [230, 84] on select "Credit Card POS Check Cash" at bounding box center [452, 96] width 445 height 25
click at [243, 158] on form "Payment Method * Credit Card POS Check Cash Check # Payment Amount * Total Due …" at bounding box center [452, 184] width 445 height 234
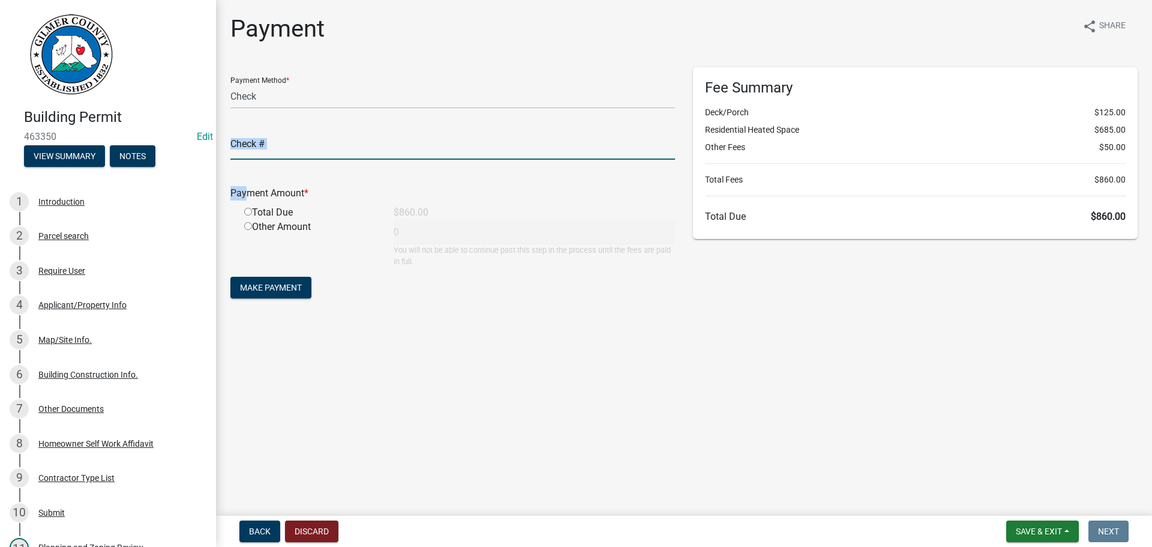
click at [247, 149] on input "text" at bounding box center [452, 147] width 445 height 25
click at [248, 206] on div "Total Due" at bounding box center [309, 212] width 149 height 14
click at [247, 209] on input "radio" at bounding box center [248, 212] width 8 height 8
radio input "true"
type input "860"
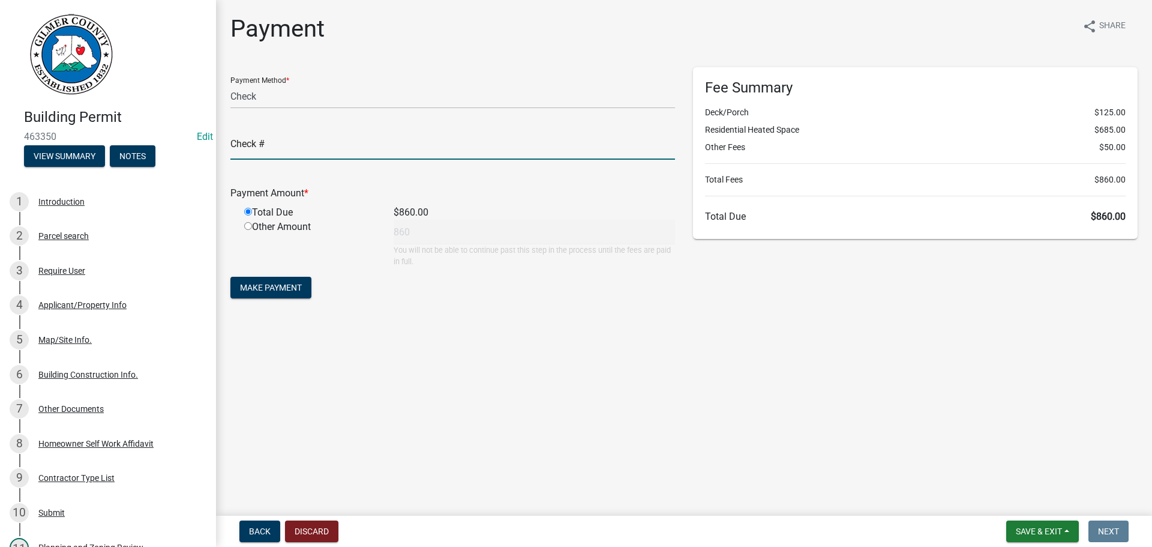
click at [287, 149] on input "text" at bounding box center [452, 147] width 445 height 25
click at [284, 289] on span "Make Payment" at bounding box center [271, 288] width 62 height 10
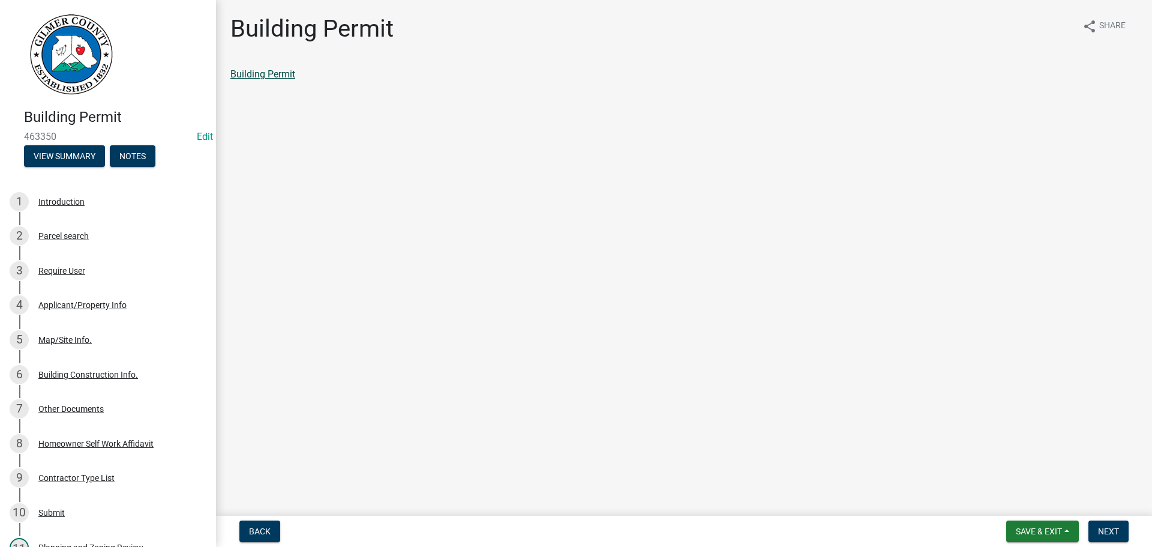
click at [275, 74] on link "Building Permit" at bounding box center [262, 73] width 65 height 11
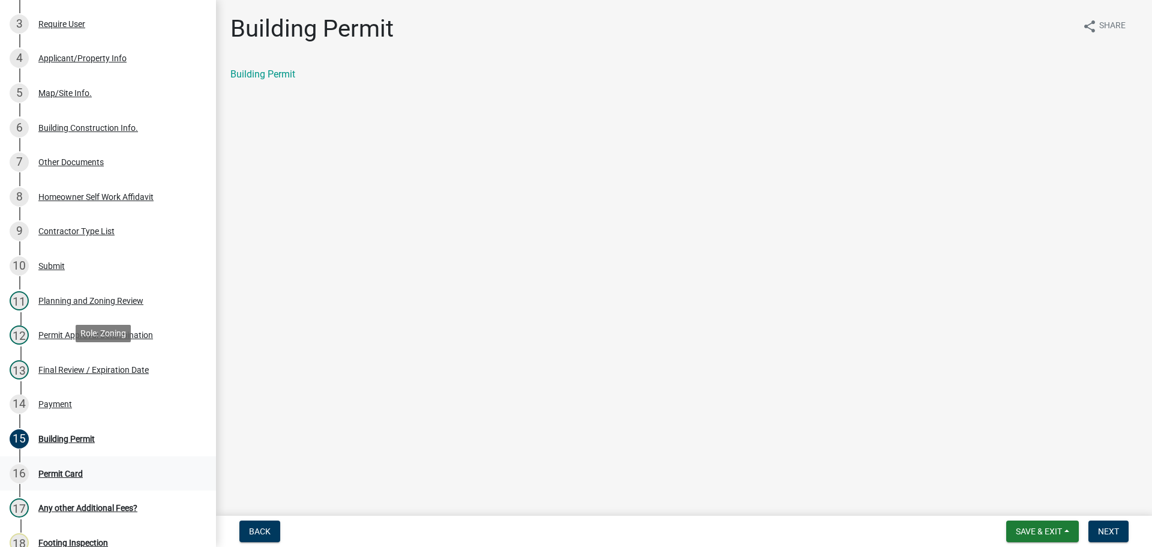
scroll to position [360, 0]
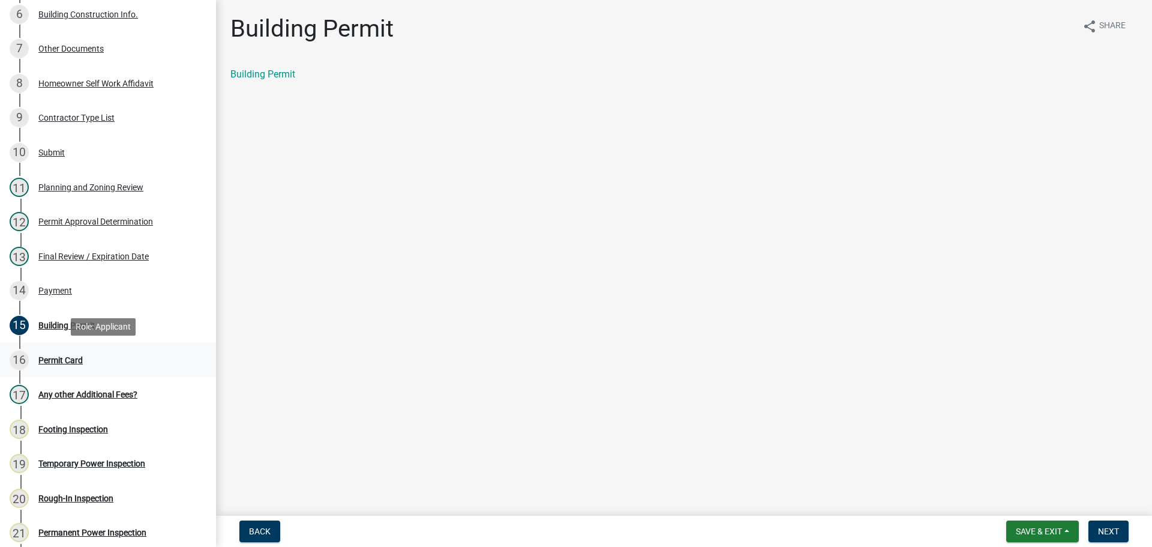
drag, startPoint x: 68, startPoint y: 348, endPoint x: 76, endPoint y: 352, distance: 8.1
click at [70, 349] on link "16 Permit Card" at bounding box center [108, 360] width 216 height 35
click at [1110, 529] on span "Next" at bounding box center [1108, 531] width 21 height 10
click at [274, 68] on div "Permit Card" at bounding box center [683, 74] width 907 height 14
click at [279, 76] on link "Permit Card" at bounding box center [255, 73] width 50 height 11
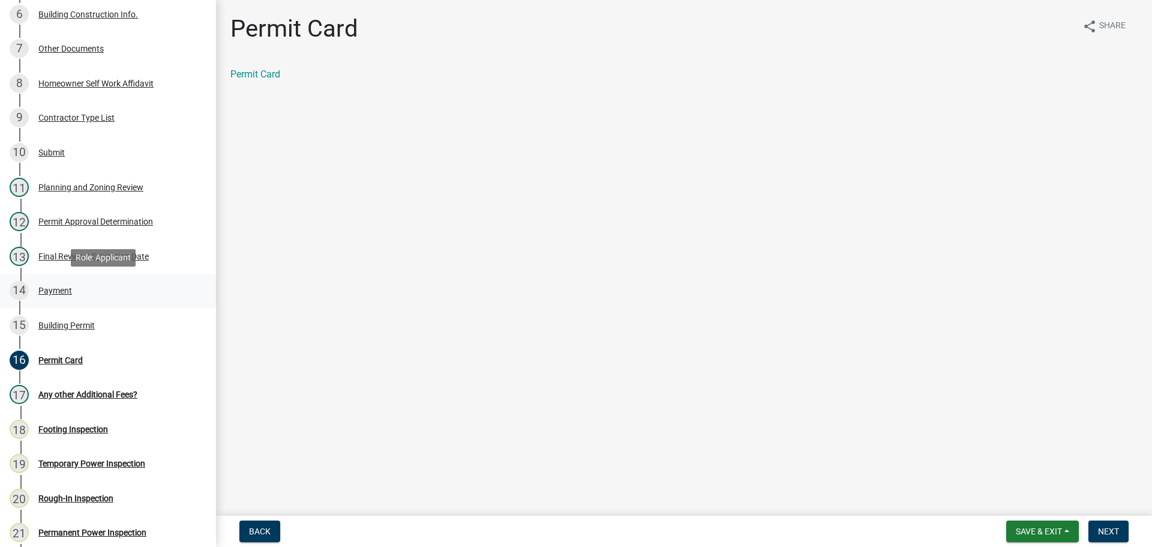
click at [60, 296] on div "14 Payment" at bounding box center [103, 290] width 187 height 19
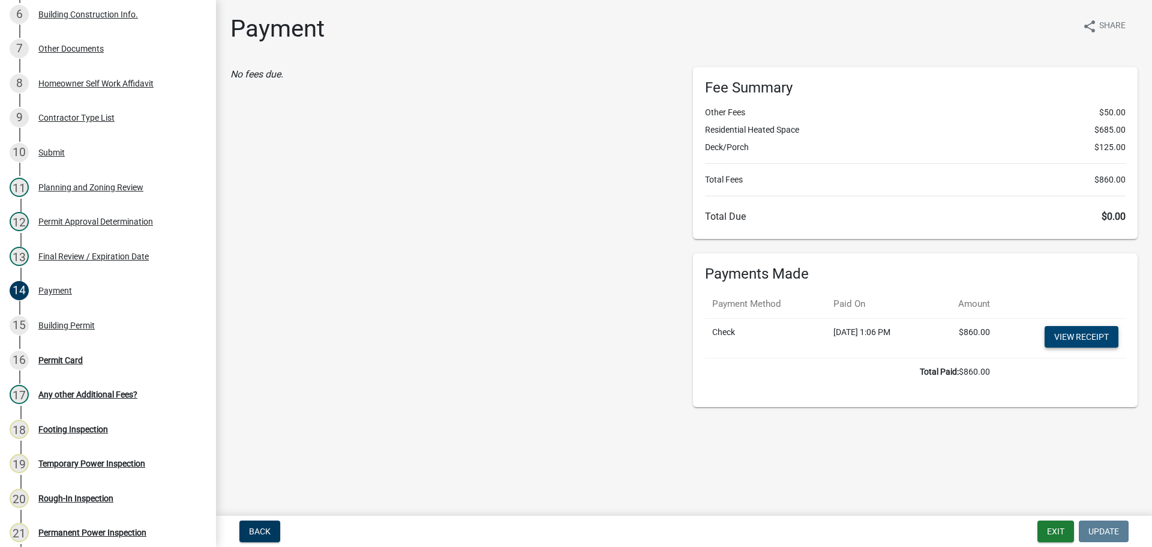
click at [1062, 331] on link "View receipt" at bounding box center [1082, 337] width 74 height 22
click at [1053, 540] on button "Exit" at bounding box center [1056, 531] width 37 height 22
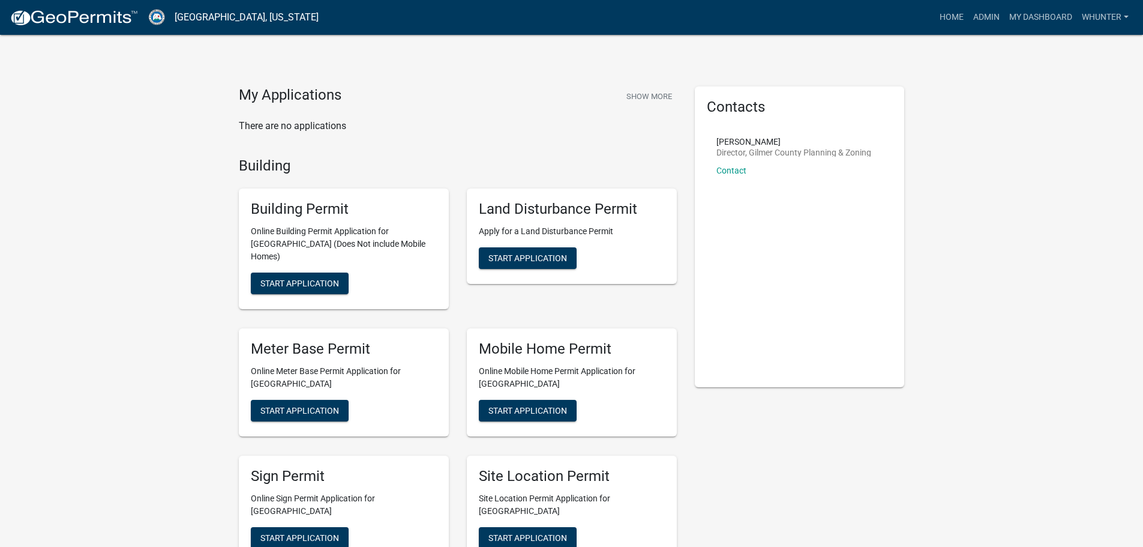
click at [982, 14] on link "Admin" at bounding box center [987, 17] width 36 height 23
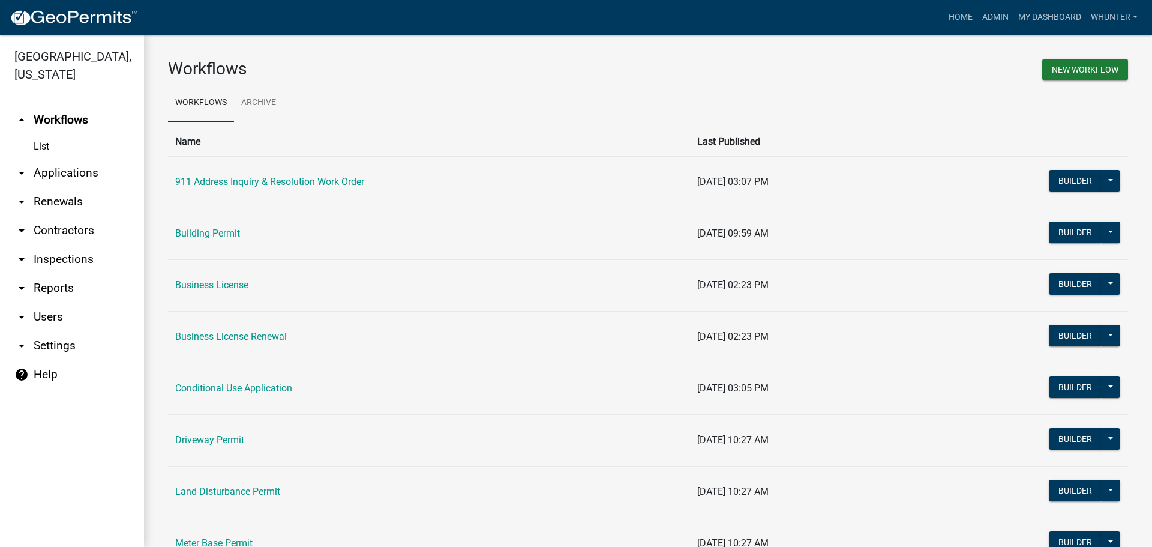
click at [80, 185] on link "arrow_drop_down Applications" at bounding box center [72, 172] width 144 height 29
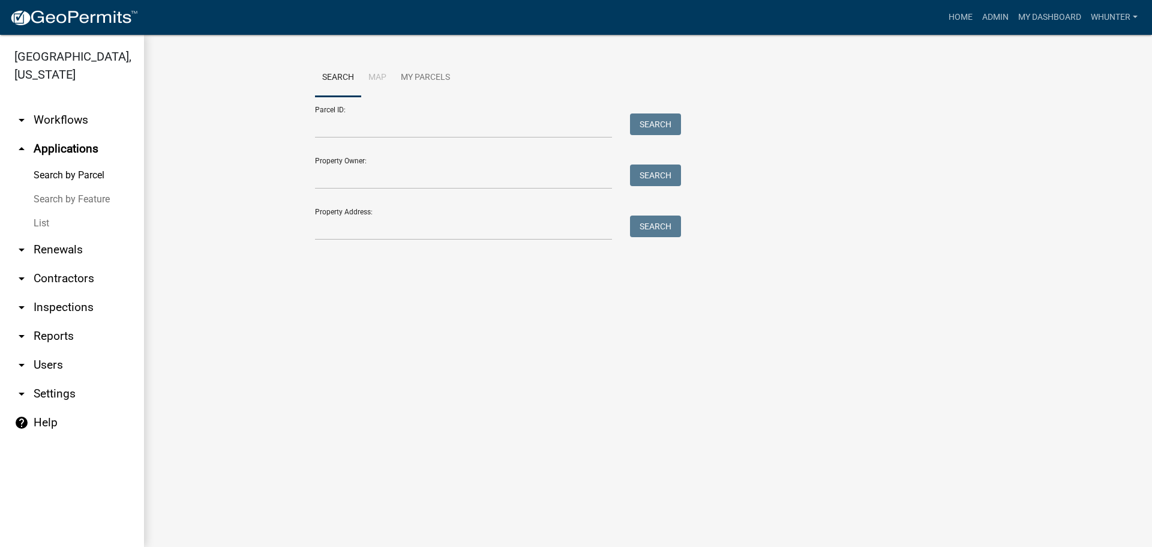
click at [68, 219] on link "List" at bounding box center [72, 223] width 144 height 24
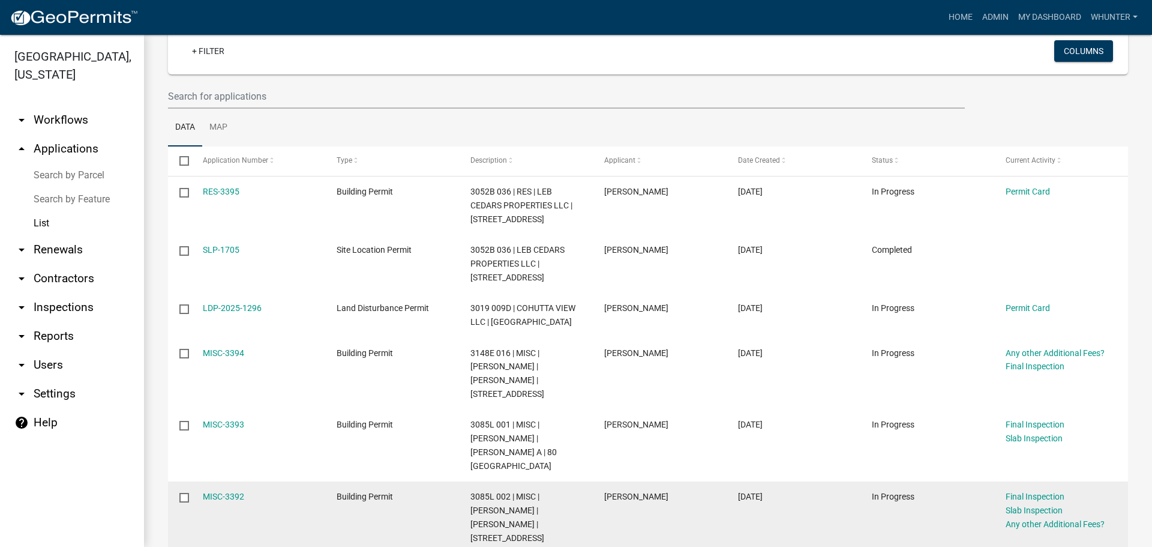
scroll to position [180, 0]
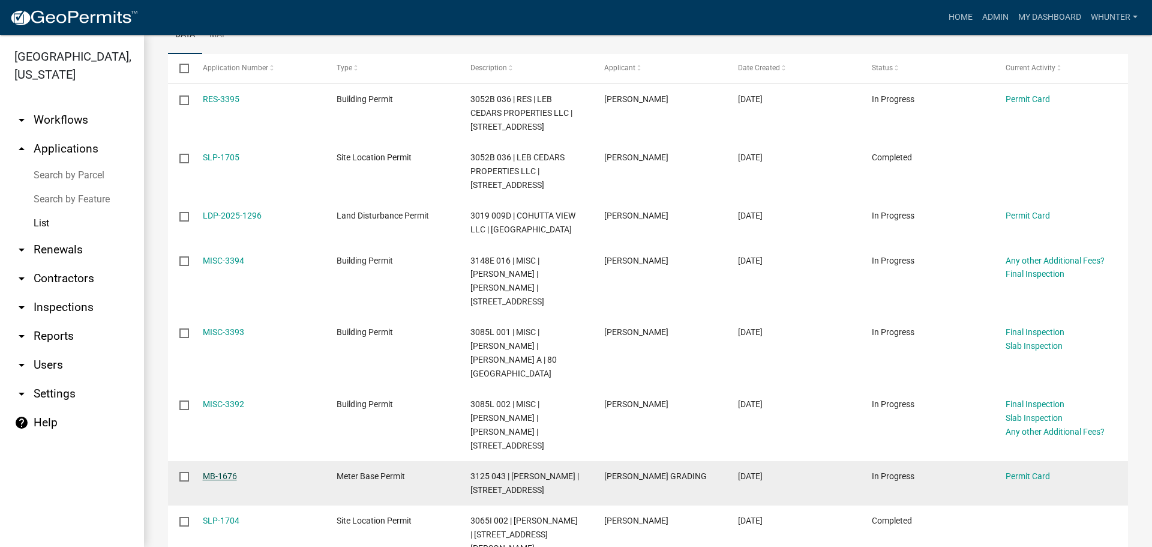
click at [209, 471] on link "MB-1676" at bounding box center [220, 476] width 34 height 10
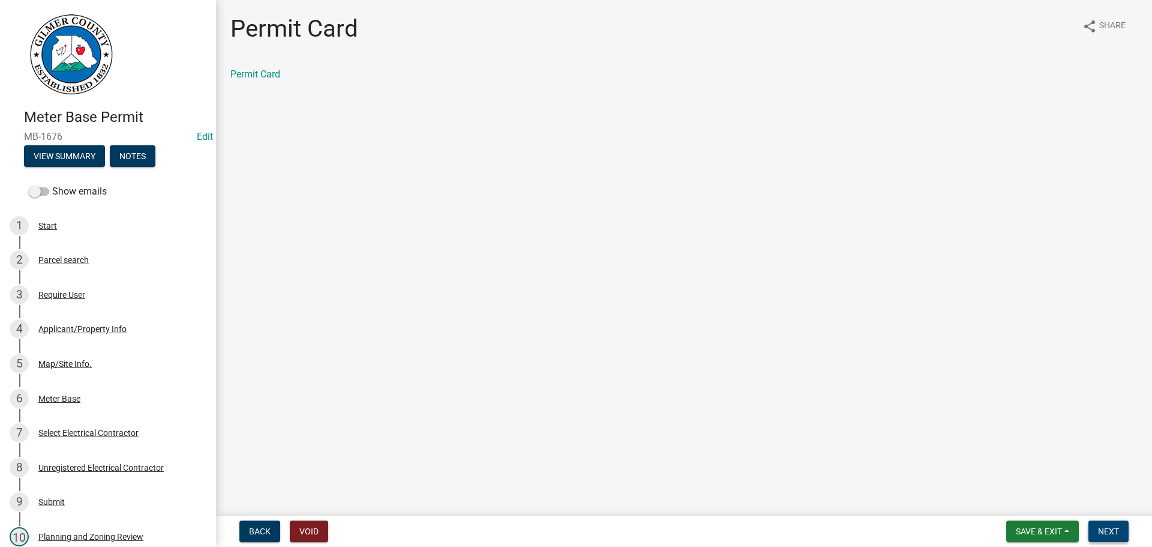
click at [1114, 528] on span "Next" at bounding box center [1108, 531] width 21 height 10
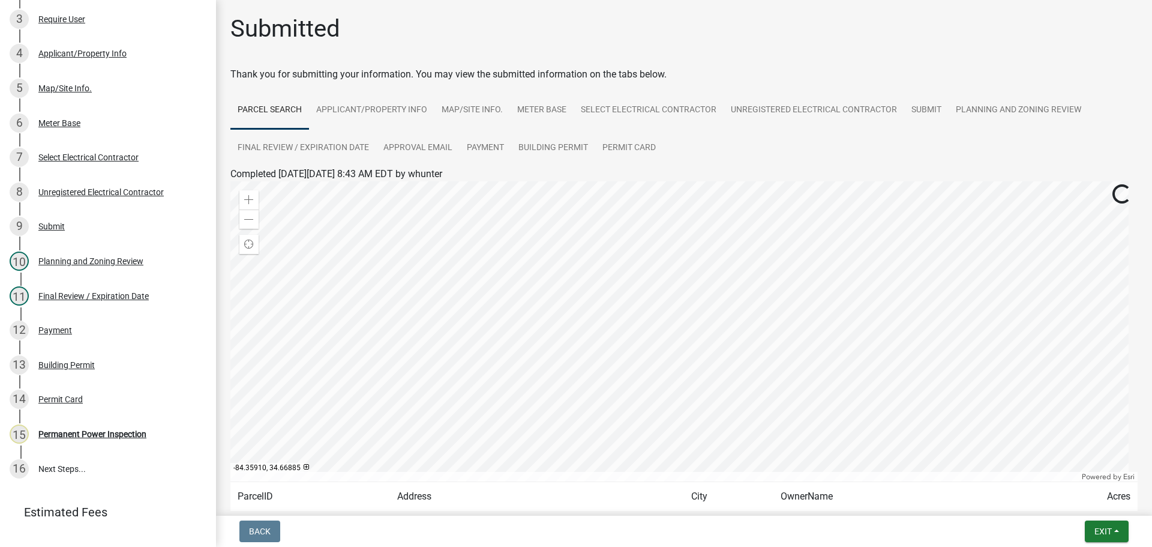
scroll to position [326, 0]
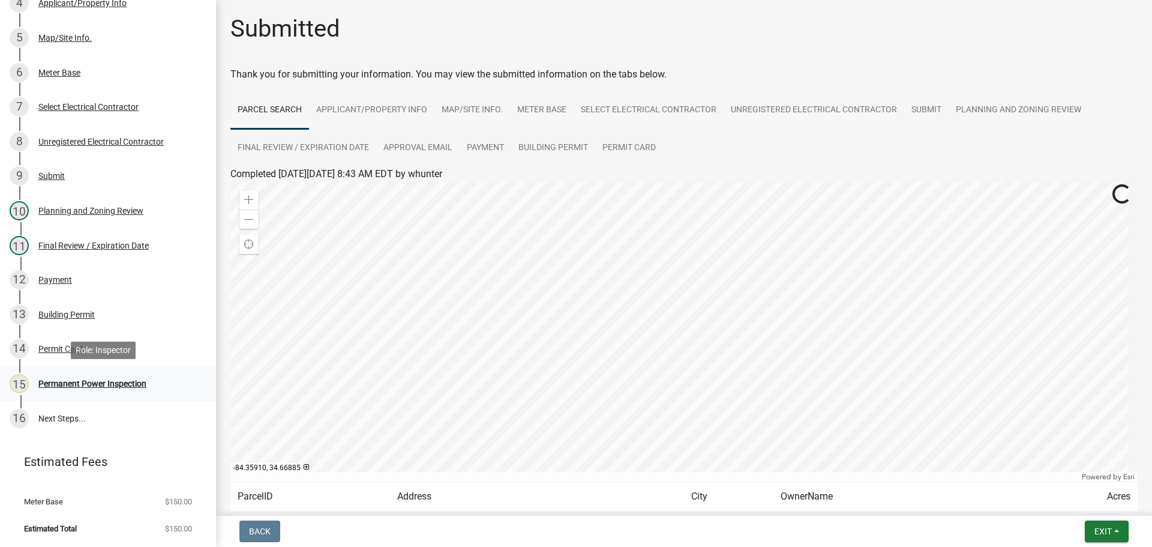
click at [134, 392] on div "15 Permanent Power Inspection" at bounding box center [103, 383] width 187 height 19
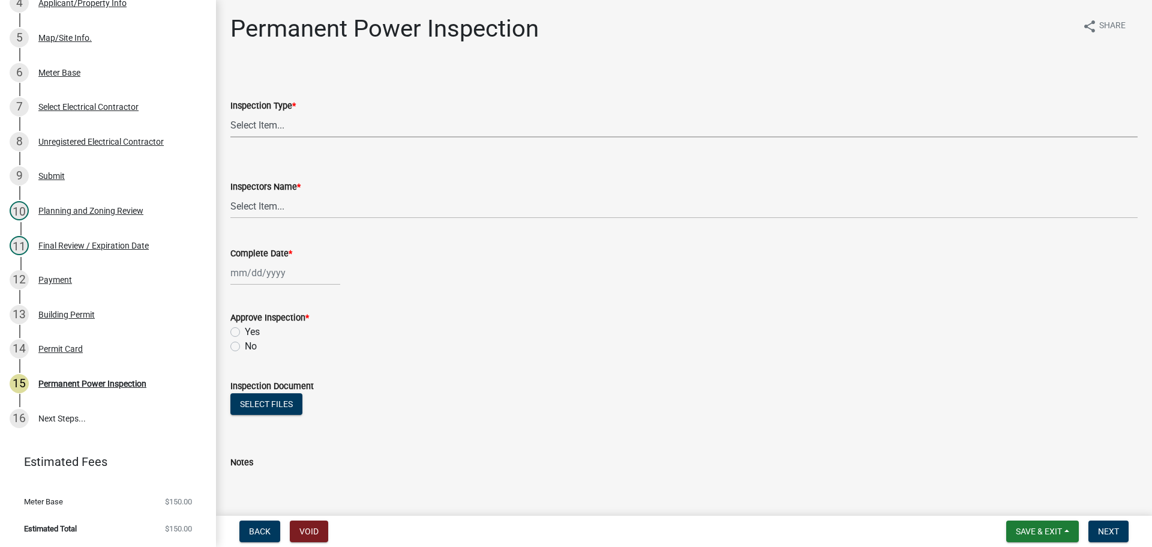
drag, startPoint x: 342, startPoint y: 126, endPoint x: 339, endPoint y: 136, distance: 10.1
click at [342, 126] on select "Select Item... Permanent Power" at bounding box center [683, 125] width 907 height 25
click at [230, 113] on select "Select Item... Permanent Power" at bounding box center [683, 125] width 907 height 25
select select "5c85f858-e2c6-4c2c-a92e-43b107da9ba1"
click at [325, 202] on select "Select Item... khenson (Karen Henson) j.bouhl (Joe Bouhl) Engineer / Electricia…" at bounding box center [683, 206] width 907 height 25
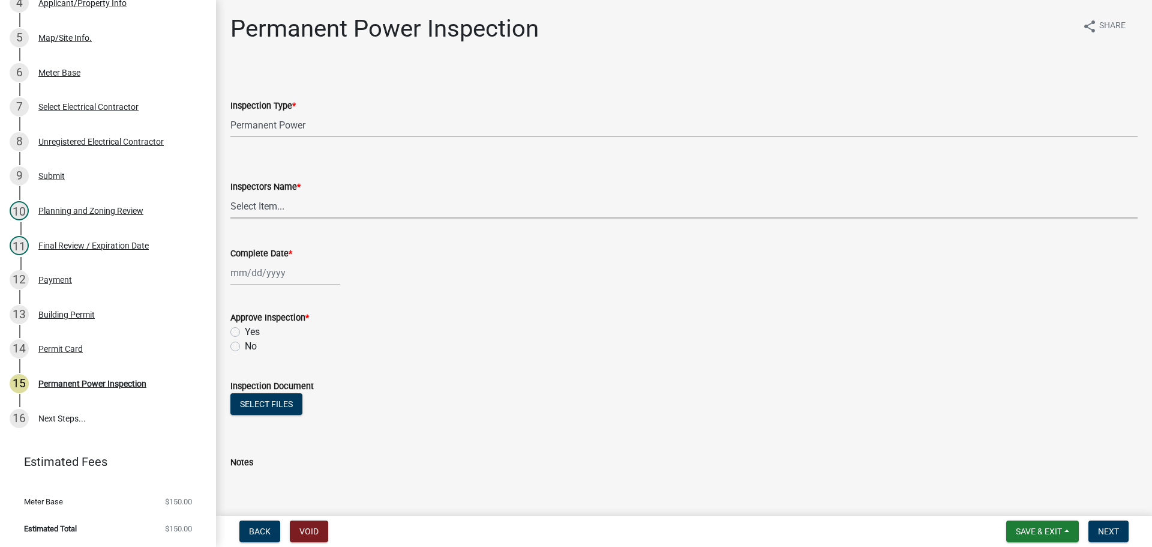
select select "7c10ce63-ccfd-4257-ac60-a1c0b24e7b7a"
click at [230, 194] on select "Select Item... khenson (Karen Henson) j.bouhl (Joe Bouhl) Engineer / Electricia…" at bounding box center [683, 206] width 907 height 25
click at [244, 273] on div at bounding box center [285, 272] width 110 height 25
select select "8"
select select "2025"
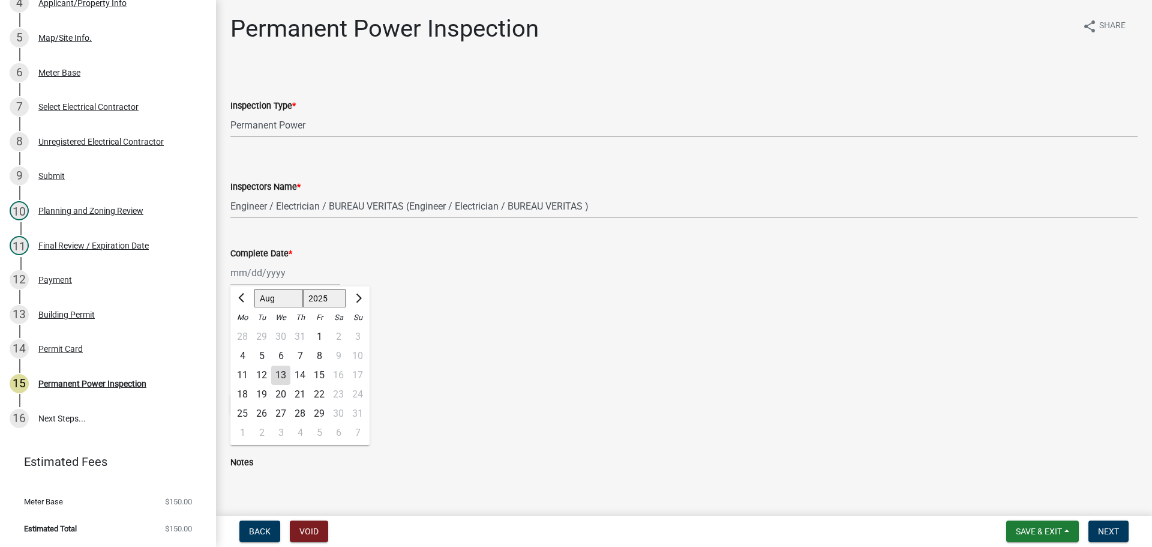
click at [285, 377] on div "13" at bounding box center [280, 374] width 19 height 19
type input "08/13/2025"
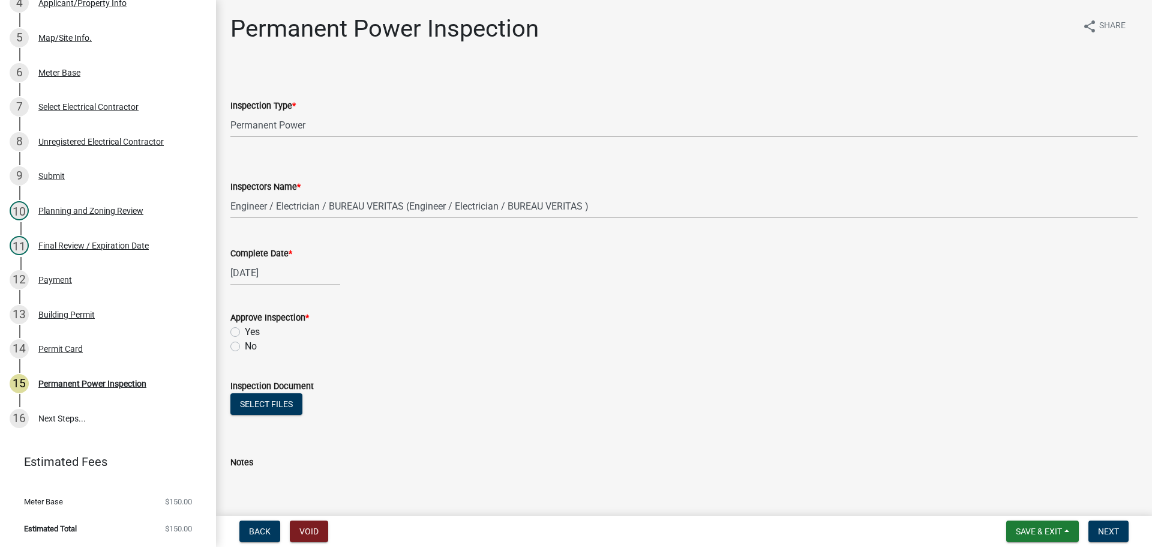
click at [257, 322] on label "Approve Inspection *" at bounding box center [269, 318] width 79 height 8
click at [250, 328] on label "Yes" at bounding box center [252, 332] width 15 height 14
click at [250, 328] on input "Yes" at bounding box center [249, 329] width 8 height 8
radio input "true"
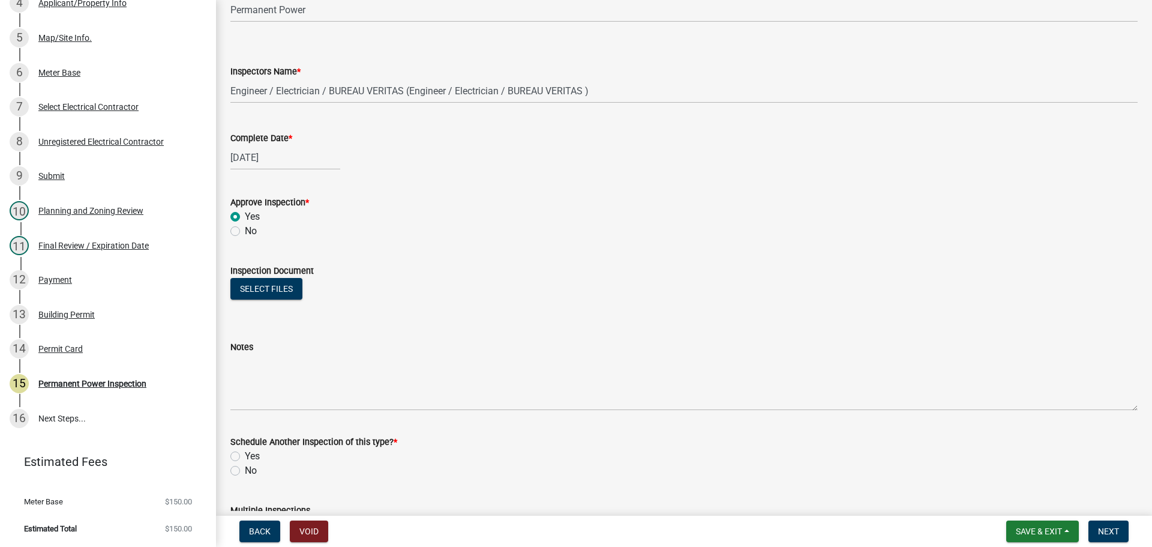
scroll to position [194, 0]
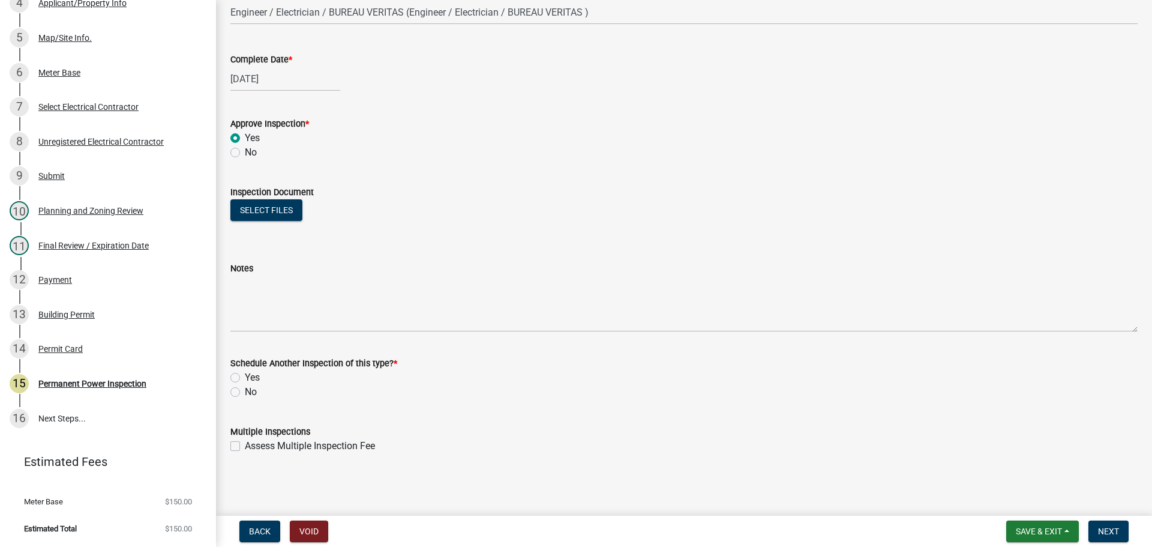
click at [241, 396] on div "No" at bounding box center [683, 392] width 907 height 14
click at [246, 391] on label "No" at bounding box center [251, 392] width 12 height 14
click at [246, 391] on input "No" at bounding box center [249, 389] width 8 height 8
radio input "true"
click at [1121, 535] on button "Next" at bounding box center [1109, 531] width 40 height 22
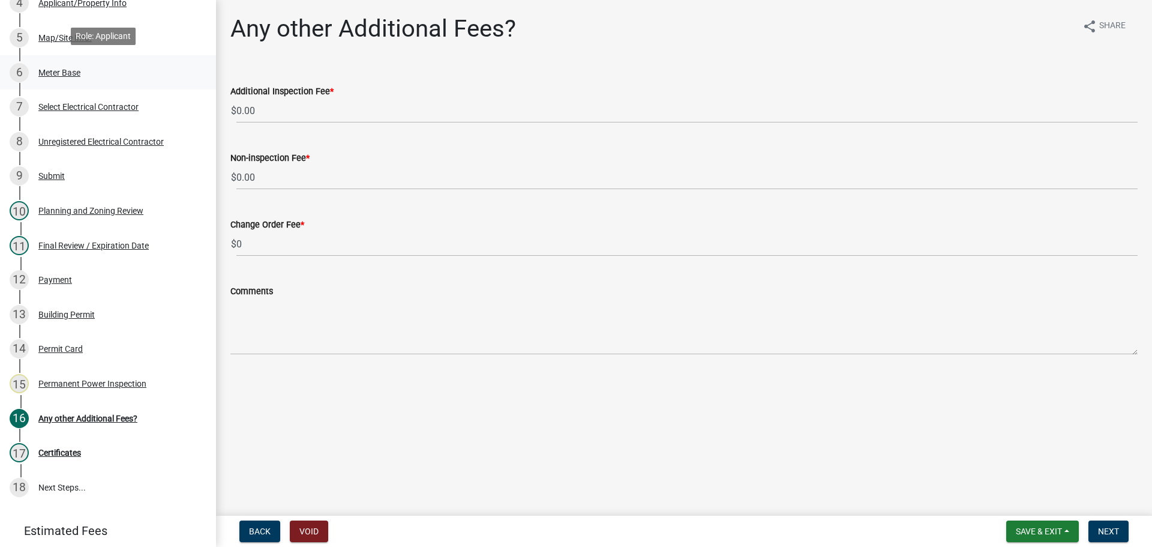
scroll to position [395, 0]
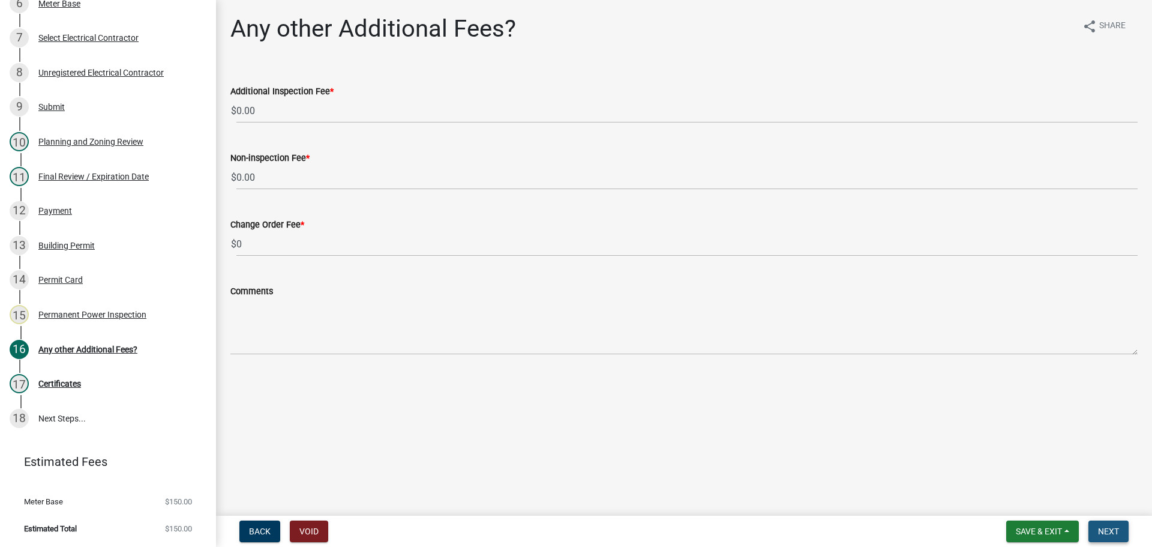
click at [1122, 538] on button "Next" at bounding box center [1109, 531] width 40 height 22
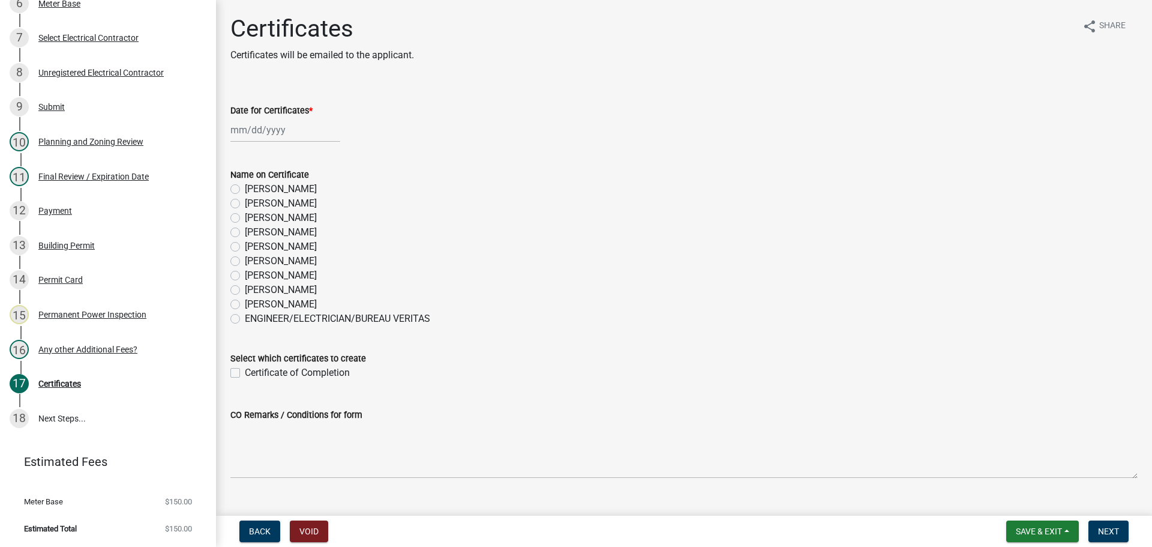
click at [271, 290] on label "Whitney Hunter" at bounding box center [281, 290] width 72 height 14
click at [253, 290] on input "Whitney Hunter" at bounding box center [249, 287] width 8 height 8
radio input "true"
click at [262, 123] on div at bounding box center [285, 130] width 110 height 25
select select "8"
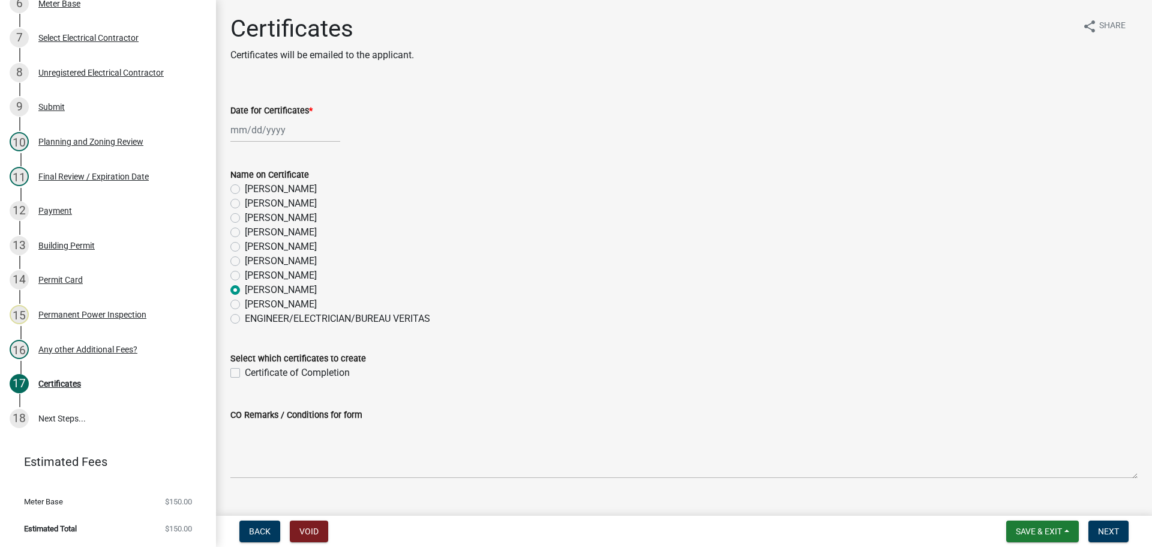
select select "2025"
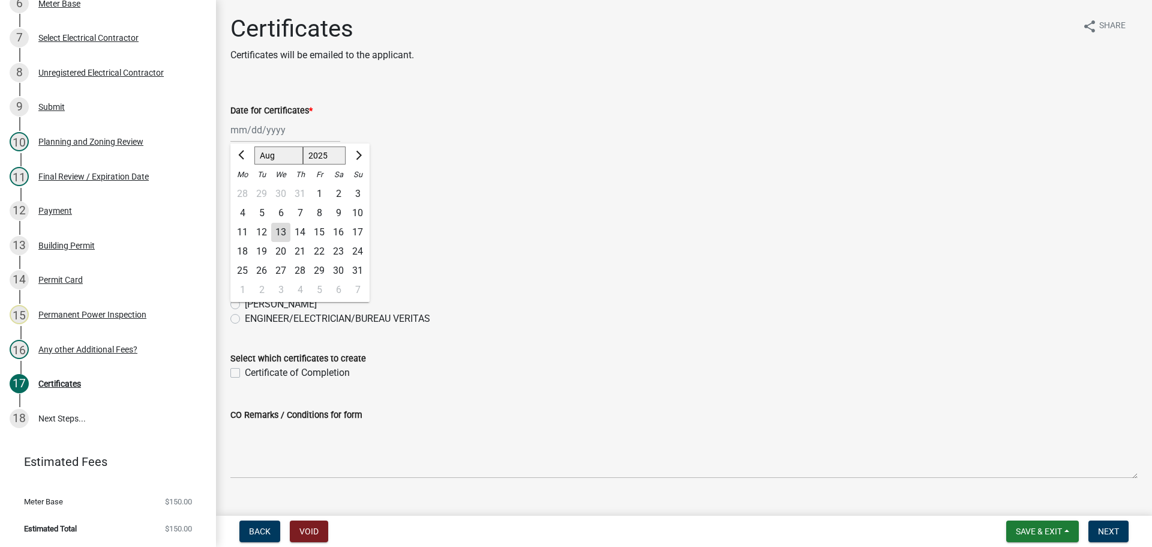
click at [277, 230] on div "13" at bounding box center [280, 232] width 19 height 19
type input "08/13/2025"
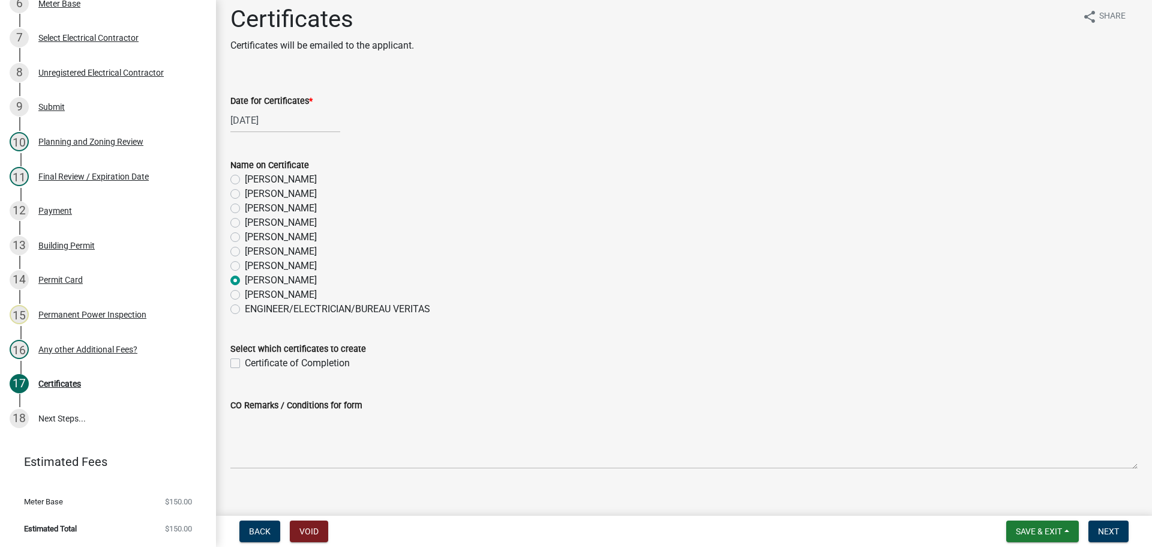
scroll to position [24, 0]
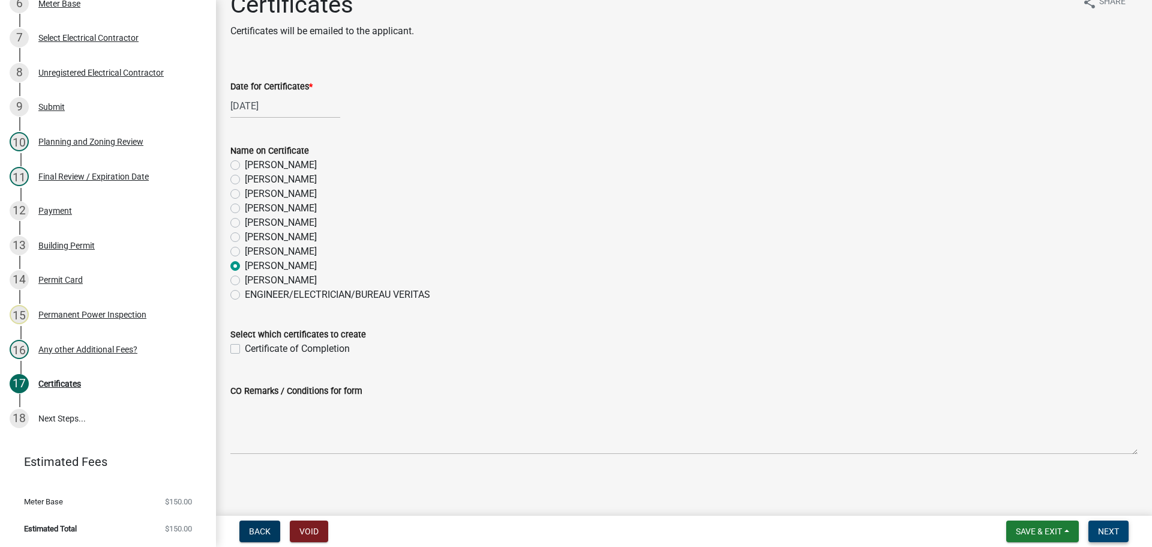
click at [1107, 537] on button "Next" at bounding box center [1109, 531] width 40 height 22
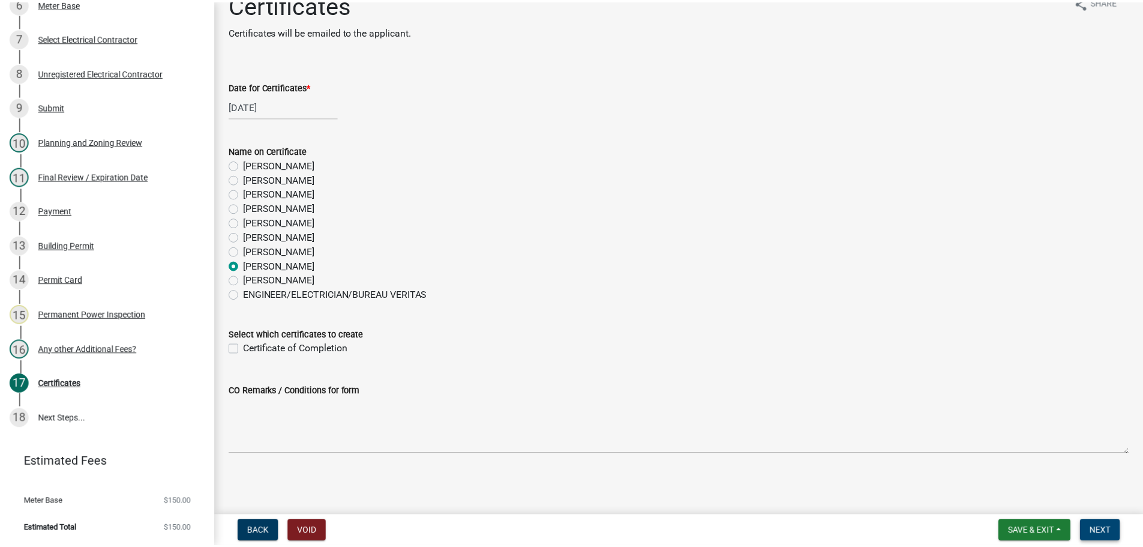
scroll to position [0, 0]
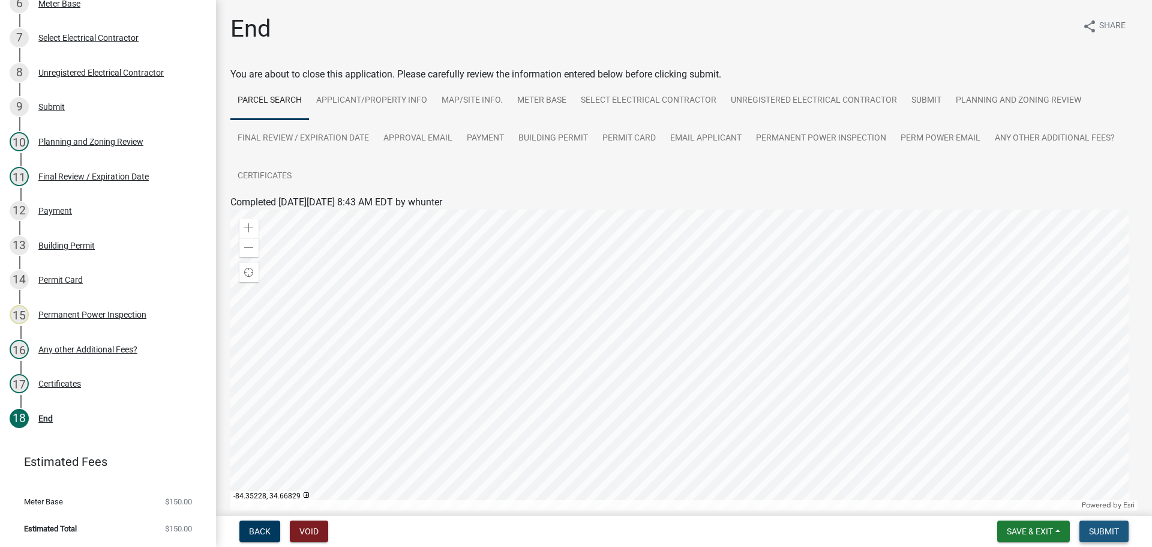
click at [1111, 535] on span "Submit" at bounding box center [1104, 531] width 30 height 10
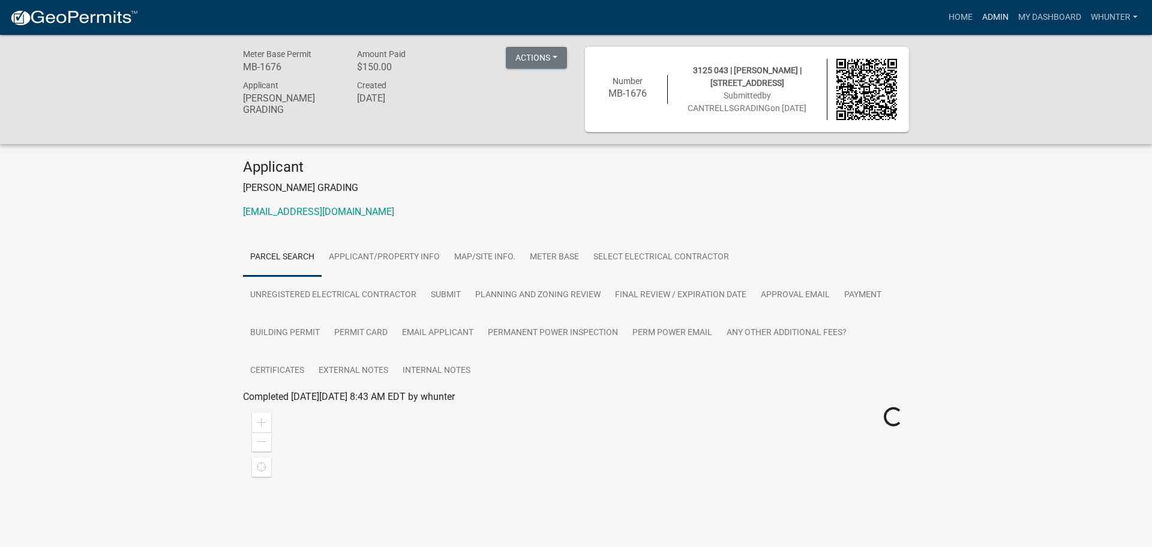
click at [987, 26] on link "Admin" at bounding box center [996, 17] width 36 height 23
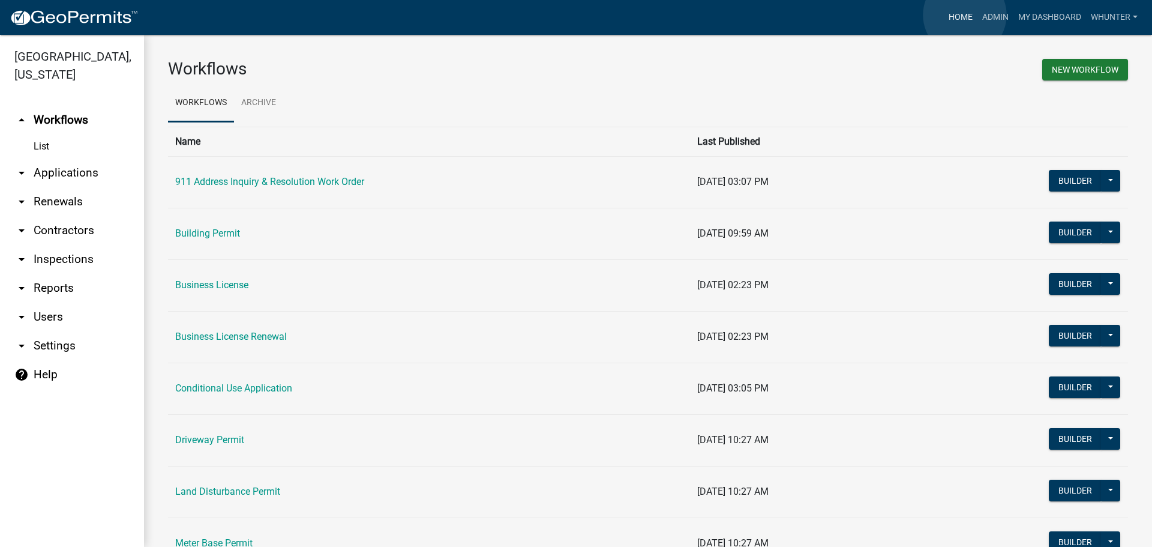
click at [965, 15] on link "Home" at bounding box center [961, 17] width 34 height 23
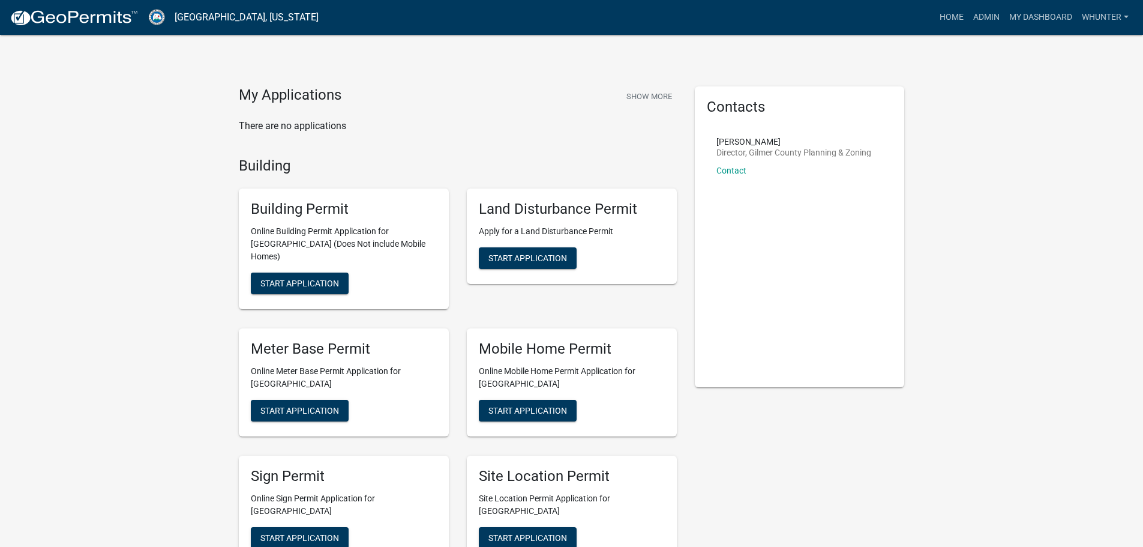
drag, startPoint x: 233, startPoint y: 92, endPoint x: 842, endPoint y: 442, distance: 702.2
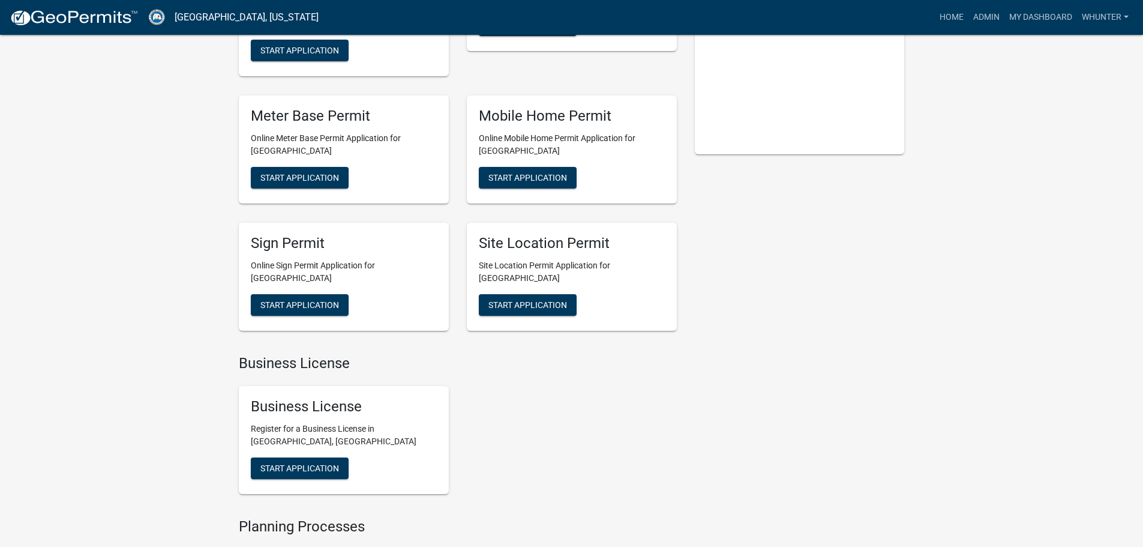
scroll to position [240, 0]
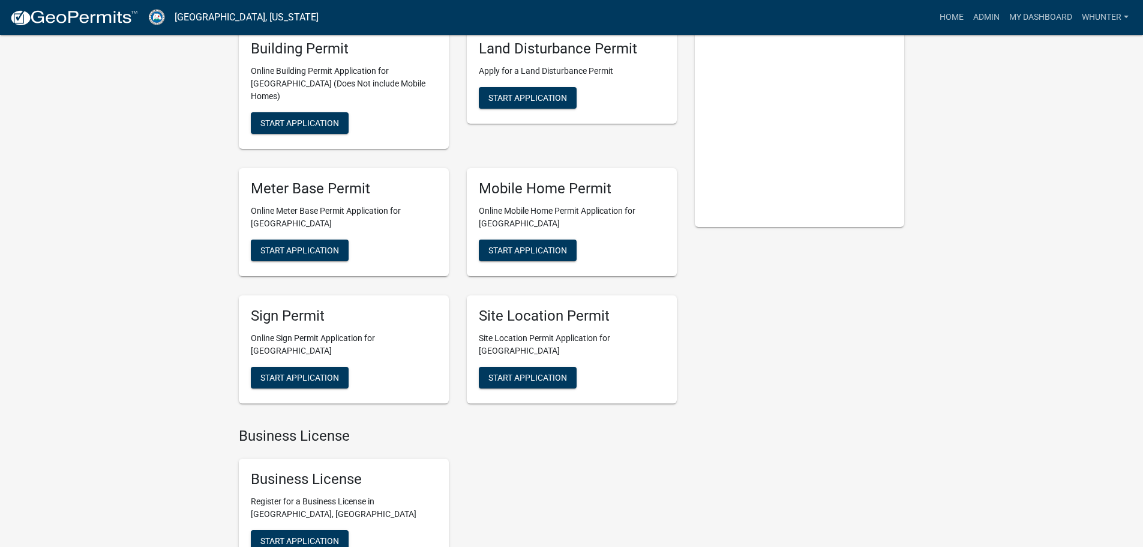
scroll to position [0, 0]
